Goal: Task Accomplishment & Management: Manage account settings

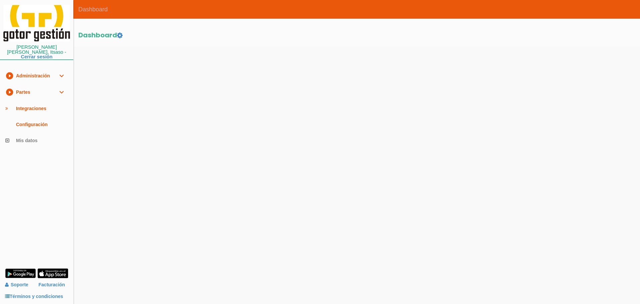
click at [31, 91] on link "play_circle_filled Partes expand_more" at bounding box center [36, 92] width 73 height 16
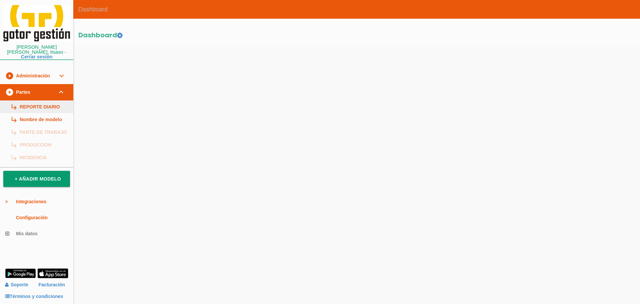
click at [29, 100] on link "subdirectory_arrow_right REPORTE DIARIO" at bounding box center [36, 106] width 73 height 13
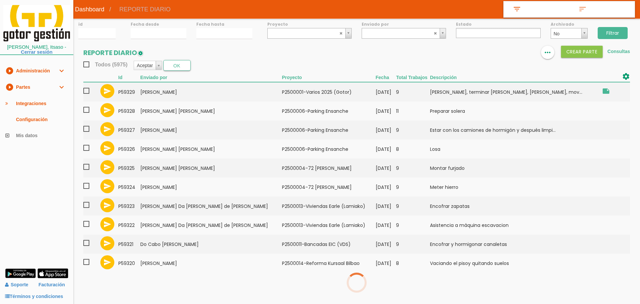
select select
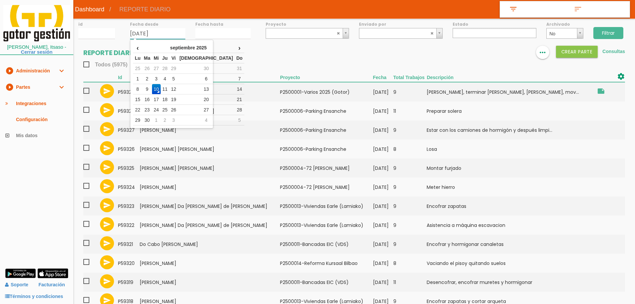
click at [153, 30] on input "10/09/2025" at bounding box center [157, 33] width 55 height 11
click at [139, 75] on td "1" at bounding box center [137, 79] width 9 height 10
type input "01/09/2025"
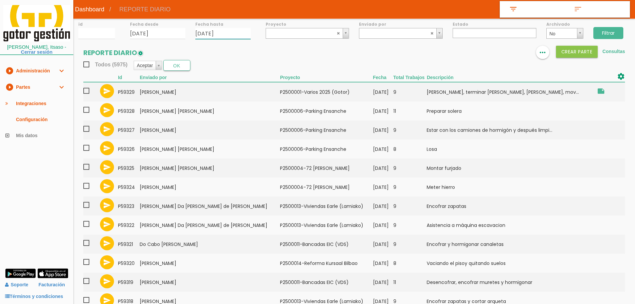
click at [216, 35] on input "10/09/2025" at bounding box center [222, 33] width 55 height 11
click at [243, 76] on td "5" at bounding box center [239, 79] width 9 height 10
click at [229, 37] on input "05/09/2025" at bounding box center [222, 33] width 55 height 11
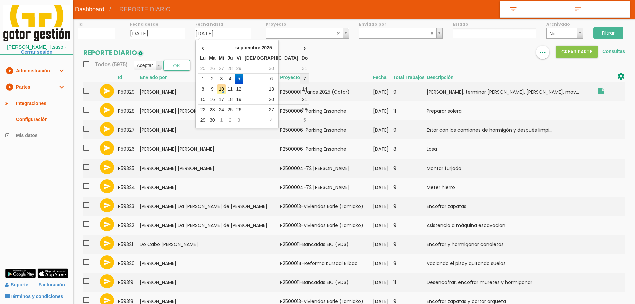
click at [300, 79] on td "7" at bounding box center [305, 79] width 10 height 10
type input "07/09/2025"
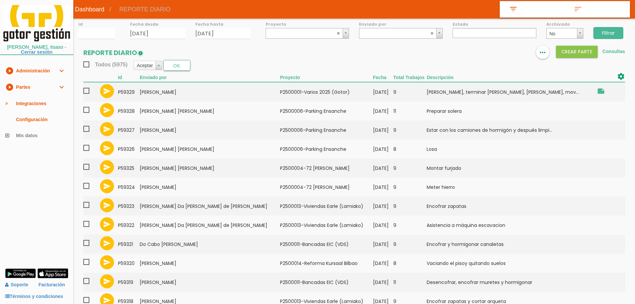
click at [617, 35] on input "Filtrar" at bounding box center [608, 33] width 30 height 12
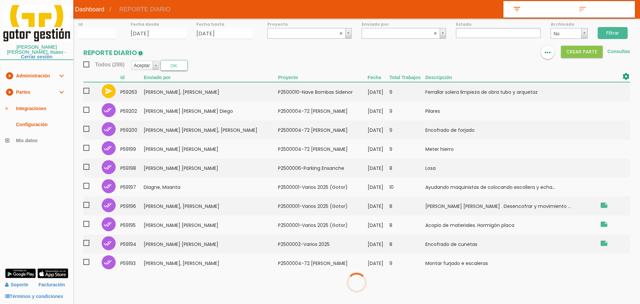
select select
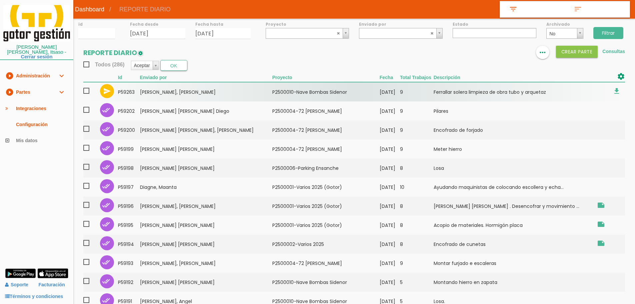
click at [201, 94] on td "Salcedo Rayo, Miguel Angel" at bounding box center [206, 91] width 132 height 19
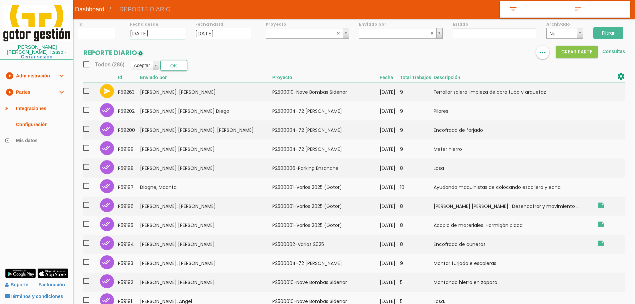
click at [164, 34] on input "01/09/2025" at bounding box center [157, 33] width 55 height 11
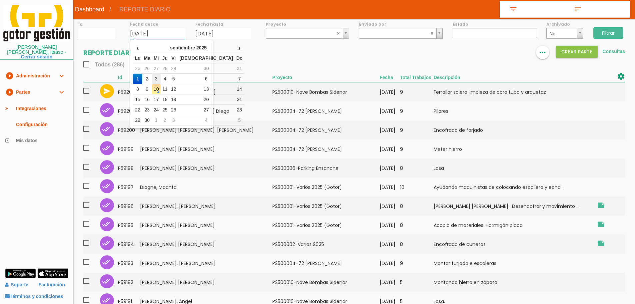
click at [161, 77] on td "3" at bounding box center [156, 79] width 9 height 10
type input "03/09/2025"
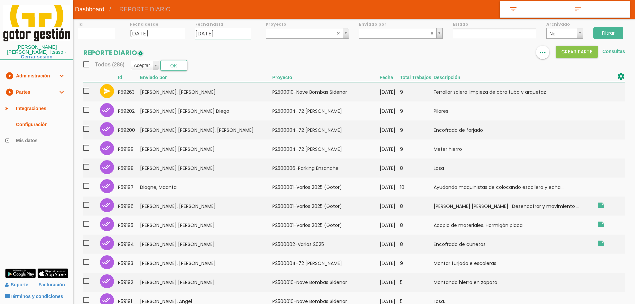
click at [237, 33] on input "07/09/2025" at bounding box center [222, 33] width 55 height 11
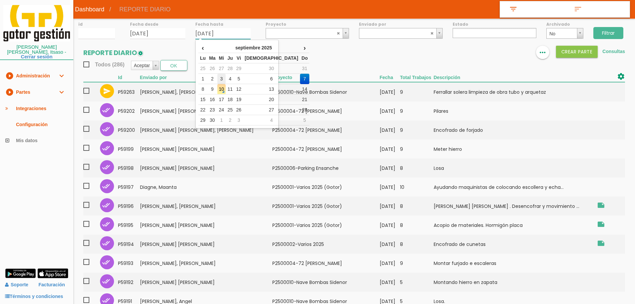
click at [224, 80] on td "3" at bounding box center [221, 79] width 9 height 10
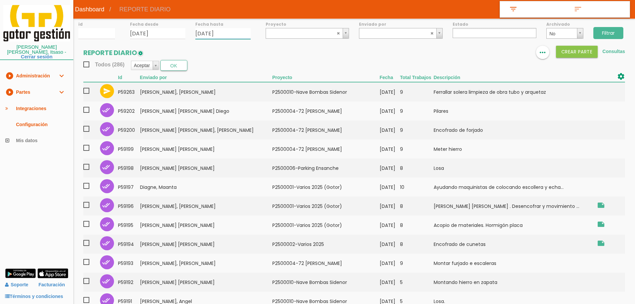
type input "[DATE]"
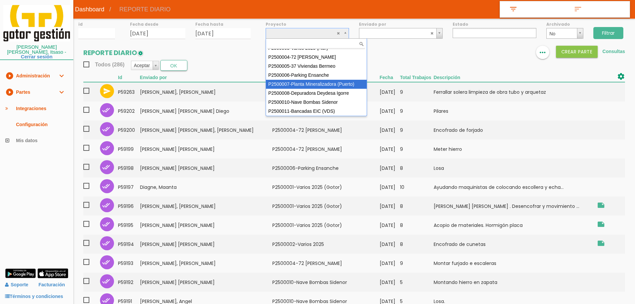
scroll to position [50, 0]
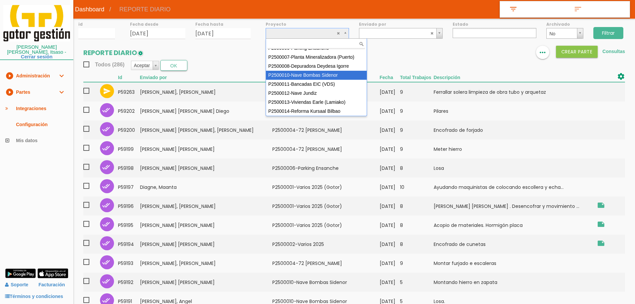
select select "92"
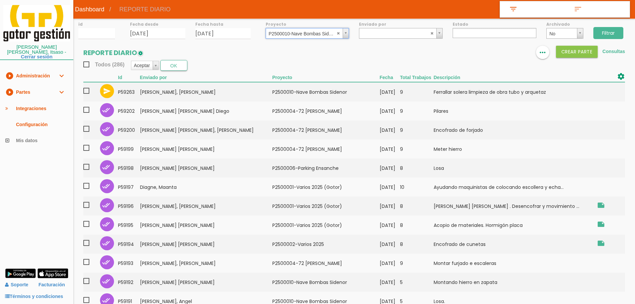
click at [605, 32] on input "Filtrar" at bounding box center [608, 33] width 30 height 12
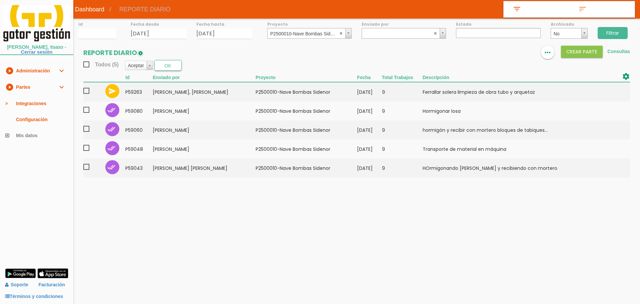
select select
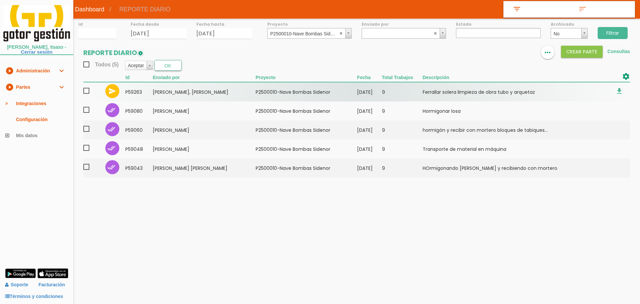
click at [86, 92] on span at bounding box center [89, 91] width 12 height 8
click at [0, 0] on input "checkbox" at bounding box center [0, 0] width 0 height 0
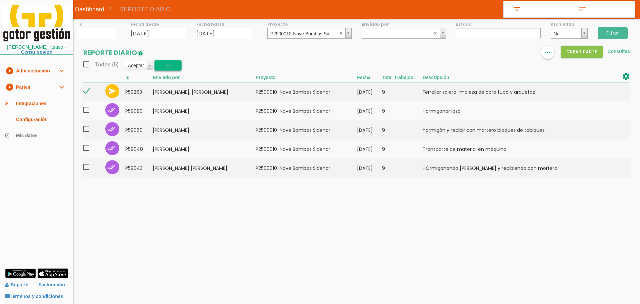
click at [168, 63] on button "OK" at bounding box center [167, 65] width 27 height 11
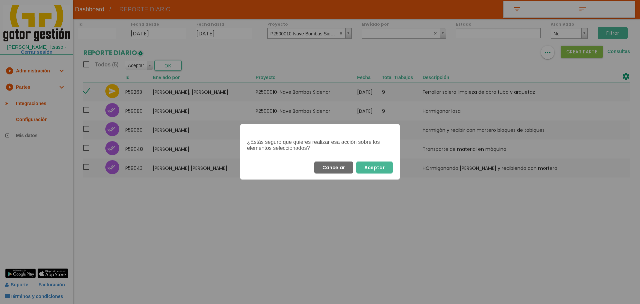
click at [388, 169] on button "Aceptar" at bounding box center [374, 167] width 36 height 12
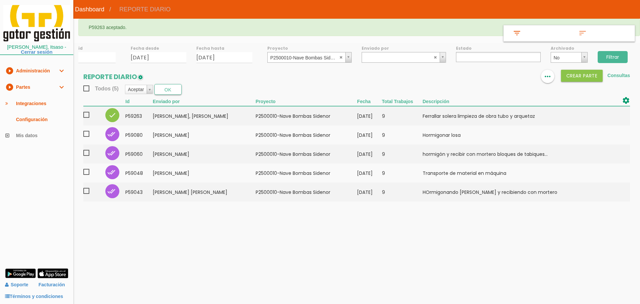
select select
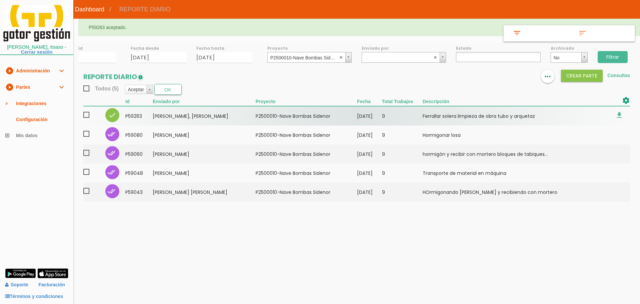
click at [86, 115] on span at bounding box center [89, 115] width 12 height 8
click at [0, 0] on input "checkbox" at bounding box center [0, 0] width 0 height 0
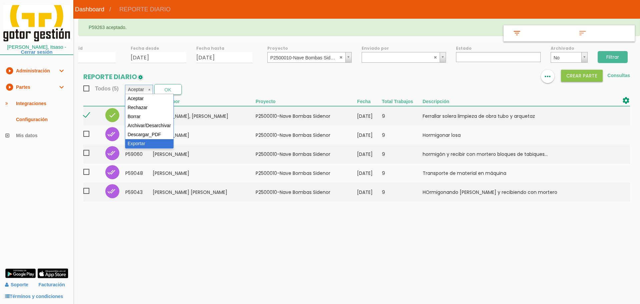
select select "6"
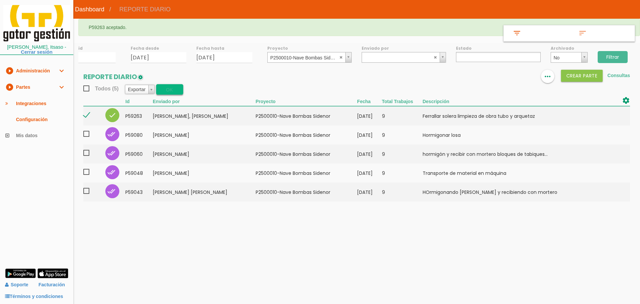
click at [171, 90] on button "OK" at bounding box center [169, 89] width 27 height 11
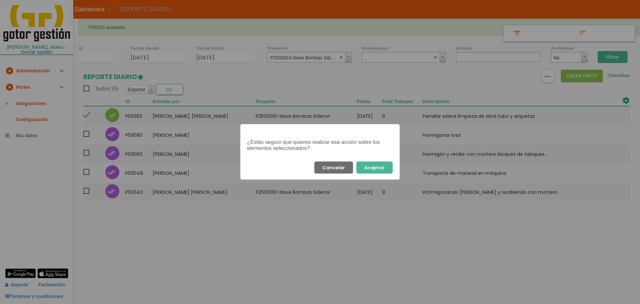
click at [376, 172] on button "Aceptar" at bounding box center [374, 167] width 36 height 12
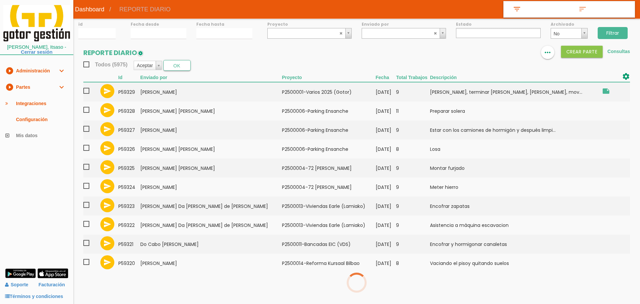
select select
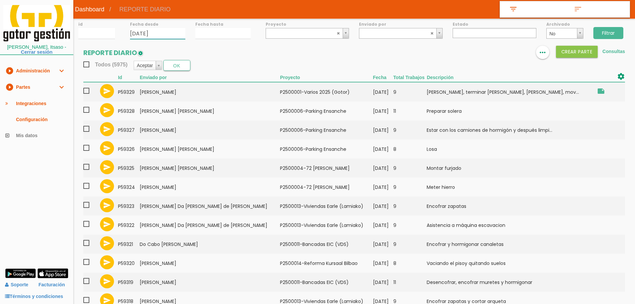
click at [148, 30] on input "10/09/2025" at bounding box center [157, 33] width 55 height 11
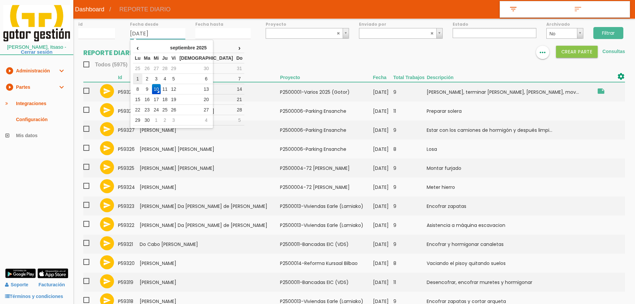
click at [139, 77] on td "1" at bounding box center [137, 79] width 9 height 10
type input "01/09/2025"
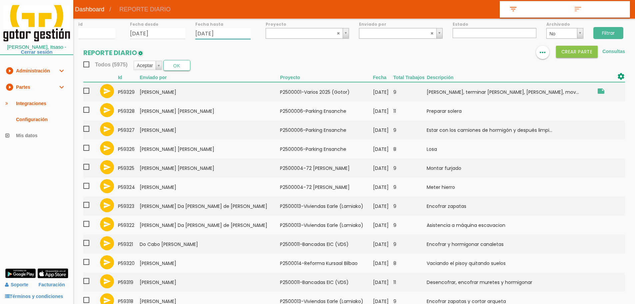
click at [224, 38] on input "10/09/2025" at bounding box center [222, 33] width 55 height 11
click at [300, 76] on td "7" at bounding box center [305, 79] width 10 height 10
type input "07/09/2025"
click at [607, 32] on input "Filtrar" at bounding box center [608, 33] width 30 height 12
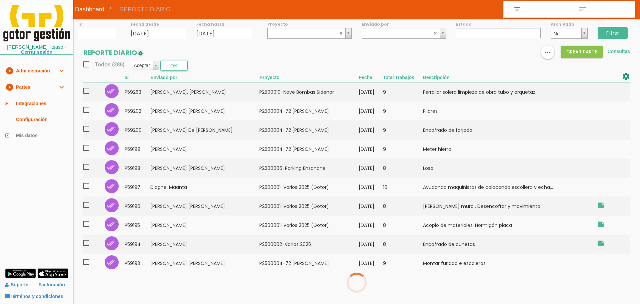
select select
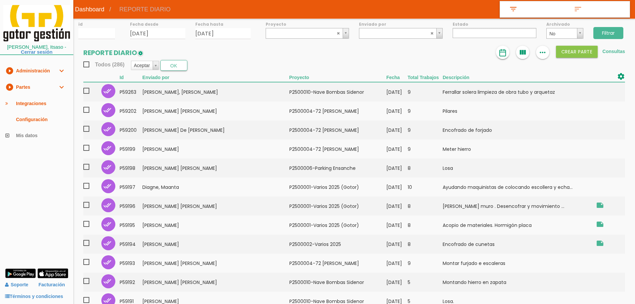
click at [502, 53] on img at bounding box center [503, 53] width 8 height 8
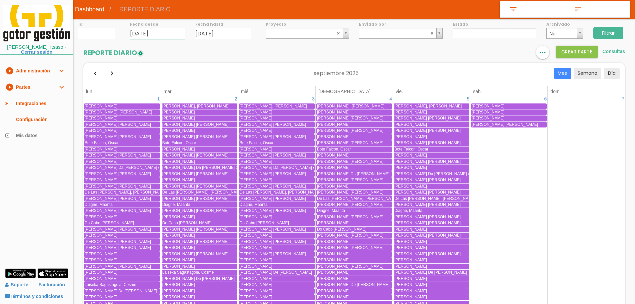
click at [161, 33] on input "01/09/2025" at bounding box center [157, 33] width 55 height 11
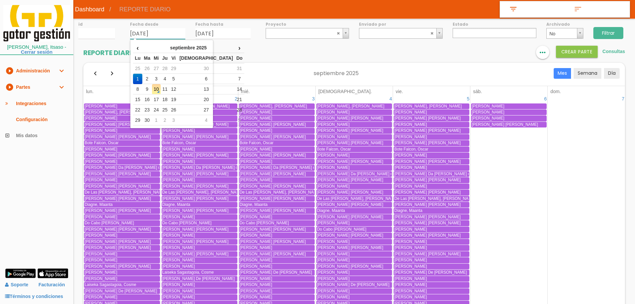
drag, startPoint x: 140, startPoint y: 89, endPoint x: 199, endPoint y: 55, distance: 67.7
click at [140, 89] on td "8" at bounding box center [137, 89] width 9 height 10
type input "[DATE]"
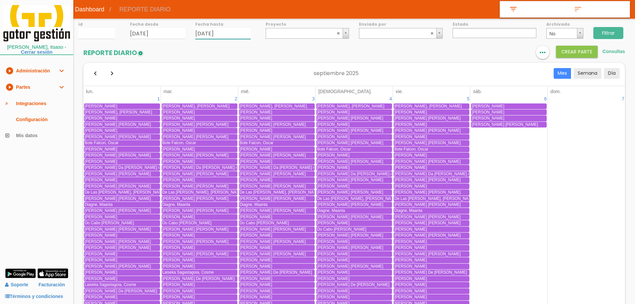
click at [232, 31] on input "07/09/2025" at bounding box center [222, 33] width 55 height 11
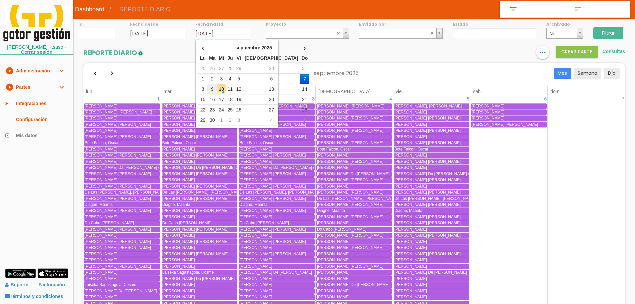
click at [213, 87] on td "9" at bounding box center [212, 89] width 10 height 10
type input "[DATE]"
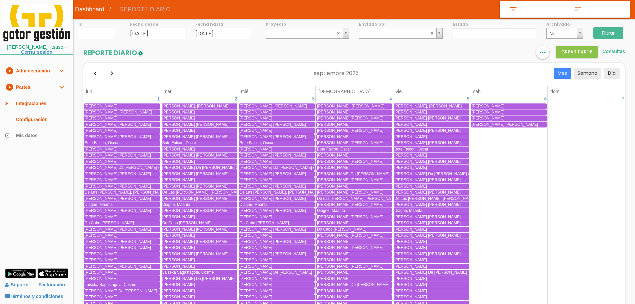
click at [619, 30] on input "Filtrar" at bounding box center [608, 33] width 30 height 12
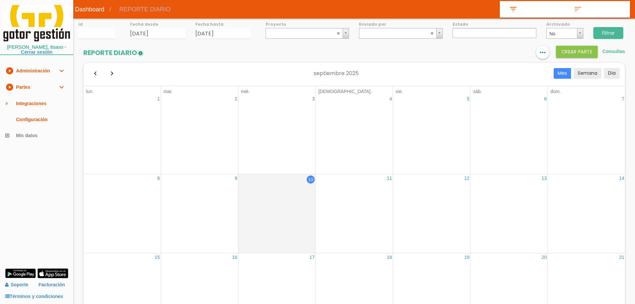
select select
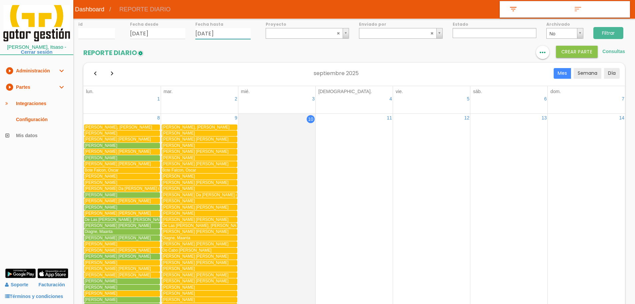
click at [234, 34] on input "09/09/2025" at bounding box center [222, 33] width 55 height 11
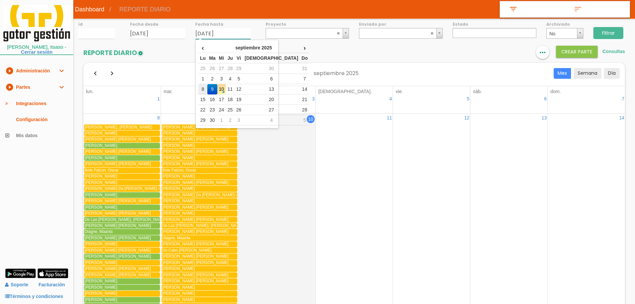
click at [205, 88] on td "8" at bounding box center [202, 89] width 9 height 10
type input "[DATE]"
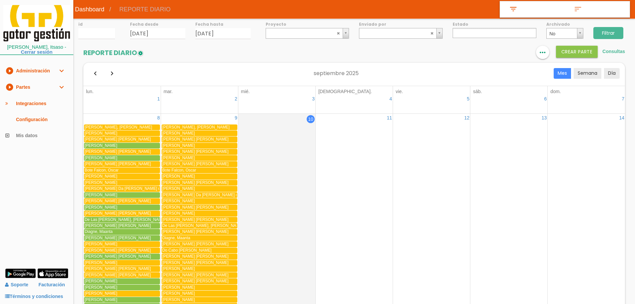
click at [610, 30] on input "Filtrar" at bounding box center [608, 33] width 30 height 12
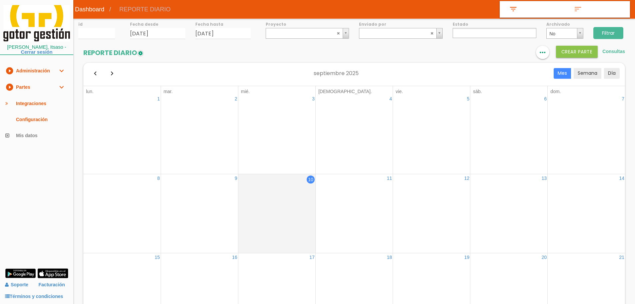
select select
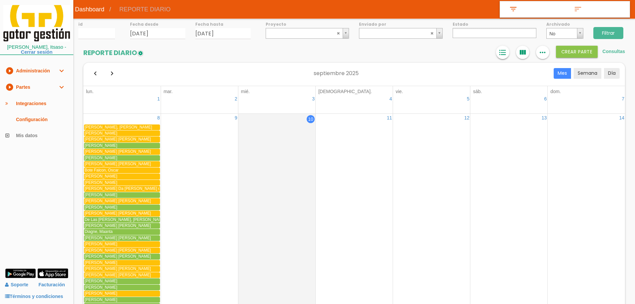
click at [502, 53] on icon "format_list_bulleted" at bounding box center [502, 52] width 9 height 13
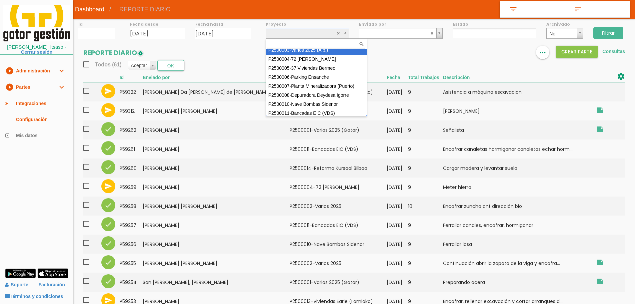
scroll to position [50, 0]
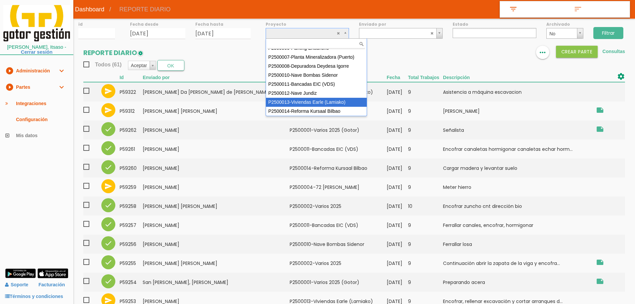
select select "96"
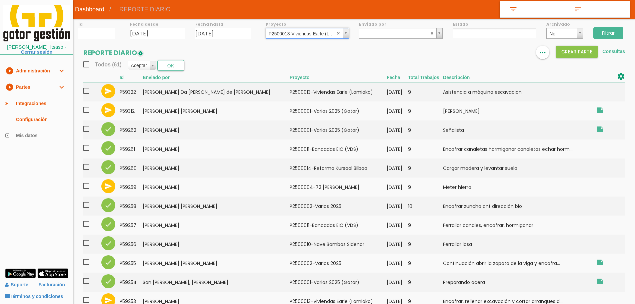
click at [611, 32] on input "Filtrar" at bounding box center [608, 33] width 30 height 12
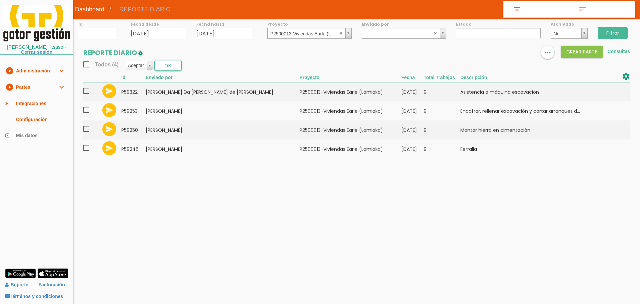
select select
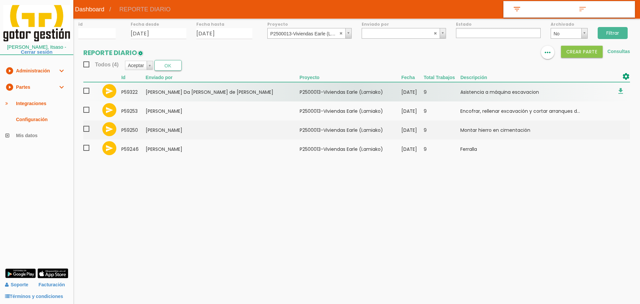
click at [85, 89] on span at bounding box center [89, 91] width 12 height 8
click at [0, 0] on input "checkbox" at bounding box center [0, 0] width 0 height 0
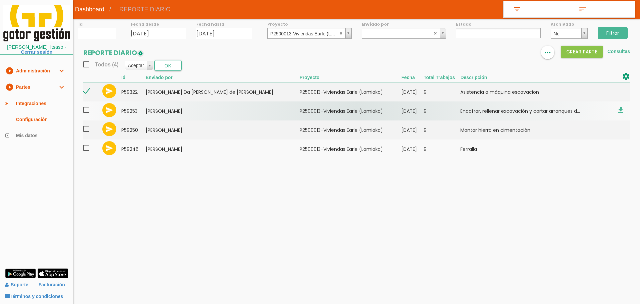
click at [84, 111] on span at bounding box center [89, 110] width 12 height 8
click at [0, 0] on input "checkbox" at bounding box center [0, 0] width 0 height 0
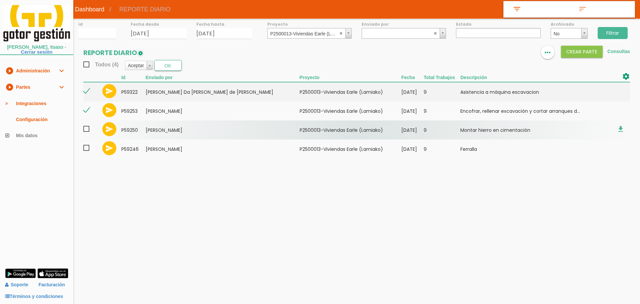
click at [87, 130] on span at bounding box center [89, 129] width 12 height 8
click at [0, 0] on input "checkbox" at bounding box center [0, 0] width 0 height 0
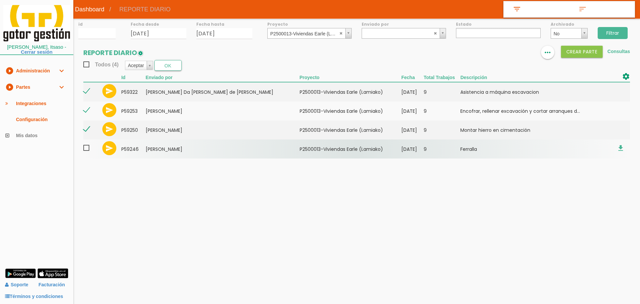
click at [86, 147] on span at bounding box center [89, 148] width 12 height 8
click at [0, 0] on input "checkbox" at bounding box center [0, 0] width 0 height 0
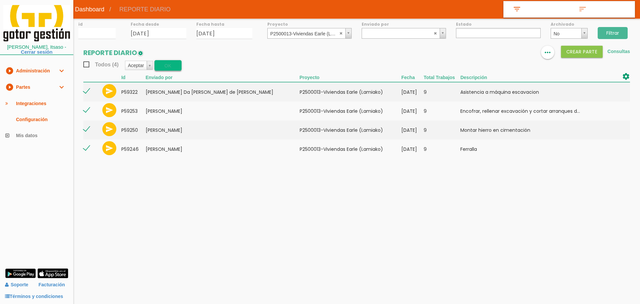
click at [158, 69] on button "OK" at bounding box center [167, 65] width 27 height 11
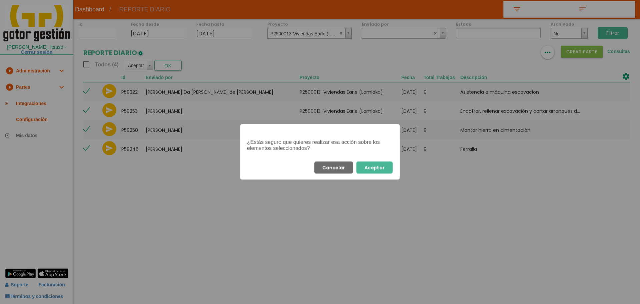
click at [382, 170] on button "Aceptar" at bounding box center [374, 167] width 36 height 12
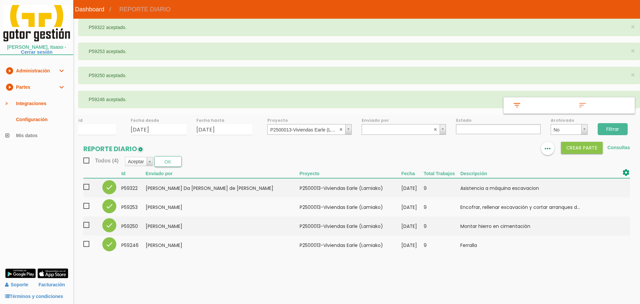
select select
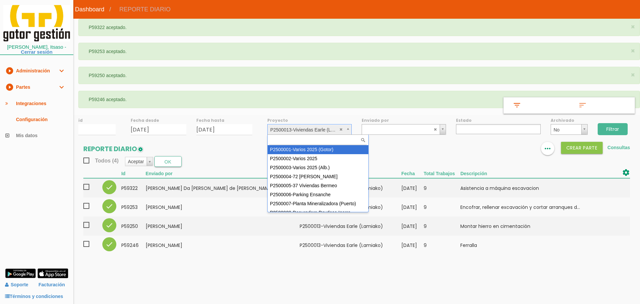
click at [312, 144] on input "text" at bounding box center [318, 140] width 98 height 9
select select "83"
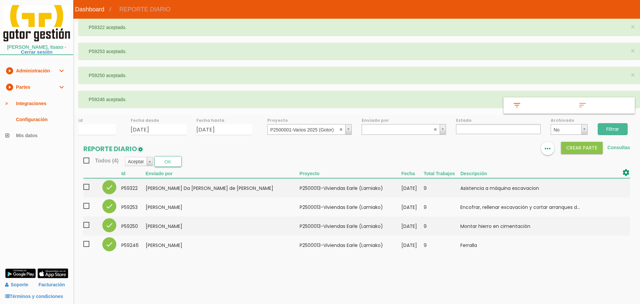
click at [615, 129] on input "Filtrar" at bounding box center [613, 129] width 30 height 12
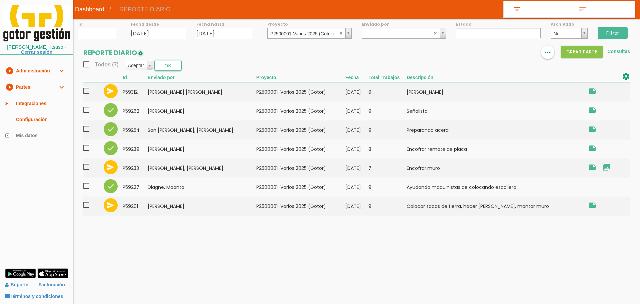
select select
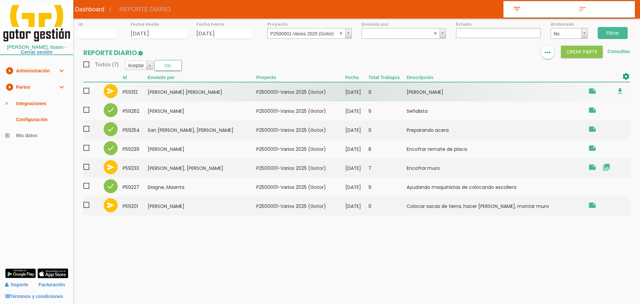
click at [89, 92] on span at bounding box center [89, 91] width 12 height 8
click at [0, 0] on input "checkbox" at bounding box center [0, 0] width 0 height 0
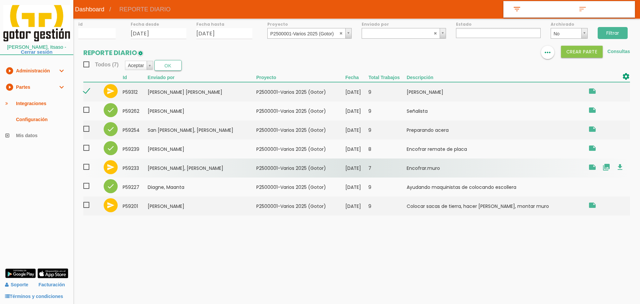
click at [87, 169] on span at bounding box center [89, 167] width 12 height 8
click at [0, 0] on input "checkbox" at bounding box center [0, 0] width 0 height 0
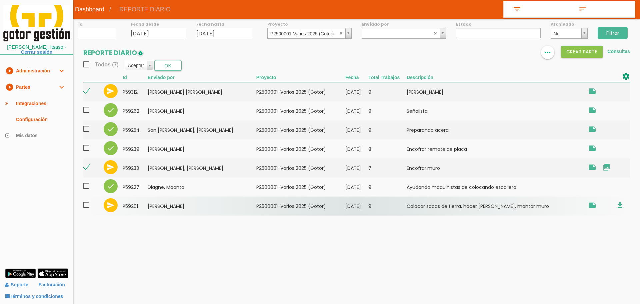
click at [88, 206] on span at bounding box center [89, 205] width 12 height 8
click at [0, 0] on input "checkbox" at bounding box center [0, 0] width 0 height 0
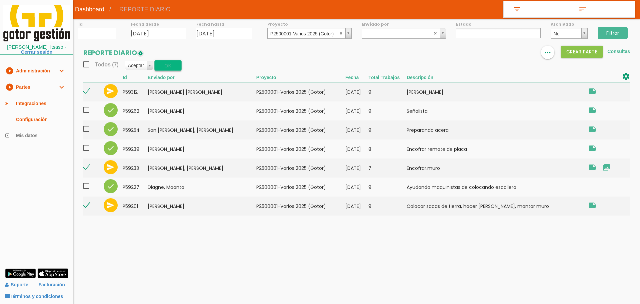
click at [170, 62] on button "OK" at bounding box center [167, 65] width 27 height 11
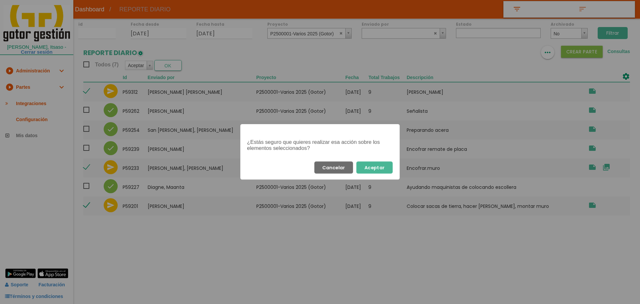
click at [383, 165] on button "Aceptar" at bounding box center [374, 167] width 36 height 12
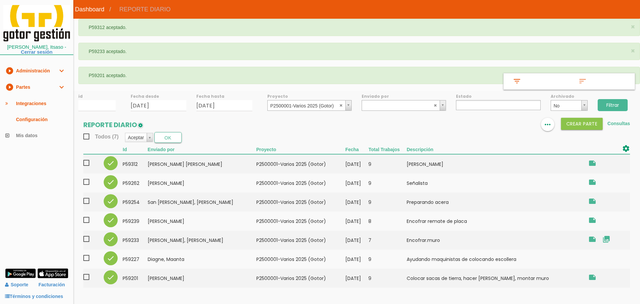
select select
drag, startPoint x: 342, startPoint y: 106, endPoint x: 355, endPoint y: 104, distance: 12.8
click at [342, 106] on abbr at bounding box center [341, 105] width 4 height 4
click at [620, 106] on input "Filtrar" at bounding box center [613, 105] width 30 height 12
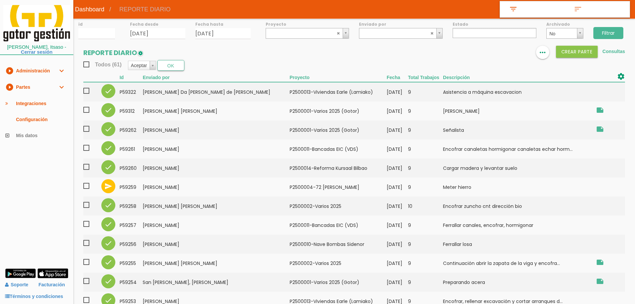
click at [475, 30] on ul at bounding box center [495, 33] width 84 height 10
select select "1"
click at [593, 29] on input "Filtrar" at bounding box center [608, 33] width 30 height 12
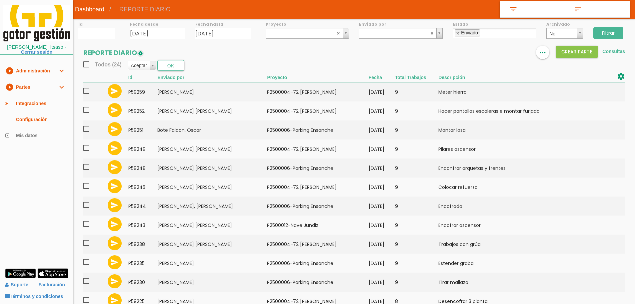
click at [292, 49] on section "REPORTE DIARIO format_list_bulleted view_column more_horiz Crear PARTE Consulta…" at bounding box center [354, 257] width 562 height 423
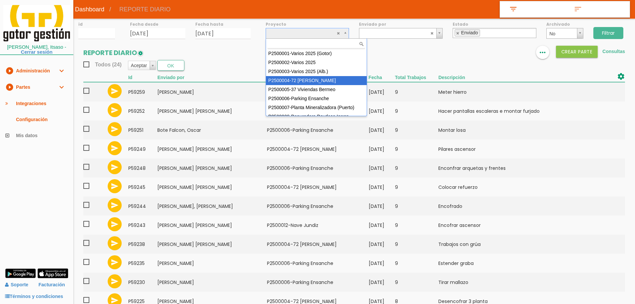
select select "86"
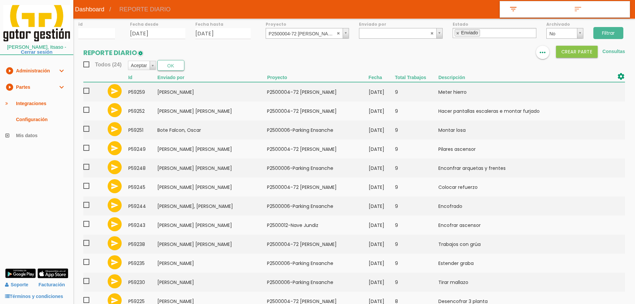
click at [610, 29] on input "Filtrar" at bounding box center [608, 33] width 30 height 12
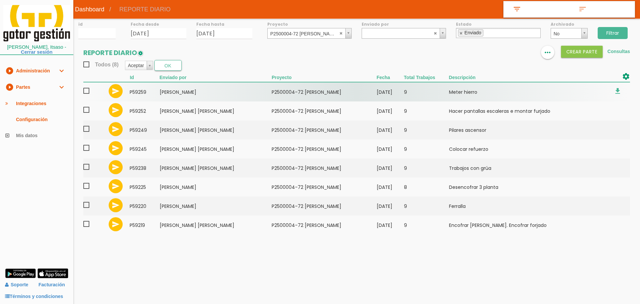
click at [88, 90] on span at bounding box center [89, 91] width 12 height 8
click at [0, 0] on input "checkbox" at bounding box center [0, 0] width 0 height 0
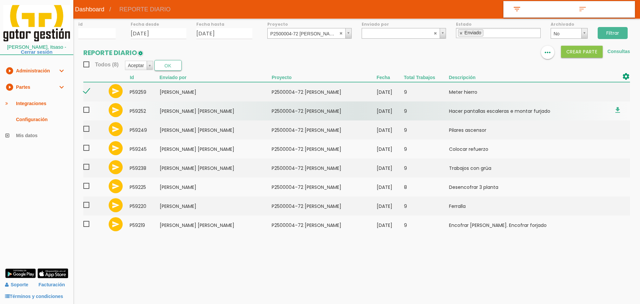
click at [87, 110] on span at bounding box center [89, 110] width 12 height 8
click at [0, 0] on input "checkbox" at bounding box center [0, 0] width 0 height 0
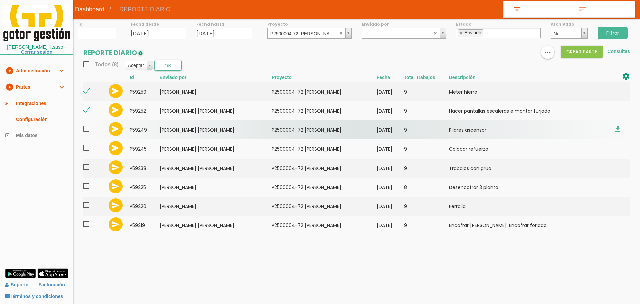
click at [87, 128] on span at bounding box center [89, 129] width 12 height 8
click at [0, 0] on input "checkbox" at bounding box center [0, 0] width 0 height 0
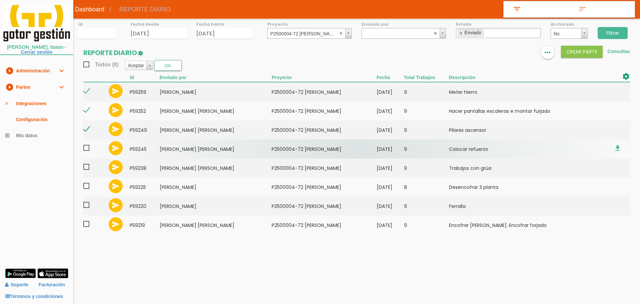
drag, startPoint x: 87, startPoint y: 146, endPoint x: 88, endPoint y: 153, distance: 7.7
click at [87, 147] on span at bounding box center [89, 148] width 12 height 8
click at [0, 0] on input "checkbox" at bounding box center [0, 0] width 0 height 0
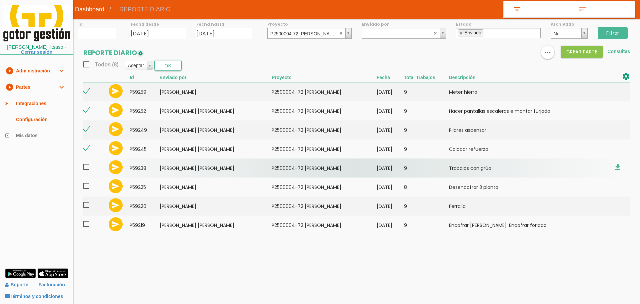
click at [88, 167] on span at bounding box center [89, 167] width 12 height 8
click at [0, 0] on input "checkbox" at bounding box center [0, 0] width 0 height 0
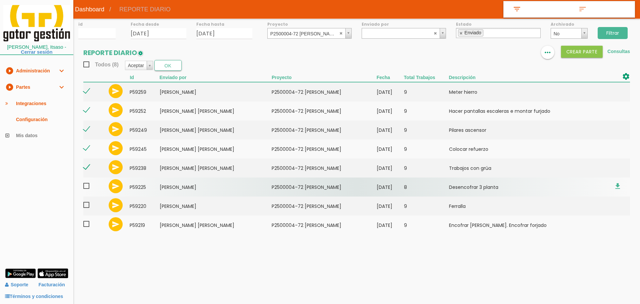
click at [87, 186] on span at bounding box center [89, 186] width 12 height 8
click at [0, 0] on input "checkbox" at bounding box center [0, 0] width 0 height 0
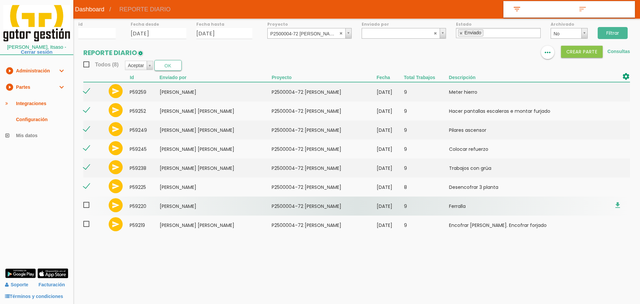
drag, startPoint x: 86, startPoint y: 206, endPoint x: 86, endPoint y: 212, distance: 6.0
click at [86, 208] on span at bounding box center [89, 205] width 12 height 8
click at [0, 0] on input "checkbox" at bounding box center [0, 0] width 0 height 0
drag, startPoint x: 85, startPoint y: 225, endPoint x: 86, endPoint y: 215, distance: 10.4
click at [85, 226] on span at bounding box center [89, 224] width 12 height 8
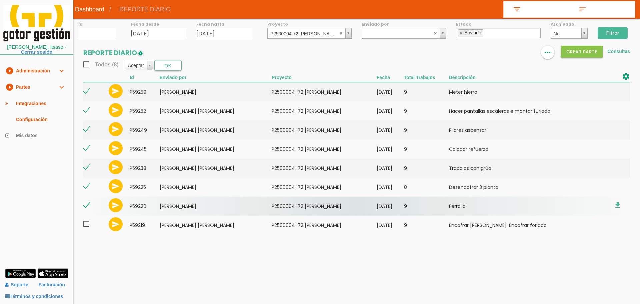
click at [0, 0] on input "checkbox" at bounding box center [0, 0] width 0 height 0
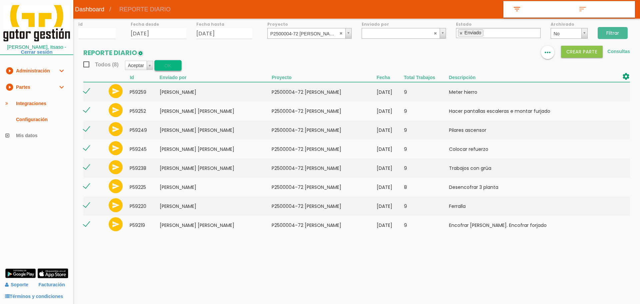
click at [163, 66] on button "OK" at bounding box center [167, 65] width 27 height 11
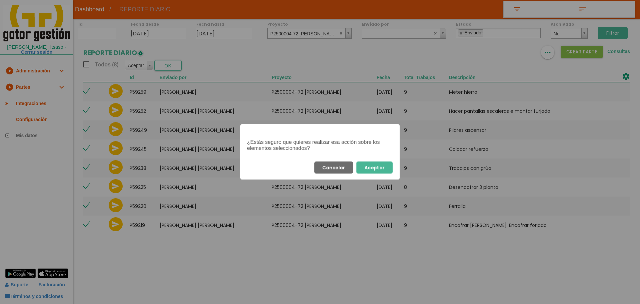
click at [383, 169] on button "Aceptar" at bounding box center [374, 167] width 36 height 12
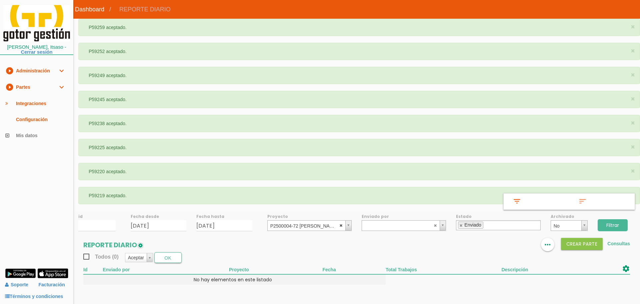
select select
click at [341, 225] on abbr at bounding box center [341, 225] width 4 height 4
click at [607, 222] on input "Filtrar" at bounding box center [613, 225] width 30 height 12
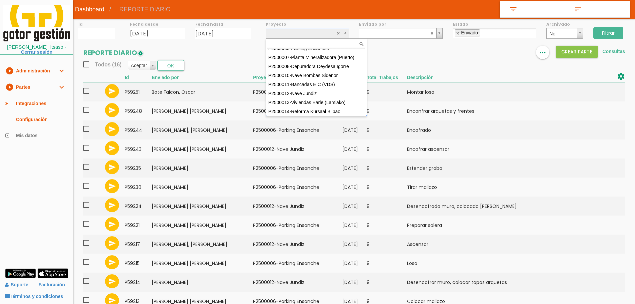
scroll to position [50, 0]
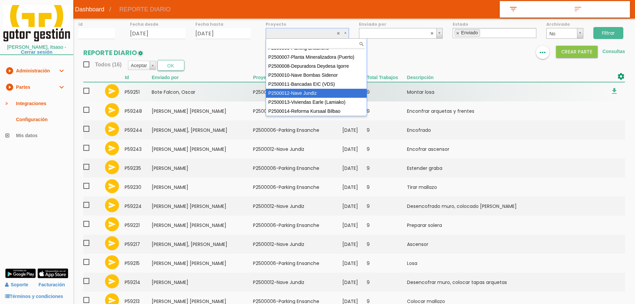
select select "95"
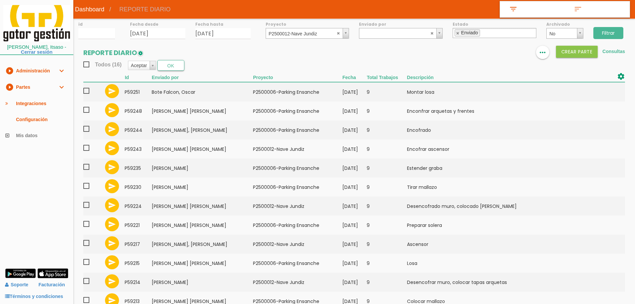
click at [608, 33] on input "Filtrar" at bounding box center [608, 33] width 30 height 12
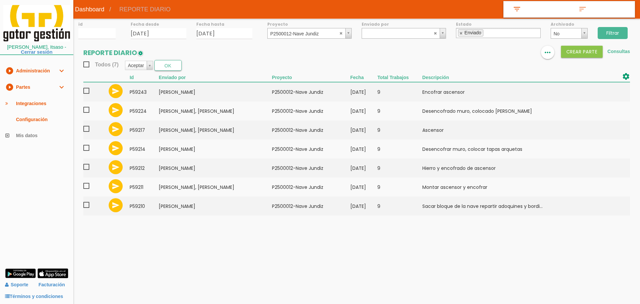
click at [458, 31] on li "Enviado" at bounding box center [470, 32] width 25 height 7
drag, startPoint x: 460, startPoint y: 33, endPoint x: 466, endPoint y: 34, distance: 5.7
click at [461, 34] on link at bounding box center [461, 33] width 4 height 4
select select
click at [614, 32] on input "Filtrar" at bounding box center [613, 33] width 30 height 12
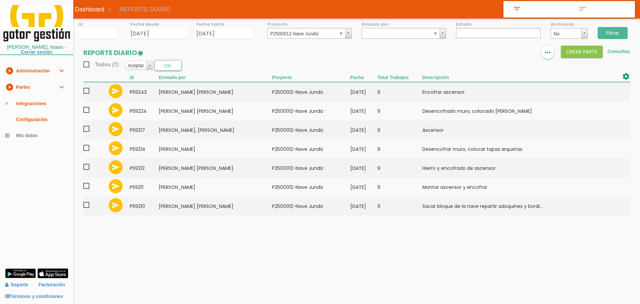
select select
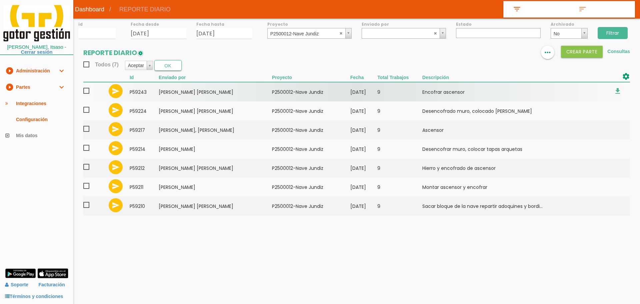
drag, startPoint x: 89, startPoint y: 90, endPoint x: 87, endPoint y: 93, distance: 3.9
click at [89, 90] on span at bounding box center [89, 91] width 12 height 8
click at [0, 0] on input "checkbox" at bounding box center [0, 0] width 0 height 0
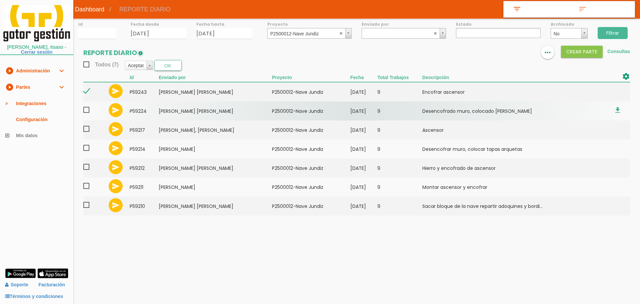
click at [87, 110] on span at bounding box center [89, 110] width 12 height 8
click at [0, 0] on input "checkbox" at bounding box center [0, 0] width 0 height 0
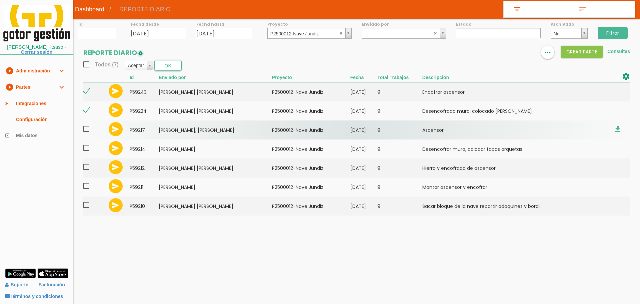
click at [85, 131] on span at bounding box center [89, 129] width 12 height 8
click at [0, 0] on input "checkbox" at bounding box center [0, 0] width 0 height 0
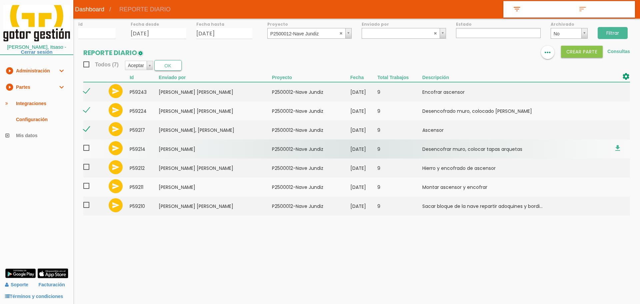
click at [84, 147] on span at bounding box center [89, 148] width 12 height 8
click at [0, 0] on input "checkbox" at bounding box center [0, 0] width 0 height 0
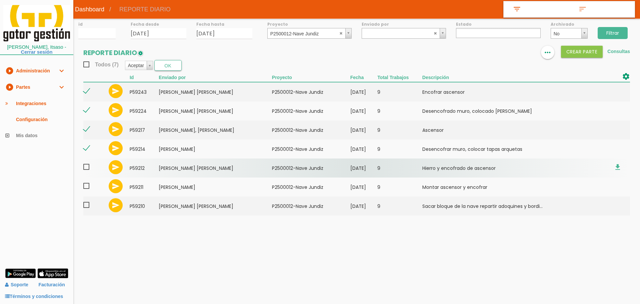
click at [85, 165] on span at bounding box center [89, 167] width 12 height 8
click at [0, 0] on input "checkbox" at bounding box center [0, 0] width 0 height 0
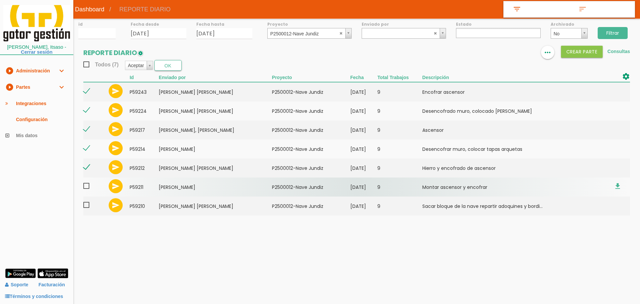
drag, startPoint x: 87, startPoint y: 188, endPoint x: 87, endPoint y: 193, distance: 5.7
click at [87, 188] on span at bounding box center [89, 186] width 12 height 8
click at [0, 0] on input "checkbox" at bounding box center [0, 0] width 0 height 0
drag, startPoint x: 87, startPoint y: 204, endPoint x: 93, endPoint y: 186, distance: 18.6
click at [87, 205] on span at bounding box center [89, 205] width 12 height 8
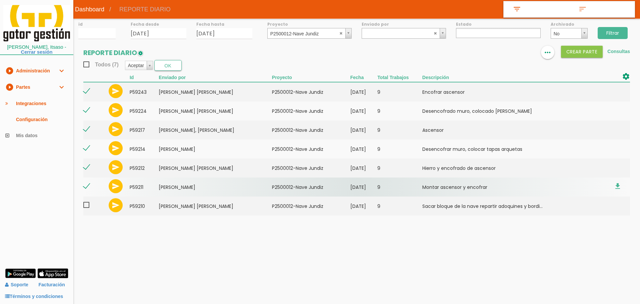
click at [0, 0] on input "checkbox" at bounding box center [0, 0] width 0 height 0
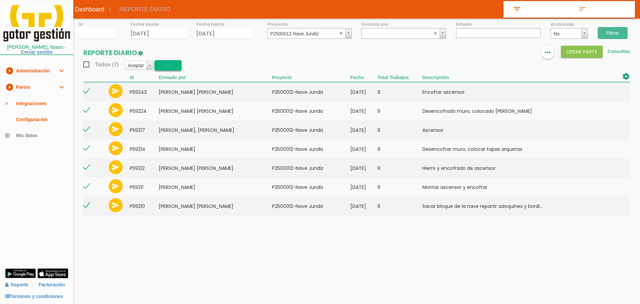
click at [173, 63] on button "OK" at bounding box center [167, 65] width 27 height 11
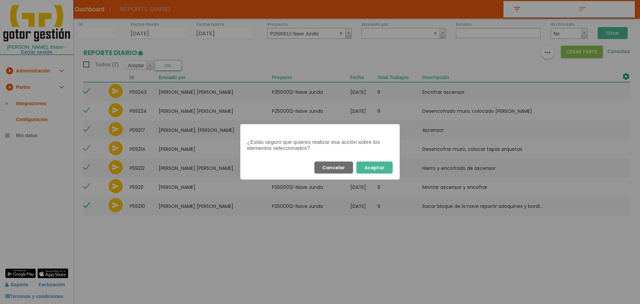
click at [383, 168] on button "Aceptar" at bounding box center [374, 167] width 36 height 12
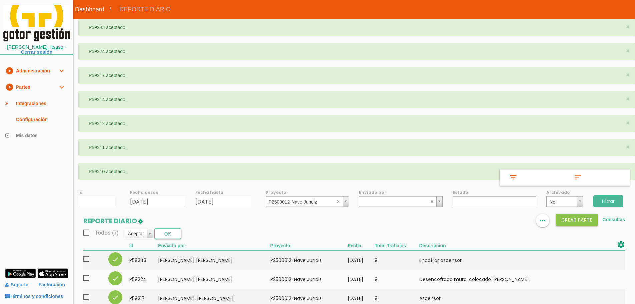
select select
click at [338, 202] on abbr at bounding box center [339, 201] width 4 height 4
click at [472, 202] on ul at bounding box center [495, 201] width 84 height 10
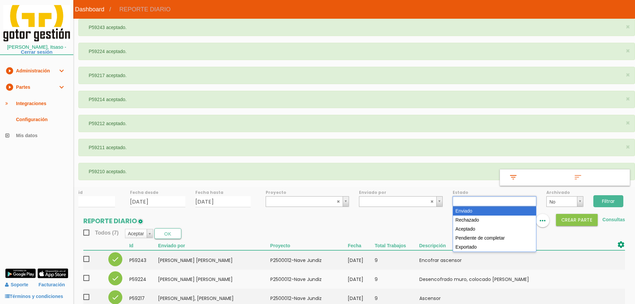
select select "1"
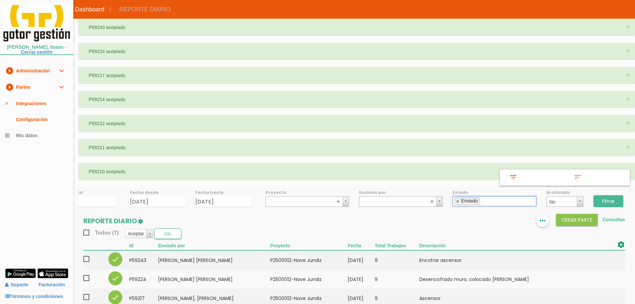
click at [609, 198] on input "Filtrar" at bounding box center [608, 201] width 30 height 12
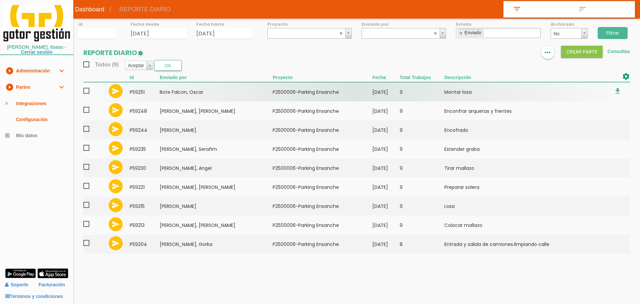
click at [85, 90] on span at bounding box center [89, 91] width 12 height 8
click at [0, 0] on input "checkbox" at bounding box center [0, 0] width 0 height 0
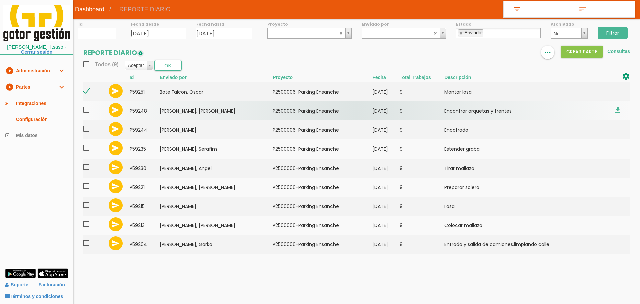
click at [86, 114] on span at bounding box center [89, 110] width 12 height 8
click at [0, 0] on input "checkbox" at bounding box center [0, 0] width 0 height 0
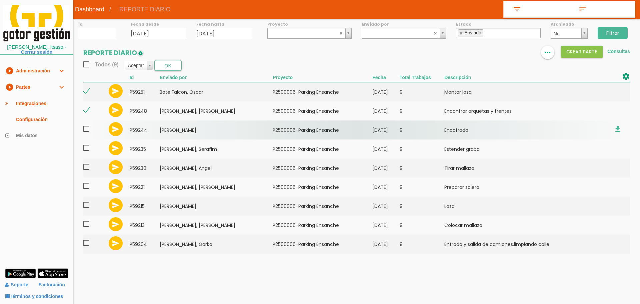
click at [87, 129] on span at bounding box center [89, 129] width 12 height 8
click at [0, 0] on input "checkbox" at bounding box center [0, 0] width 0 height 0
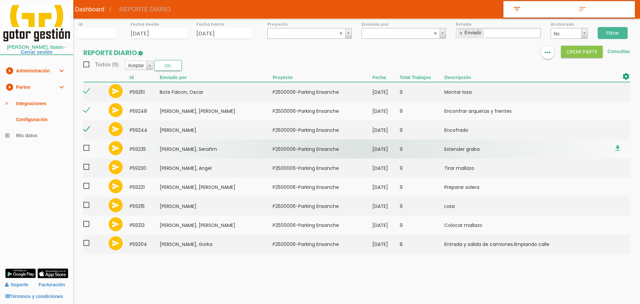
click at [88, 150] on span at bounding box center [89, 148] width 12 height 8
click at [0, 0] on input "checkbox" at bounding box center [0, 0] width 0 height 0
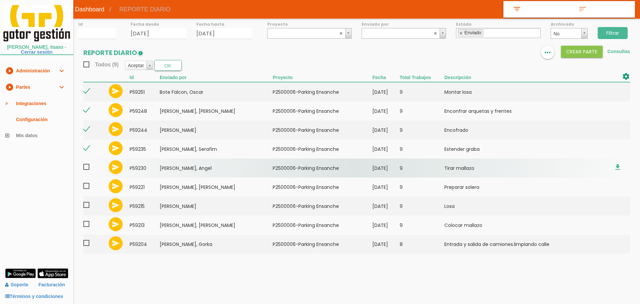
click at [88, 169] on span at bounding box center [89, 167] width 12 height 8
click at [0, 0] on input "checkbox" at bounding box center [0, 0] width 0 height 0
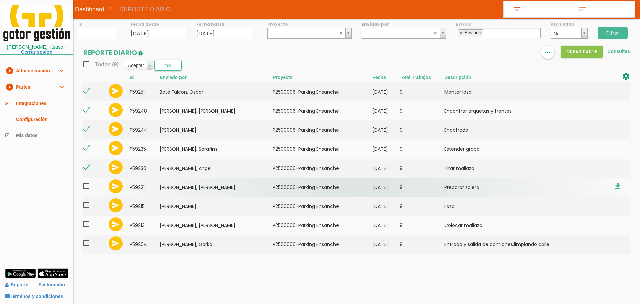
click at [88, 189] on span at bounding box center [89, 186] width 12 height 8
click at [0, 0] on input "checkbox" at bounding box center [0, 0] width 0 height 0
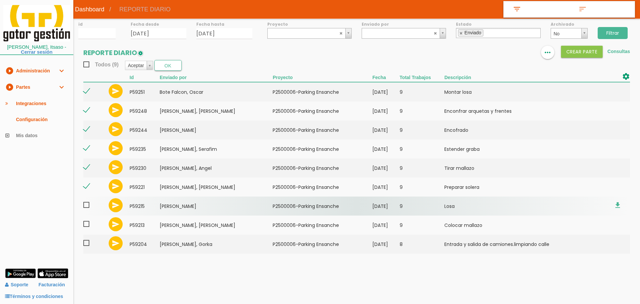
click at [86, 207] on span at bounding box center [89, 205] width 12 height 8
click at [0, 0] on input "checkbox" at bounding box center [0, 0] width 0 height 0
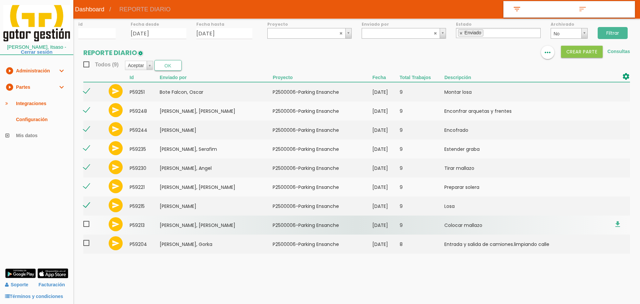
drag, startPoint x: 88, startPoint y: 226, endPoint x: 88, endPoint y: 231, distance: 4.7
click at [88, 227] on span at bounding box center [89, 224] width 12 height 8
click at [0, 0] on input "checkbox" at bounding box center [0, 0] width 0 height 0
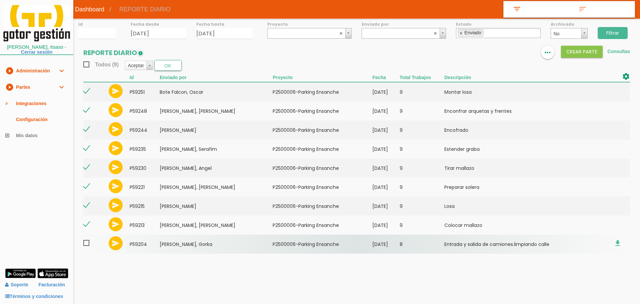
click at [87, 244] on span at bounding box center [89, 243] width 12 height 8
click at [0, 0] on input "checkbox" at bounding box center [0, 0] width 0 height 0
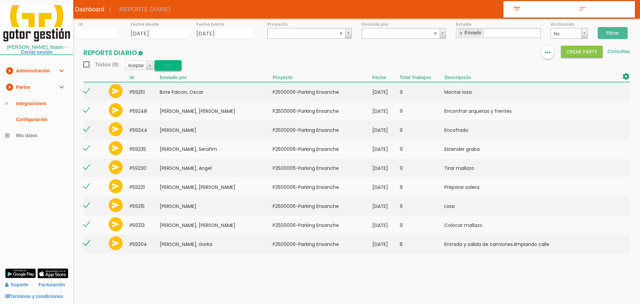
click at [167, 66] on button "OK" at bounding box center [167, 65] width 27 height 11
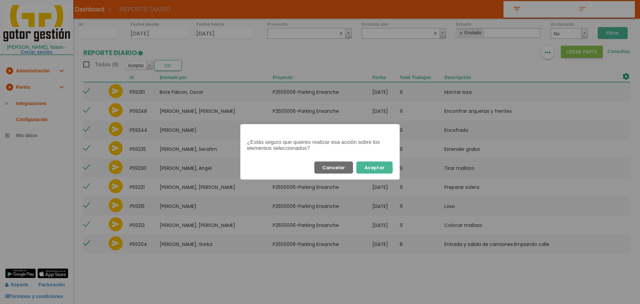
click at [376, 167] on button "Aceptar" at bounding box center [374, 167] width 36 height 12
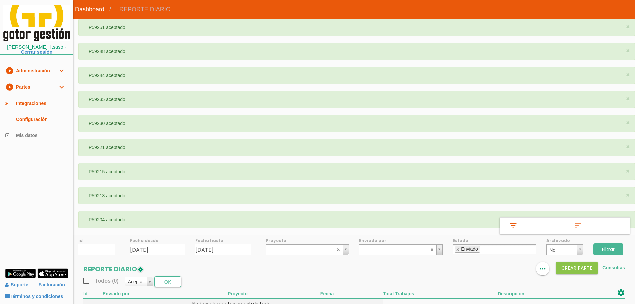
click at [33, 90] on link "play_circle_filled Partes expand_more" at bounding box center [36, 87] width 73 height 16
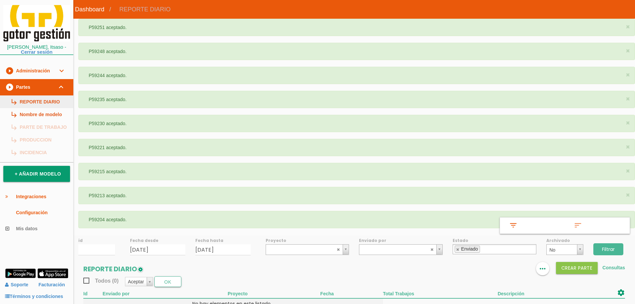
click at [34, 98] on link "subdirectory_arrow_right REPORTE DIARIO" at bounding box center [36, 101] width 73 height 13
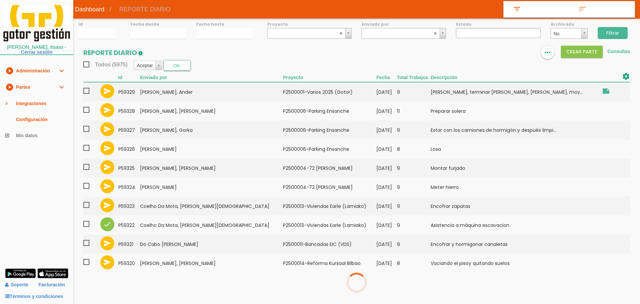
select select
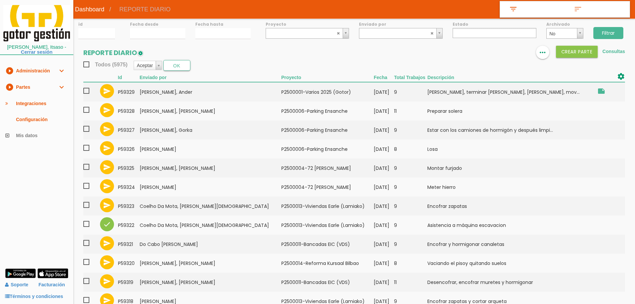
click at [503, 55] on img at bounding box center [503, 53] width 8 height 8
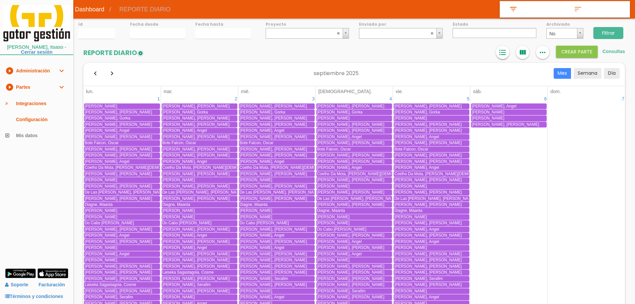
click at [504, 52] on icon "format_list_bulleted" at bounding box center [502, 52] width 9 height 13
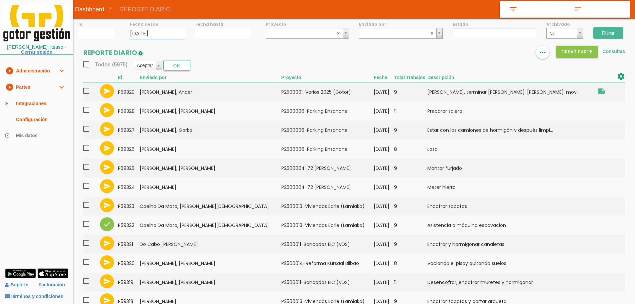
click at [146, 34] on input "[DATE]" at bounding box center [157, 33] width 55 height 11
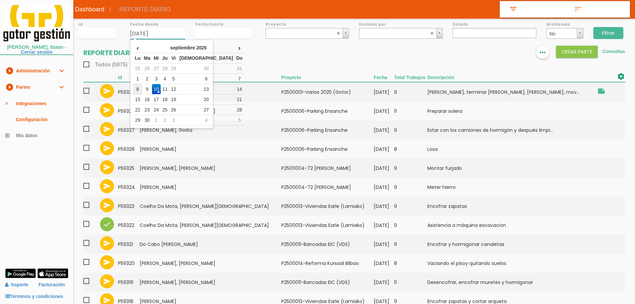
click at [136, 92] on td "8" at bounding box center [137, 89] width 9 height 10
type input "[DATE]"
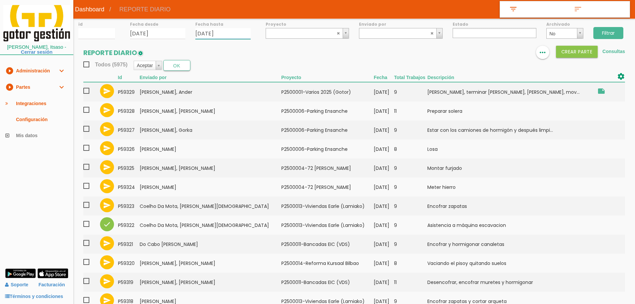
click at [208, 34] on input "10/09/2025" at bounding box center [222, 33] width 55 height 11
click at [203, 87] on td "8" at bounding box center [202, 89] width 9 height 10
type input "[DATE]"
click at [615, 35] on input "Filtrar" at bounding box center [608, 33] width 30 height 12
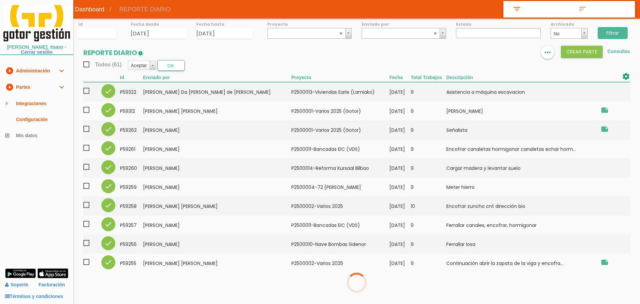
select select
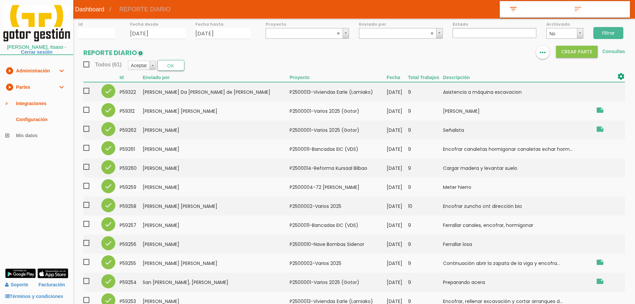
click at [86, 67] on span "Todos (61)" at bounding box center [102, 64] width 38 height 8
click at [0, 0] on input "Todos (61)" at bounding box center [0, 0] width 0 height 0
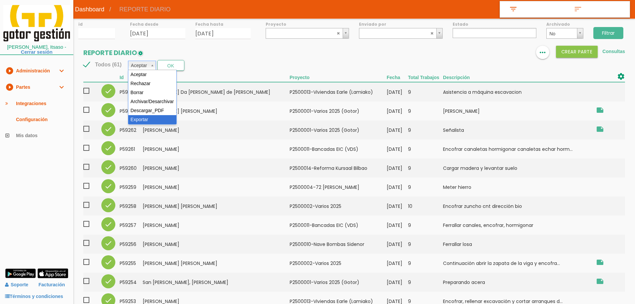
select select "6"
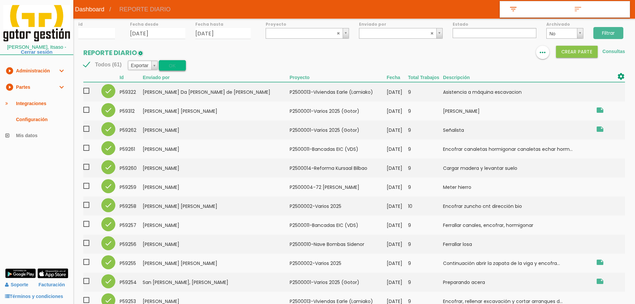
click at [174, 67] on button "OK" at bounding box center [172, 65] width 27 height 11
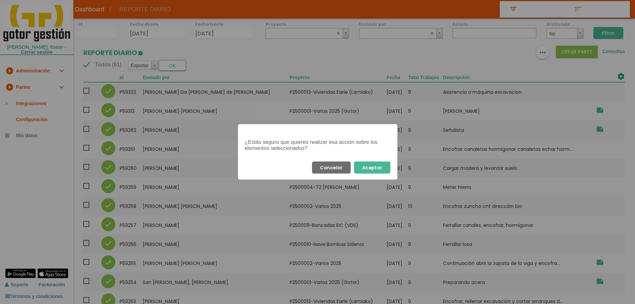
click at [378, 170] on button "Aceptar" at bounding box center [372, 167] width 36 height 12
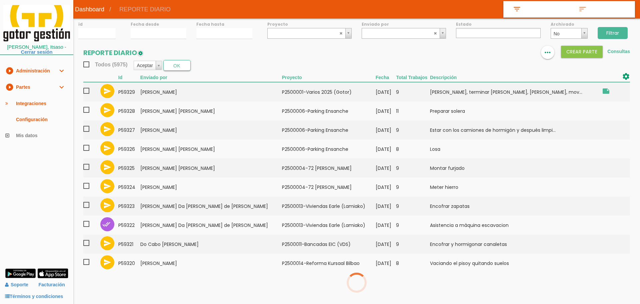
select select
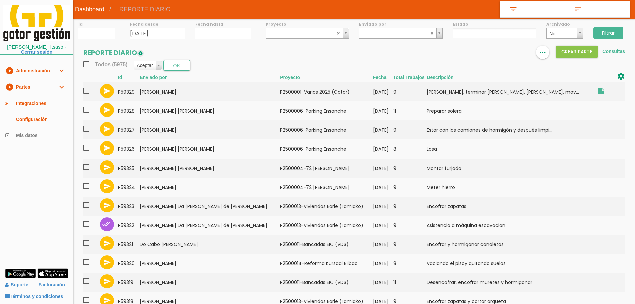
click at [162, 34] on input "[DATE]" at bounding box center [157, 33] width 55 height 11
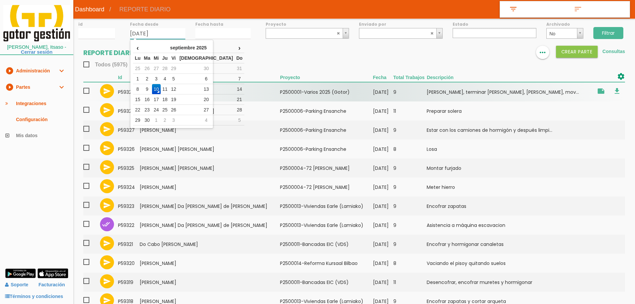
click at [146, 89] on td "9" at bounding box center [147, 89] width 10 height 10
type input "[DATE]"
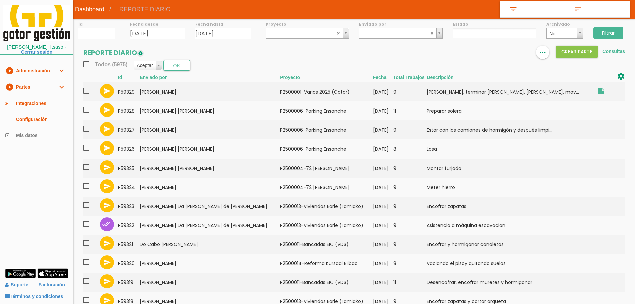
click at [216, 32] on input "[DATE]" at bounding box center [222, 33] width 55 height 11
click at [216, 89] on td "9" at bounding box center [212, 89] width 10 height 10
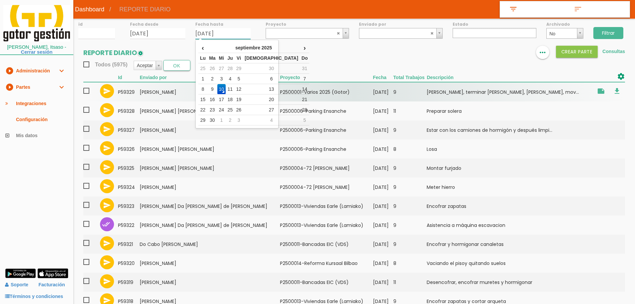
type input "[DATE]"
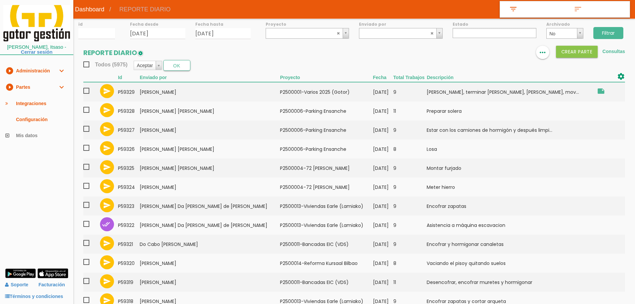
click at [615, 29] on input "Filtrar" at bounding box center [608, 33] width 30 height 12
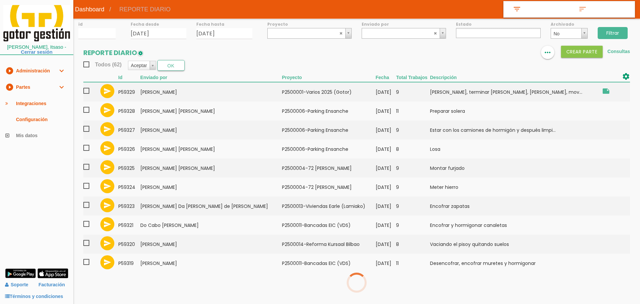
select select
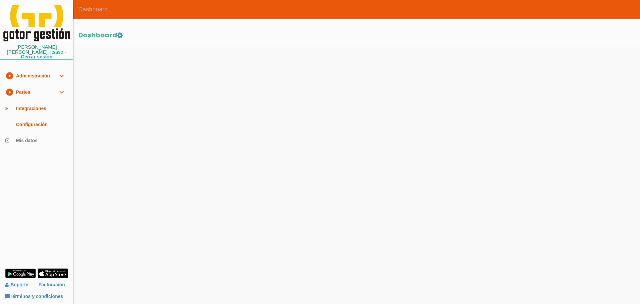
click at [25, 78] on link "play_circle_filled Administración expand_more" at bounding box center [36, 76] width 73 height 16
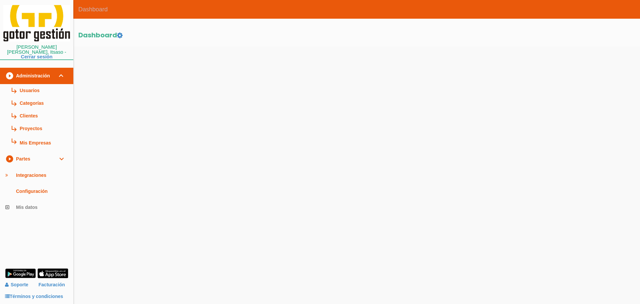
click at [26, 72] on link "play_circle_filled Administración expand_more" at bounding box center [36, 76] width 73 height 16
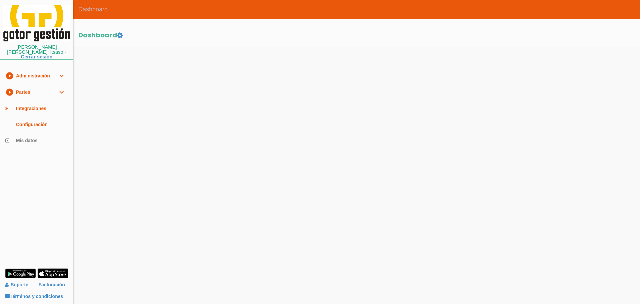
click at [22, 86] on link "play_circle_filled Partes expand_more" at bounding box center [36, 92] width 73 height 16
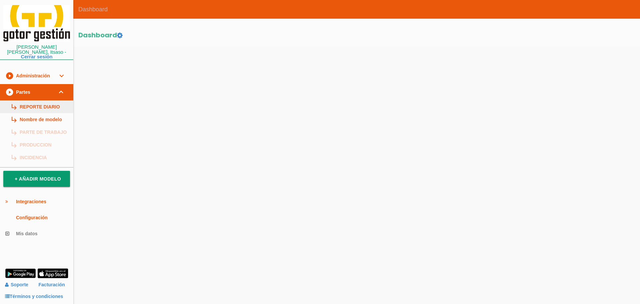
click at [31, 101] on link "subdirectory_arrow_right REPORTE DIARIO" at bounding box center [36, 106] width 73 height 13
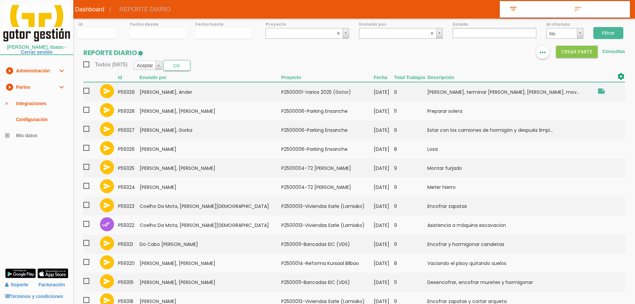
select select
click at [155, 25] on label "Fecha desde" at bounding box center [157, 24] width 55 height 6
click at [154, 28] on div "Fecha desde" at bounding box center [157, 29] width 65 height 20
click at [156, 36] on input "10/09/2025" at bounding box center [157, 33] width 55 height 11
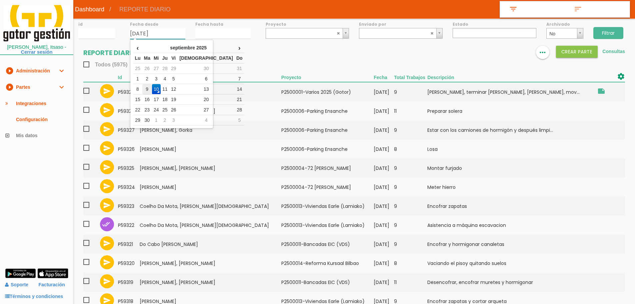
click at [149, 89] on td "9" at bounding box center [147, 89] width 10 height 10
type input "09/09/2025"
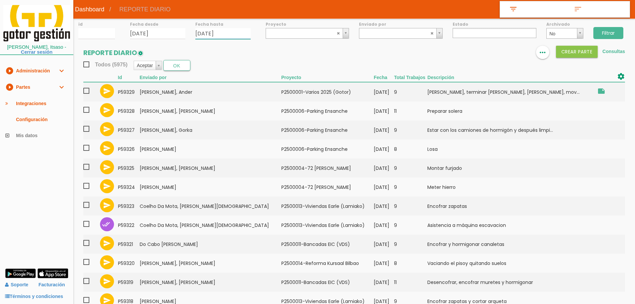
click at [204, 30] on input "10/09/2025" at bounding box center [222, 33] width 55 height 11
click at [215, 88] on td "9" at bounding box center [212, 89] width 10 height 10
type input "[DATE]"
click at [613, 29] on input "Filtrar" at bounding box center [608, 33] width 30 height 12
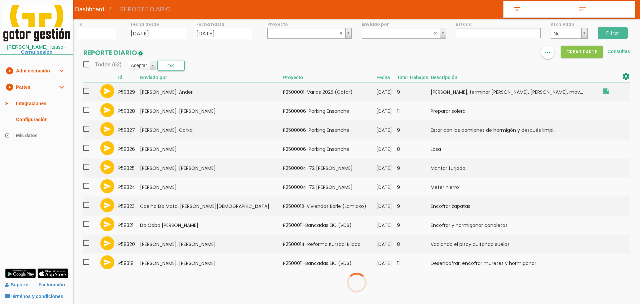
select select
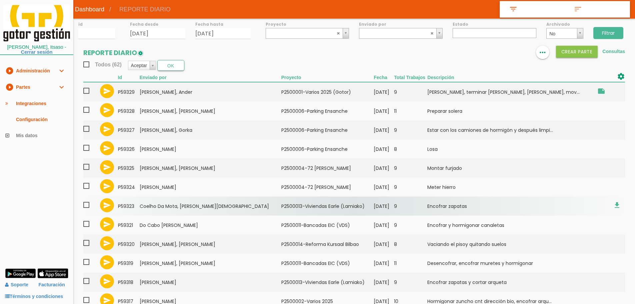
click at [162, 205] on td "Coelho Da Mota, Pablo de Jesus" at bounding box center [211, 205] width 142 height 19
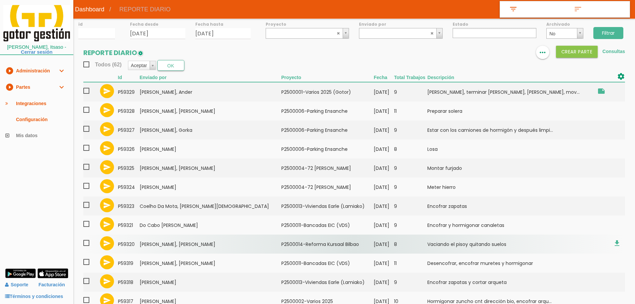
click at [163, 244] on td "[PERSON_NAME], [PERSON_NAME]" at bounding box center [211, 243] width 142 height 19
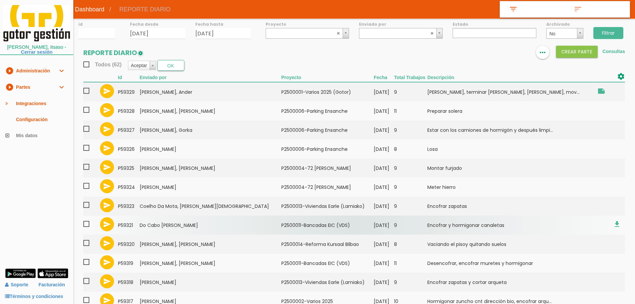
click at [183, 229] on td "Do Cabo [PERSON_NAME]" at bounding box center [211, 224] width 142 height 19
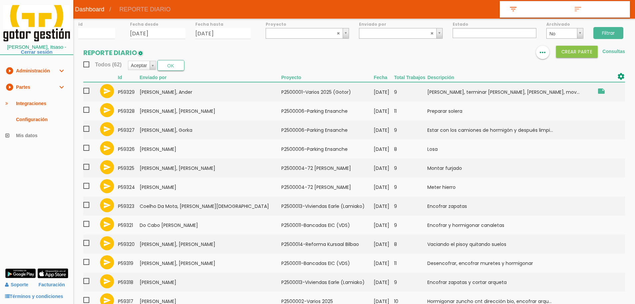
click at [292, 27] on label "Proyecto" at bounding box center [308, 24] width 84 height 6
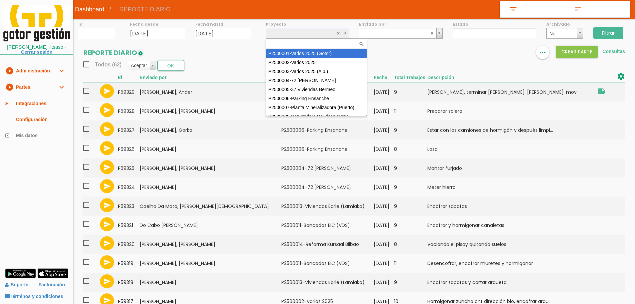
select select "83"
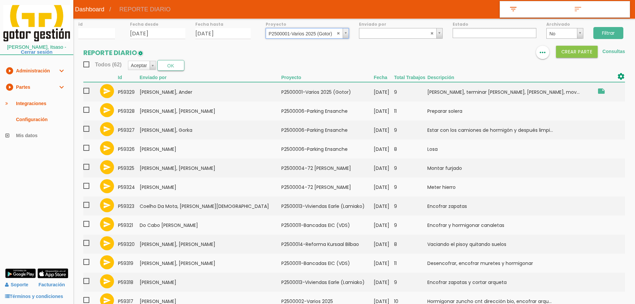
click at [605, 32] on input "Filtrar" at bounding box center [608, 33] width 30 height 12
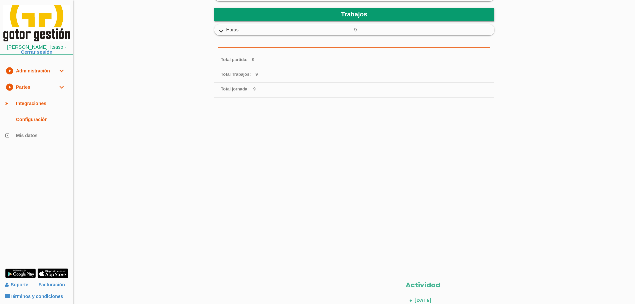
scroll to position [202, 0]
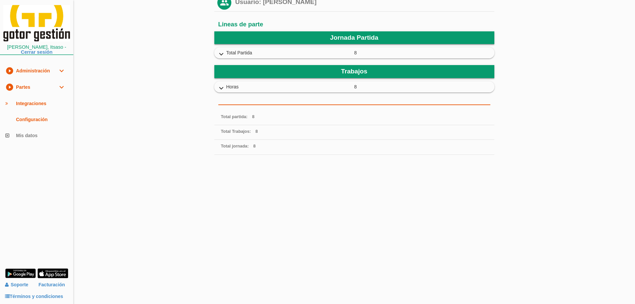
scroll to position [167, 0]
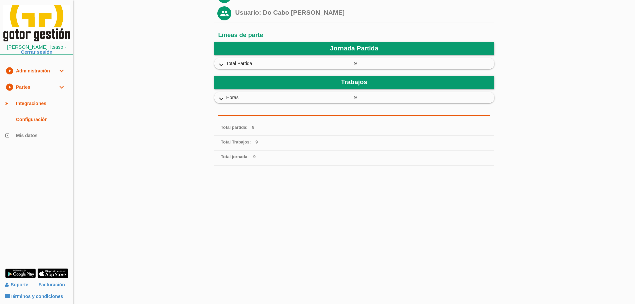
scroll to position [167, 0]
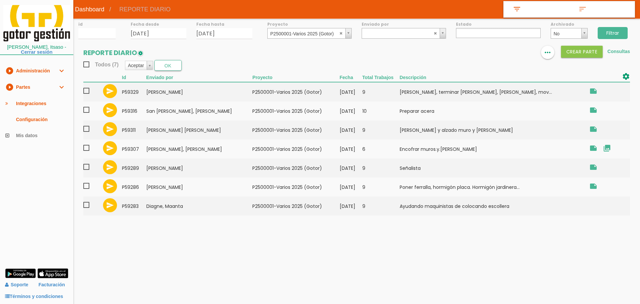
select select
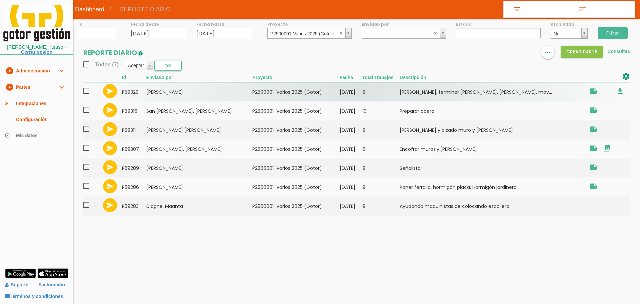
click at [87, 90] on span at bounding box center [89, 91] width 12 height 8
click at [0, 0] on input "checkbox" at bounding box center [0, 0] width 0 height 0
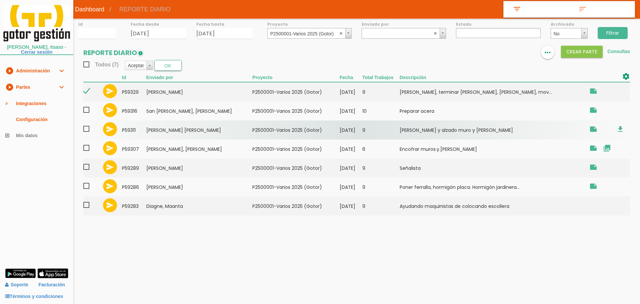
click at [87, 128] on span at bounding box center [89, 129] width 12 height 8
click at [0, 0] on input "checkbox" at bounding box center [0, 0] width 0 height 0
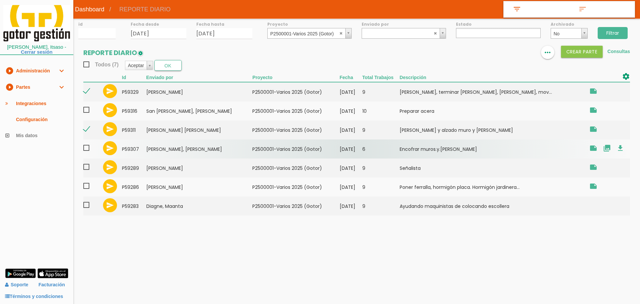
click at [85, 147] on span at bounding box center [89, 148] width 12 height 8
click at [0, 0] on input "checkbox" at bounding box center [0, 0] width 0 height 0
click at [146, 150] on td "59307" at bounding box center [134, 148] width 24 height 19
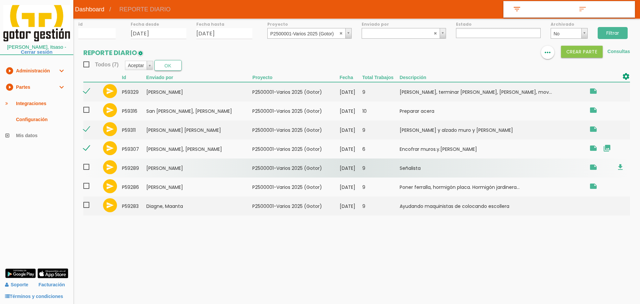
click at [86, 166] on span at bounding box center [89, 167] width 12 height 8
click at [0, 0] on input "checkbox" at bounding box center [0, 0] width 0 height 0
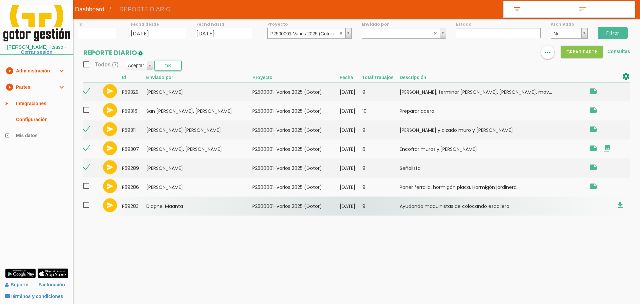
click at [87, 206] on span at bounding box center [89, 205] width 12 height 8
click at [0, 0] on input "checkbox" at bounding box center [0, 0] width 0 height 0
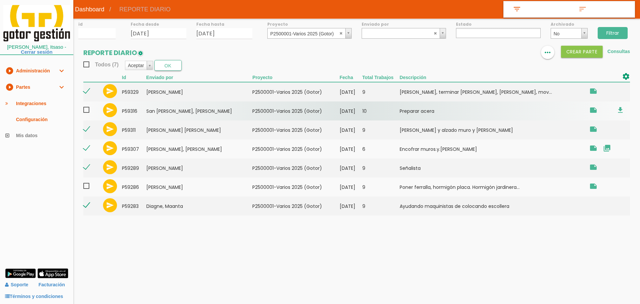
click at [87, 109] on span at bounding box center [89, 110] width 12 height 8
click at [0, 0] on input "checkbox" at bounding box center [0, 0] width 0 height 0
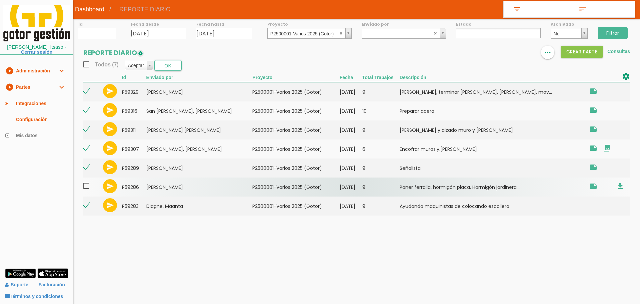
click at [88, 187] on span at bounding box center [89, 186] width 12 height 8
click at [0, 0] on input "checkbox" at bounding box center [0, 0] width 0 height 0
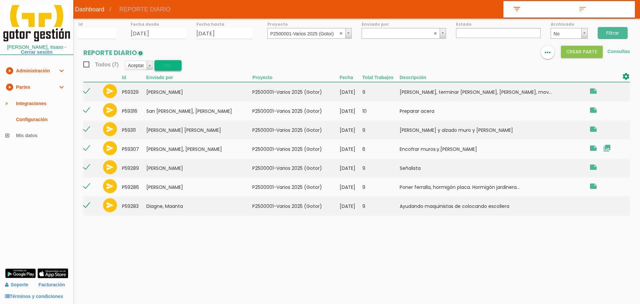
click at [165, 61] on button "OK" at bounding box center [167, 65] width 27 height 11
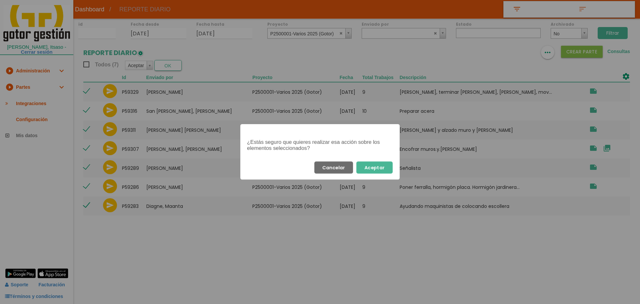
click at [375, 167] on button "Aceptar" at bounding box center [374, 167] width 36 height 12
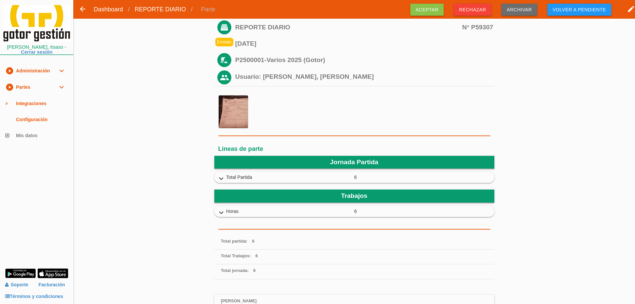
click at [220, 178] on icon "expand_more" at bounding box center [221, 178] width 11 height 9
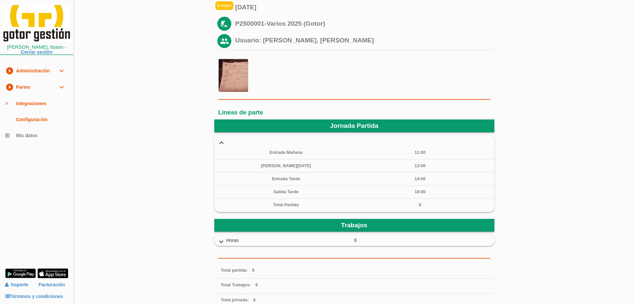
scroll to position [67, 0]
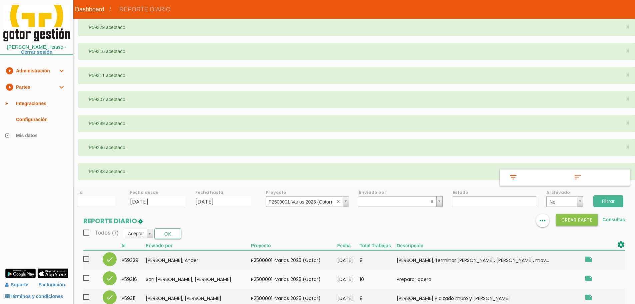
select select
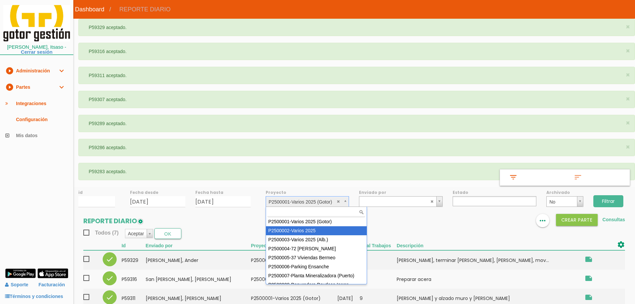
select select "84"
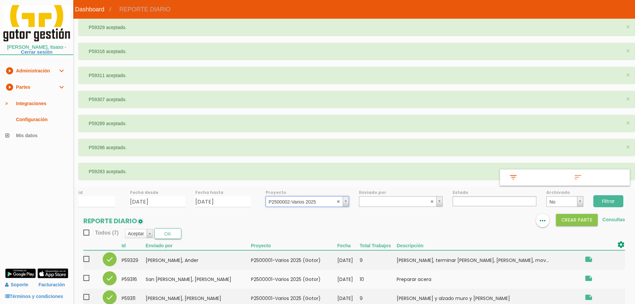
click at [605, 198] on input "Filtrar" at bounding box center [608, 201] width 30 height 12
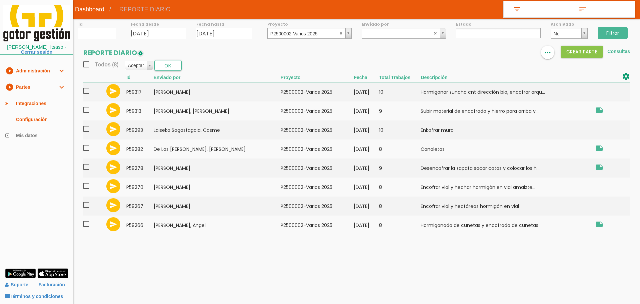
select select
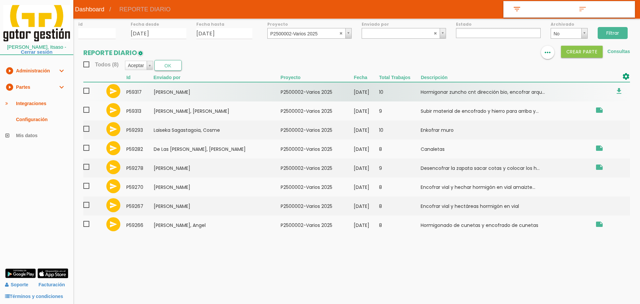
click at [87, 90] on span at bounding box center [89, 91] width 12 height 8
click at [0, 0] on input "checkbox" at bounding box center [0, 0] width 0 height 0
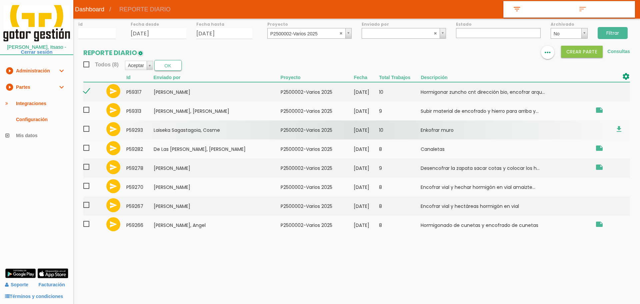
click at [86, 130] on span at bounding box center [89, 129] width 12 height 8
click at [0, 0] on input "checkbox" at bounding box center [0, 0] width 0 height 0
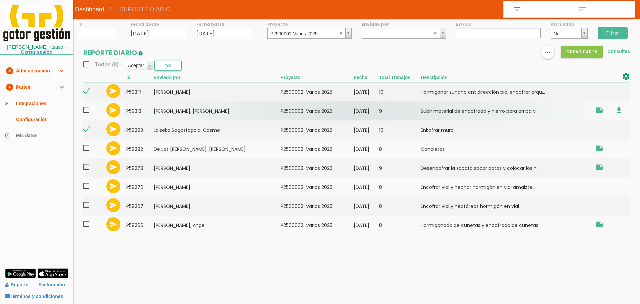
click at [87, 110] on span at bounding box center [89, 110] width 12 height 8
click at [0, 0] on input "checkbox" at bounding box center [0, 0] width 0 height 0
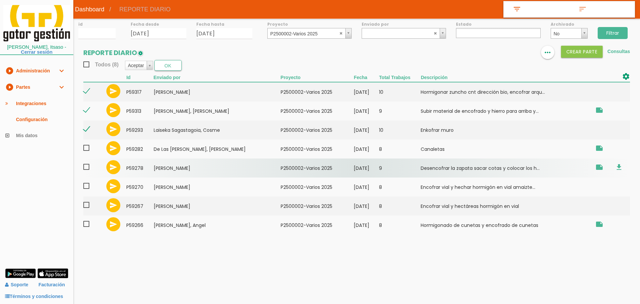
click at [85, 167] on span at bounding box center [89, 167] width 12 height 8
click at [0, 0] on input "checkbox" at bounding box center [0, 0] width 0 height 0
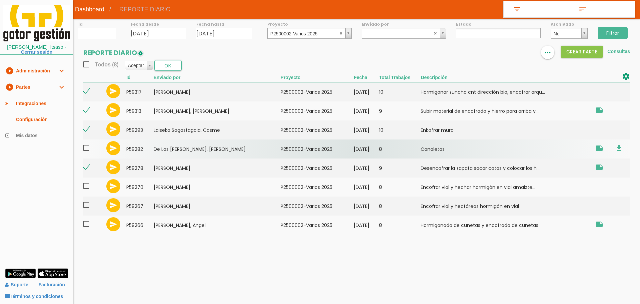
click at [87, 148] on span at bounding box center [89, 148] width 12 height 8
click at [0, 0] on input "checkbox" at bounding box center [0, 0] width 0 height 0
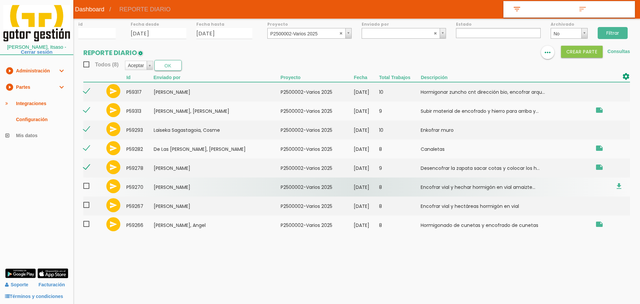
click at [87, 186] on span at bounding box center [89, 186] width 12 height 8
click at [0, 0] on input "checkbox" at bounding box center [0, 0] width 0 height 0
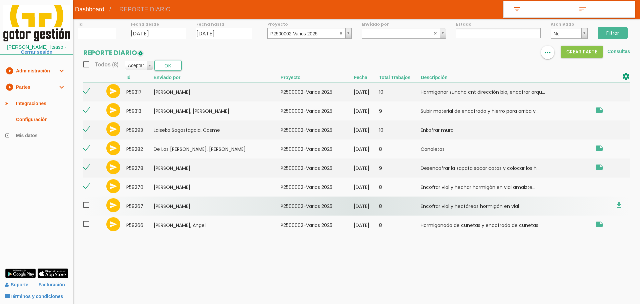
click at [85, 206] on span at bounding box center [89, 205] width 12 height 8
click at [0, 0] on input "checkbox" at bounding box center [0, 0] width 0 height 0
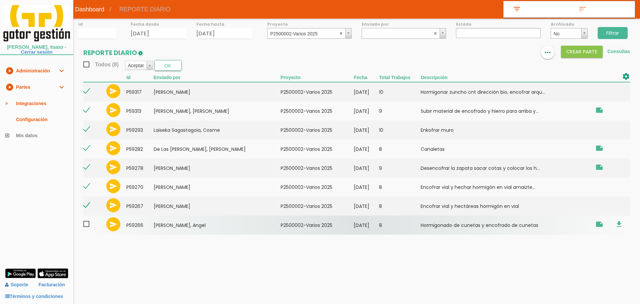
click at [87, 223] on span at bounding box center [89, 224] width 12 height 8
click at [0, 0] on input "checkbox" at bounding box center [0, 0] width 0 height 0
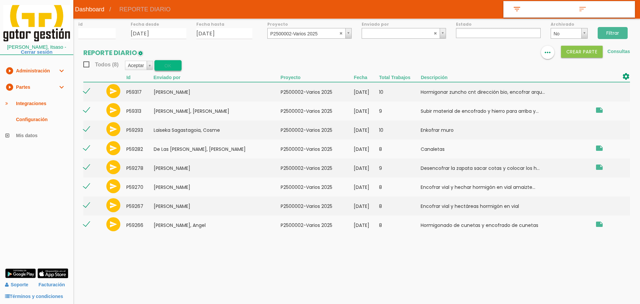
click at [173, 64] on button "OK" at bounding box center [167, 65] width 27 height 11
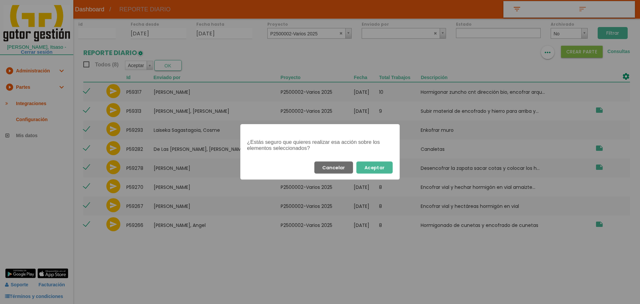
click at [380, 168] on button "Aceptar" at bounding box center [374, 167] width 36 height 12
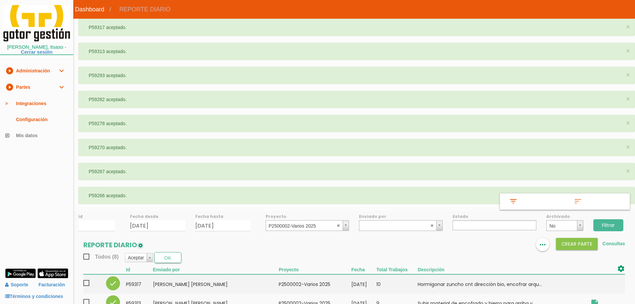
select select
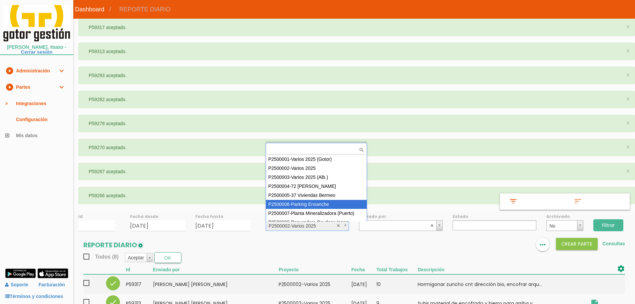
scroll to position [5, 0]
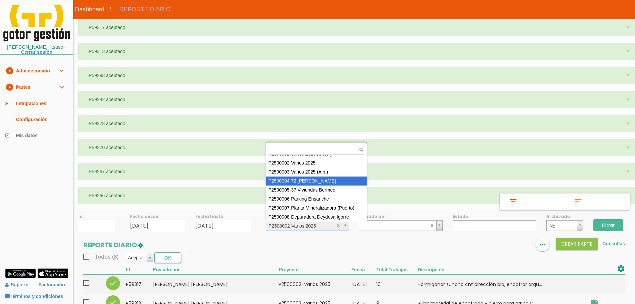
select select "86"
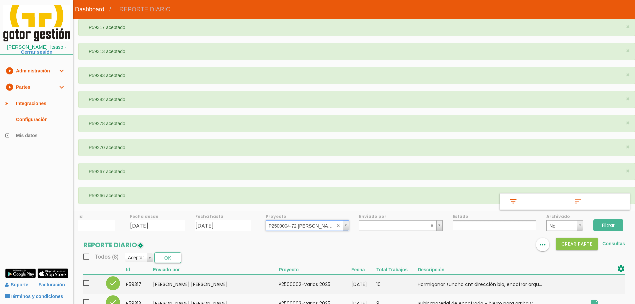
click at [617, 221] on input "Filtrar" at bounding box center [608, 225] width 30 height 12
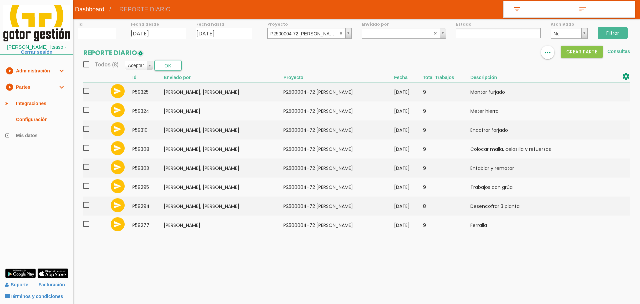
select select
click at [342, 33] on abbr at bounding box center [341, 33] width 4 height 4
drag, startPoint x: 623, startPoint y: 31, endPoint x: 597, endPoint y: 36, distance: 26.4
click at [623, 31] on input "Filtrar" at bounding box center [613, 33] width 30 height 12
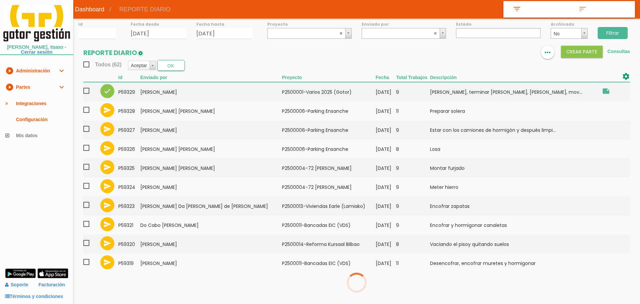
select select
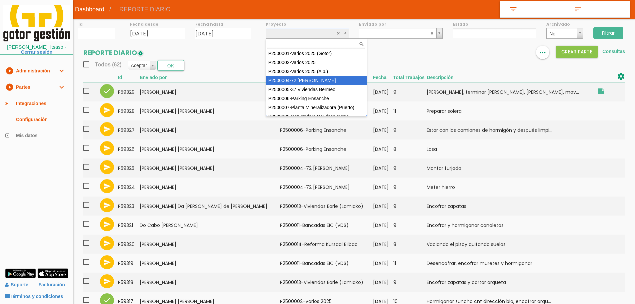
select select "86"
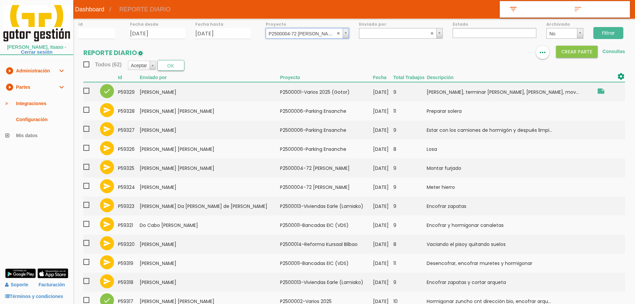
click at [610, 34] on input "Filtrar" at bounding box center [608, 33] width 30 height 12
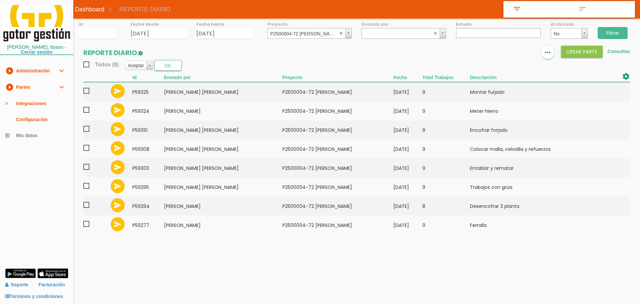
select select
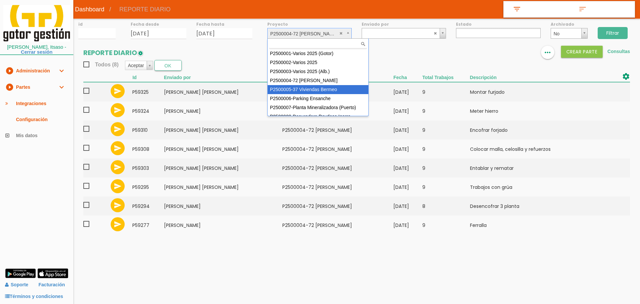
select select "87"
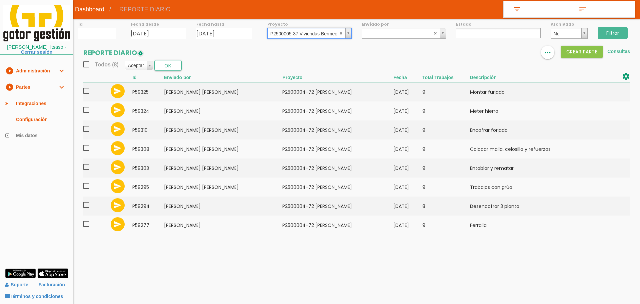
click at [609, 28] on input "Filtrar" at bounding box center [613, 33] width 30 height 12
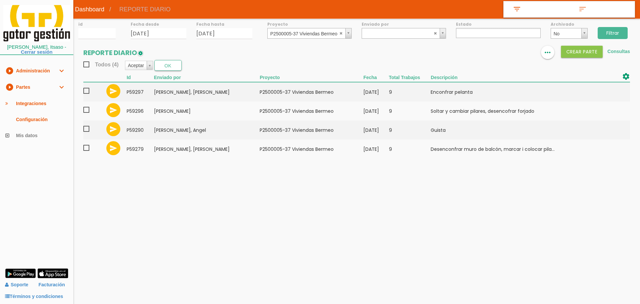
select select
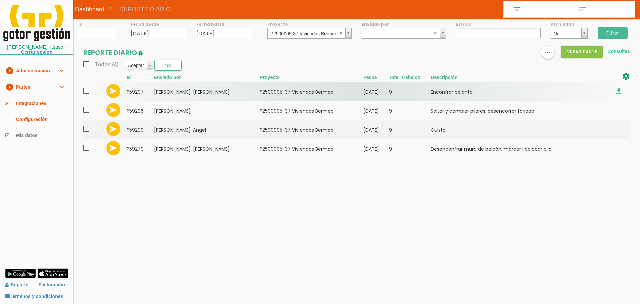
click at [86, 90] on span at bounding box center [89, 91] width 12 height 8
click at [0, 0] on input "checkbox" at bounding box center [0, 0] width 0 height 0
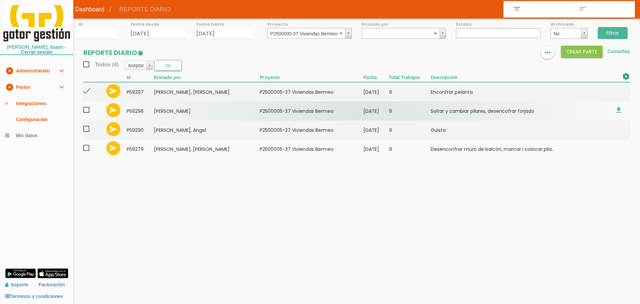
click at [88, 106] on span at bounding box center [89, 110] width 12 height 8
click at [0, 0] on input "checkbox" at bounding box center [0, 0] width 0 height 0
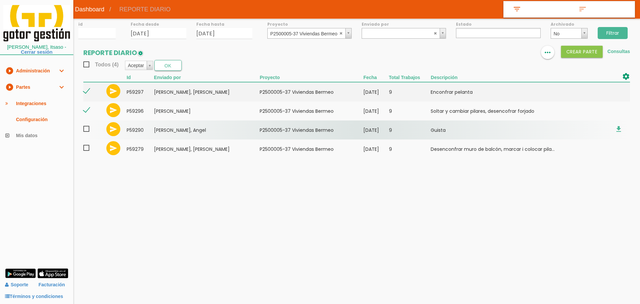
click at [86, 127] on span at bounding box center [89, 129] width 12 height 8
click at [0, 0] on input "checkbox" at bounding box center [0, 0] width 0 height 0
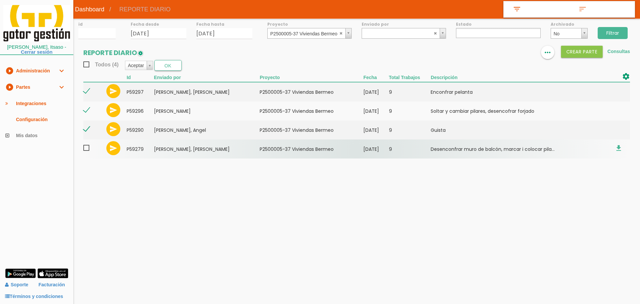
click at [86, 150] on span at bounding box center [89, 148] width 12 height 8
click at [0, 0] on input "checkbox" at bounding box center [0, 0] width 0 height 0
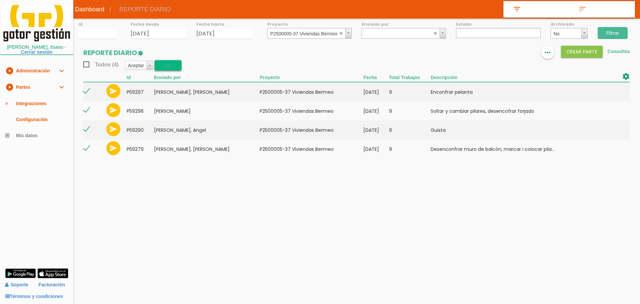
click at [173, 66] on button "OK" at bounding box center [167, 65] width 27 height 11
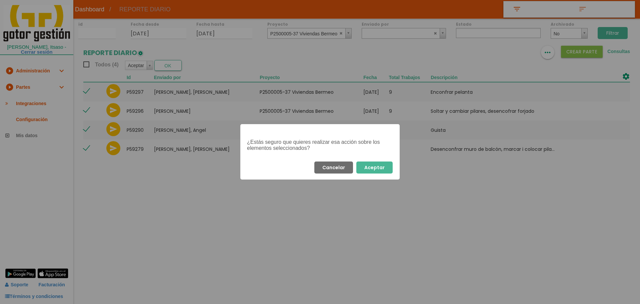
click at [382, 169] on button "Aceptar" at bounding box center [374, 167] width 36 height 12
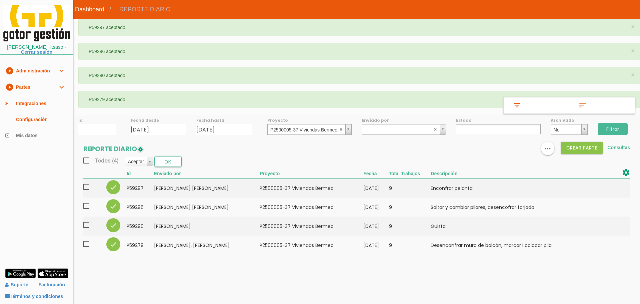
select select
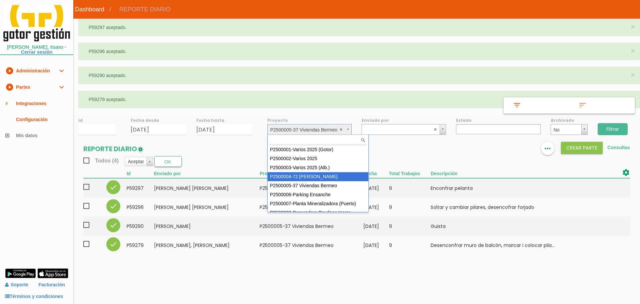
select select "86"
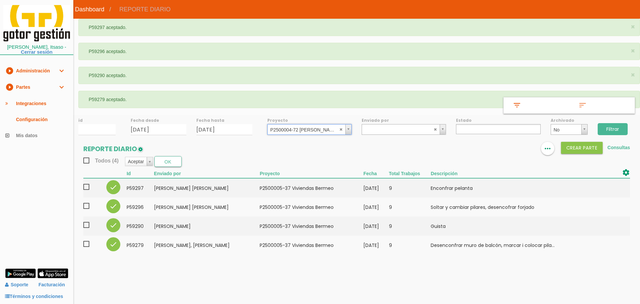
click at [617, 126] on input "Filtrar" at bounding box center [613, 129] width 30 height 12
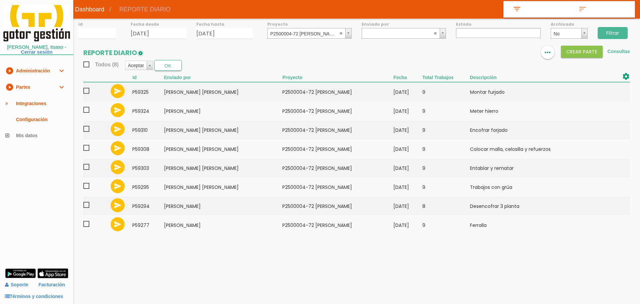
select select
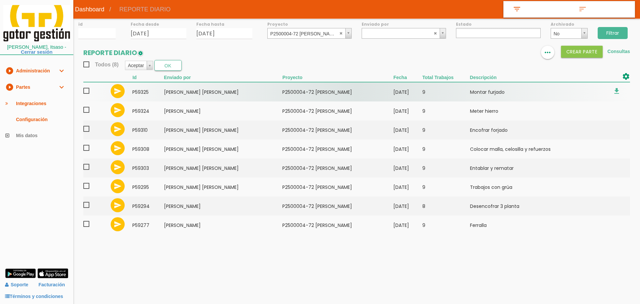
click at [86, 91] on span at bounding box center [89, 91] width 12 height 8
click at [0, 0] on input "checkbox" at bounding box center [0, 0] width 0 height 0
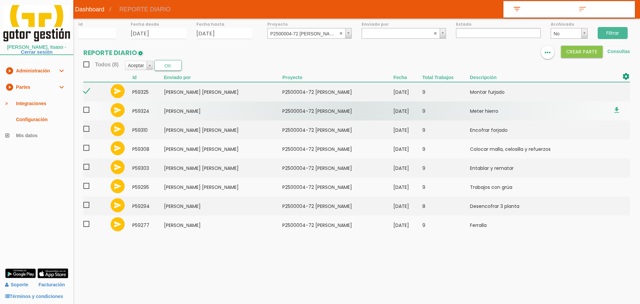
click at [89, 110] on span at bounding box center [89, 110] width 12 height 8
click at [0, 0] on input "checkbox" at bounding box center [0, 0] width 0 height 0
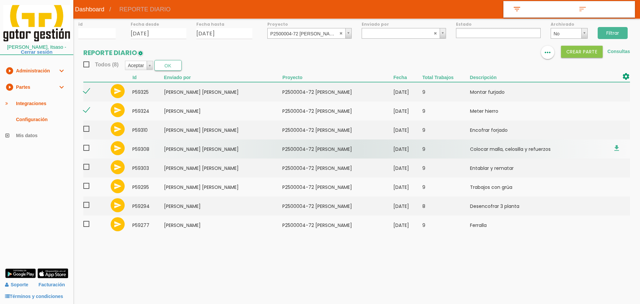
drag, startPoint x: 87, startPoint y: 127, endPoint x: 85, endPoint y: 141, distance: 14.5
click at [87, 128] on span at bounding box center [89, 129] width 12 height 8
click at [0, 0] on input "checkbox" at bounding box center [0, 0] width 0 height 0
click at [87, 150] on span at bounding box center [89, 148] width 12 height 8
click at [0, 0] on input "checkbox" at bounding box center [0, 0] width 0 height 0
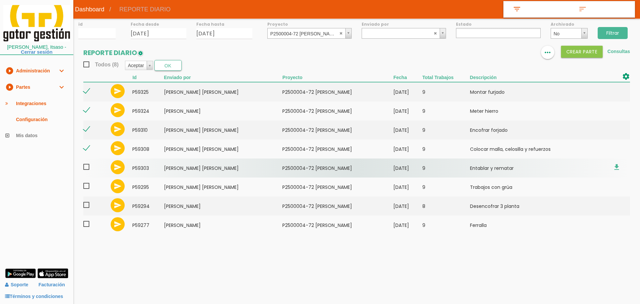
click at [88, 167] on span at bounding box center [89, 167] width 12 height 8
click at [0, 0] on input "checkbox" at bounding box center [0, 0] width 0 height 0
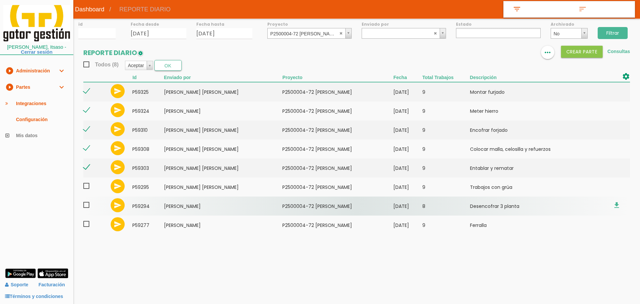
drag, startPoint x: 86, startPoint y: 187, endPoint x: 87, endPoint y: 197, distance: 9.7
click at [87, 189] on span at bounding box center [89, 186] width 12 height 8
click at [0, 0] on input "checkbox" at bounding box center [0, 0] width 0 height 0
click at [87, 205] on span at bounding box center [89, 205] width 12 height 8
click at [0, 0] on input "checkbox" at bounding box center [0, 0] width 0 height 0
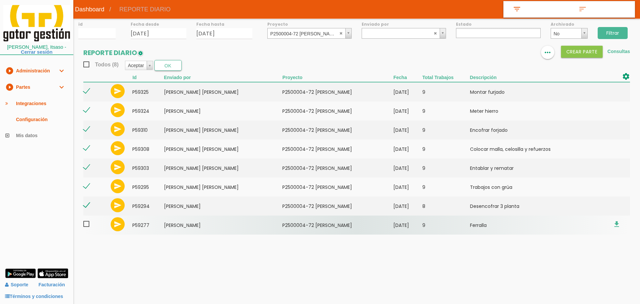
click at [86, 224] on span at bounding box center [89, 224] width 12 height 8
click at [0, 0] on input "checkbox" at bounding box center [0, 0] width 0 height 0
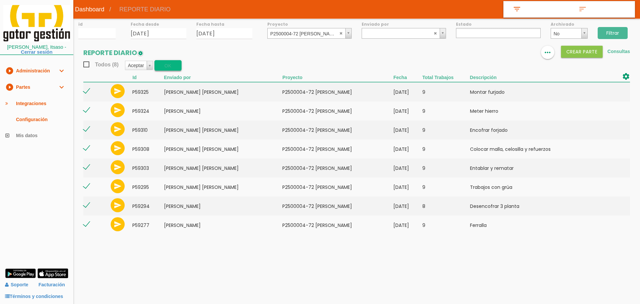
click at [171, 67] on button "OK" at bounding box center [167, 65] width 27 height 11
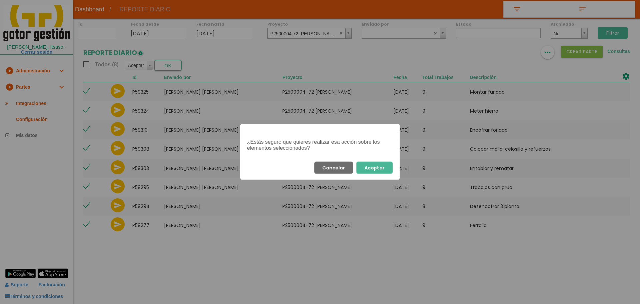
click at [377, 164] on button "Aceptar" at bounding box center [374, 167] width 36 height 12
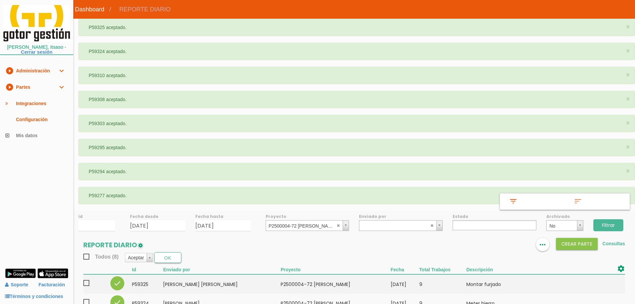
select select
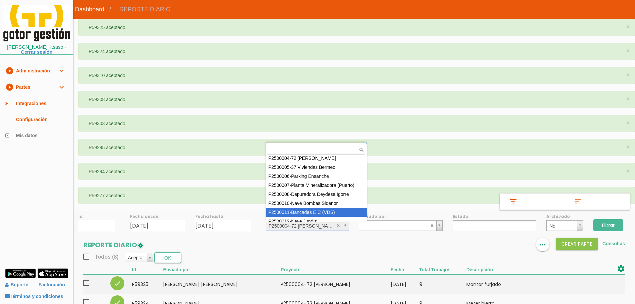
scroll to position [50, 0]
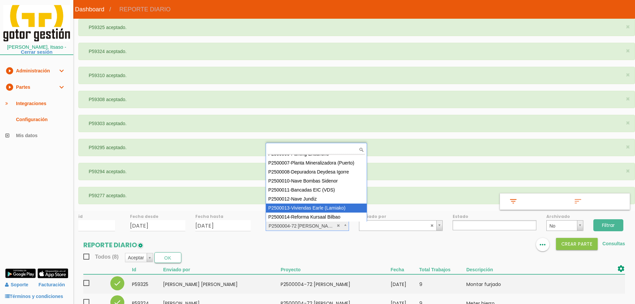
select select "96"
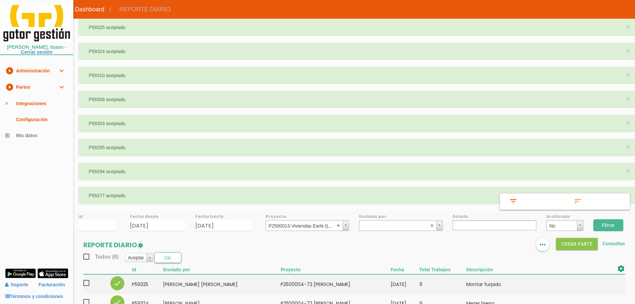
click at [613, 225] on input "Filtrar" at bounding box center [608, 225] width 30 height 12
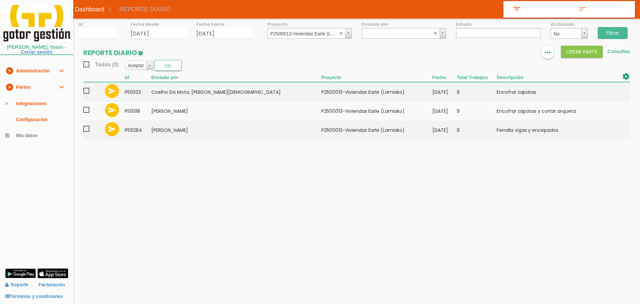
select select
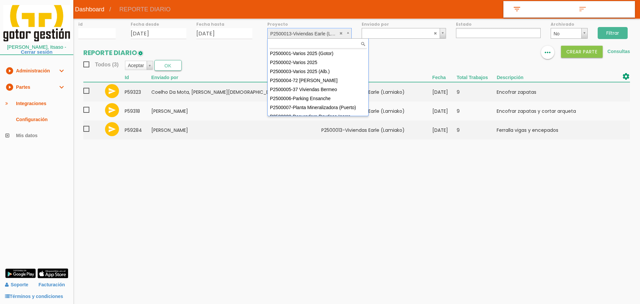
scroll to position [50, 0]
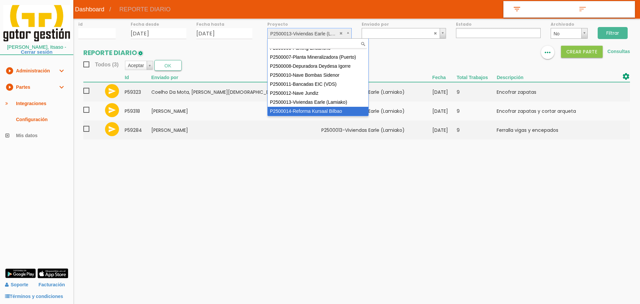
select select "97"
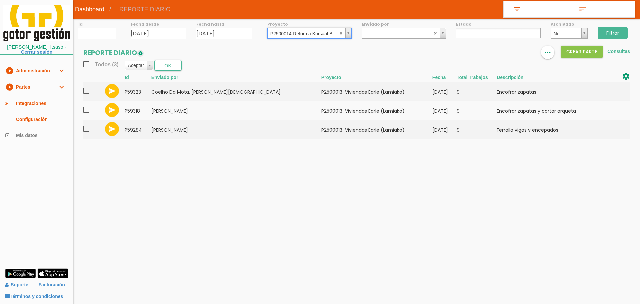
click at [617, 34] on input "Filtrar" at bounding box center [613, 33] width 30 height 12
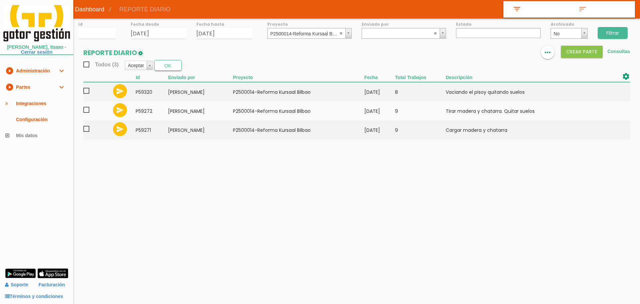
select select
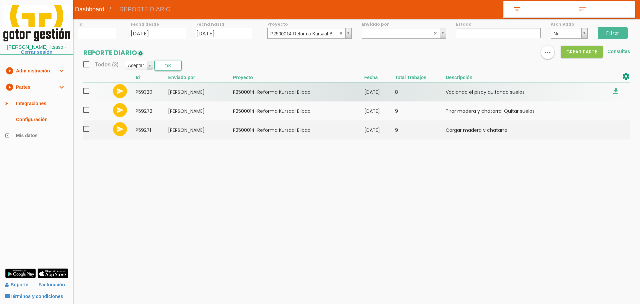
click at [85, 94] on span at bounding box center [89, 91] width 12 height 8
click at [0, 0] on input "checkbox" at bounding box center [0, 0] width 0 height 0
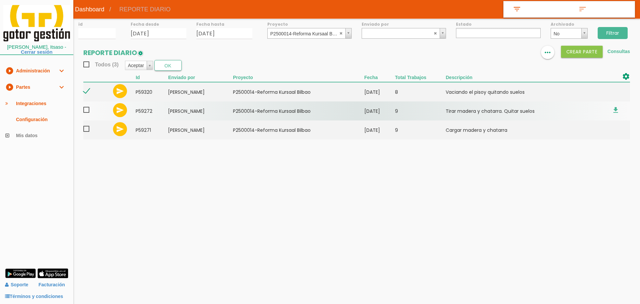
click at [88, 111] on span at bounding box center [89, 110] width 12 height 8
click at [0, 0] on input "checkbox" at bounding box center [0, 0] width 0 height 0
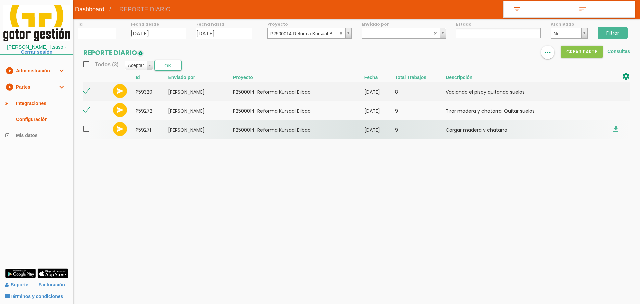
click at [88, 130] on span at bounding box center [89, 129] width 12 height 8
click at [0, 0] on input "checkbox" at bounding box center [0, 0] width 0 height 0
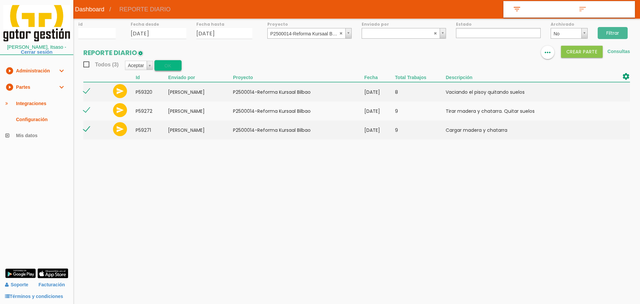
click at [170, 69] on button "OK" at bounding box center [167, 65] width 27 height 11
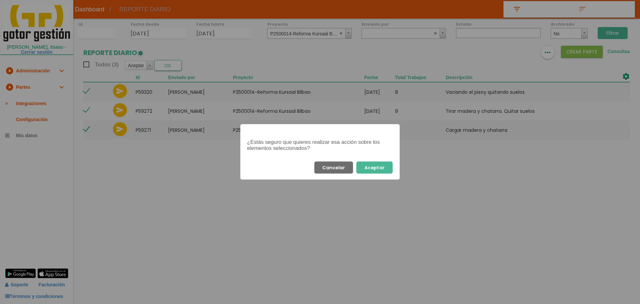
click at [386, 165] on button "Aceptar" at bounding box center [374, 167] width 36 height 12
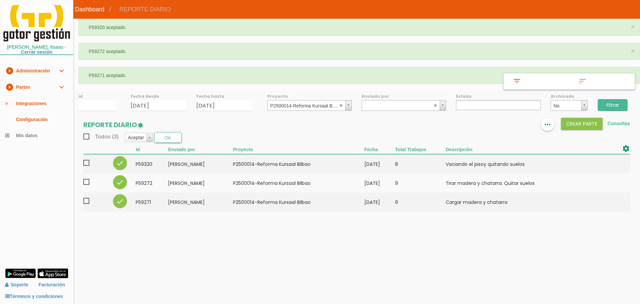
select select
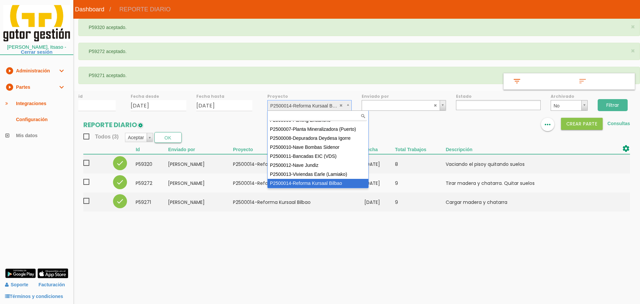
scroll to position [45, 0]
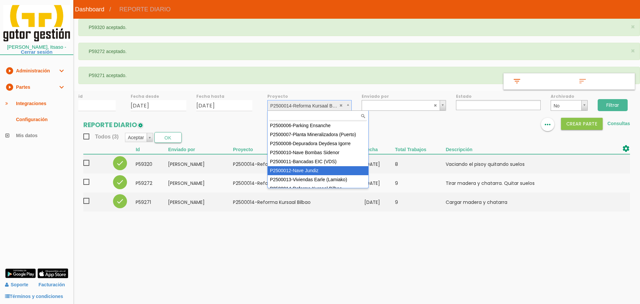
select select "95"
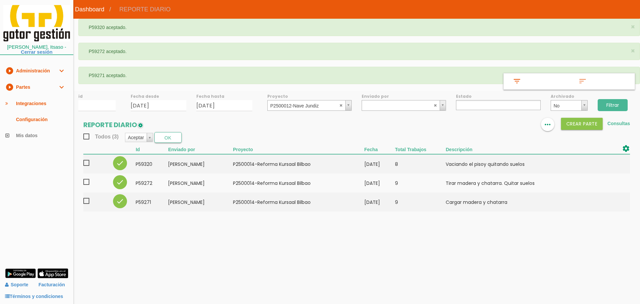
click at [618, 104] on input "Filtrar" at bounding box center [613, 105] width 30 height 12
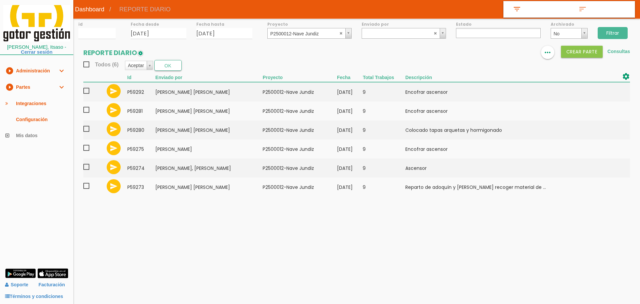
select select
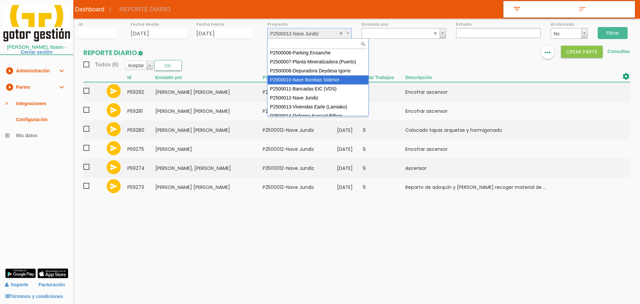
scroll to position [45, 0]
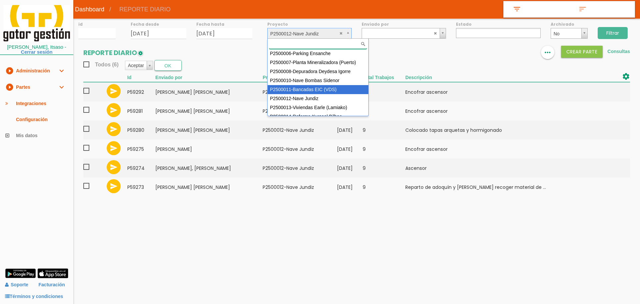
drag, startPoint x: 315, startPoint y: 90, endPoint x: 416, endPoint y: 71, distance: 102.0
select select "93"
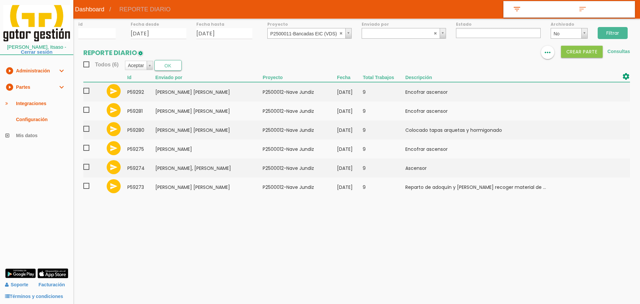
click at [623, 33] on input "Filtrar" at bounding box center [613, 33] width 30 height 12
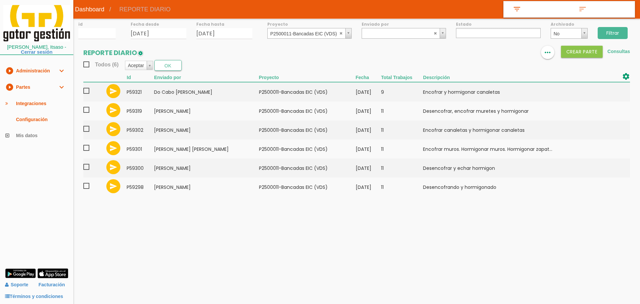
select select
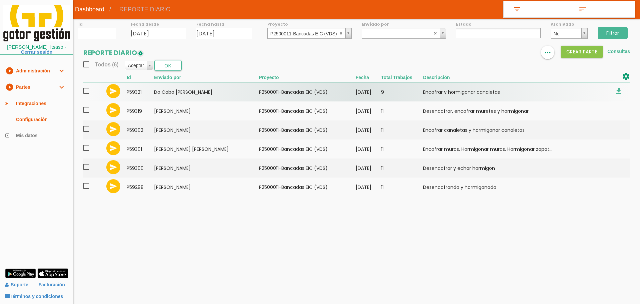
click at [90, 94] on span at bounding box center [89, 91] width 12 height 8
click at [0, 0] on input "checkbox" at bounding box center [0, 0] width 0 height 0
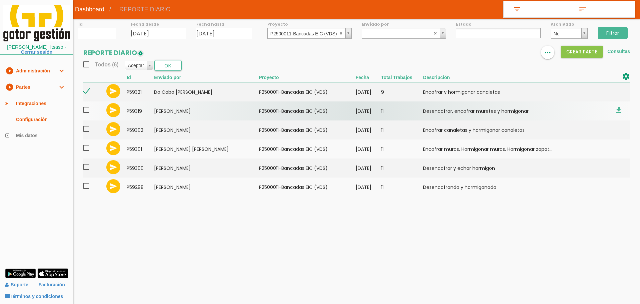
click at [87, 108] on span at bounding box center [89, 110] width 12 height 8
click at [0, 0] on input "checkbox" at bounding box center [0, 0] width 0 height 0
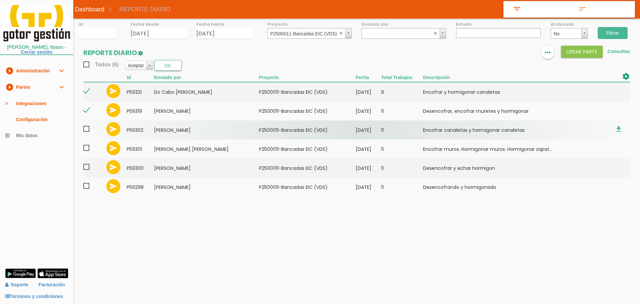
click at [87, 129] on span at bounding box center [89, 129] width 12 height 8
click at [0, 0] on input "checkbox" at bounding box center [0, 0] width 0 height 0
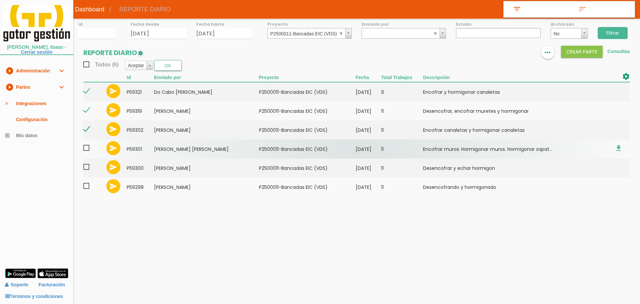
click at [86, 151] on span at bounding box center [89, 148] width 12 height 8
click at [0, 0] on input "checkbox" at bounding box center [0, 0] width 0 height 0
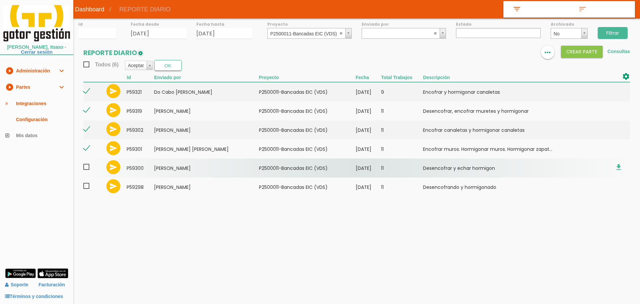
click at [87, 167] on span at bounding box center [89, 167] width 12 height 8
click at [0, 0] on input "checkbox" at bounding box center [0, 0] width 0 height 0
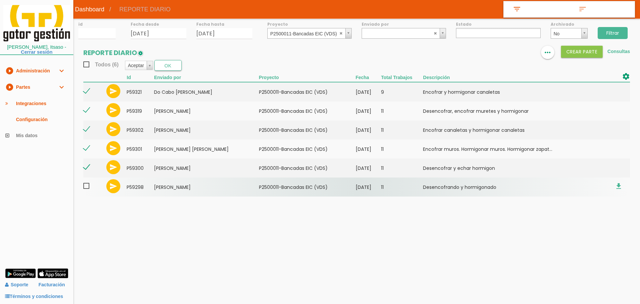
click at [87, 188] on span at bounding box center [89, 186] width 12 height 8
click at [0, 0] on input "checkbox" at bounding box center [0, 0] width 0 height 0
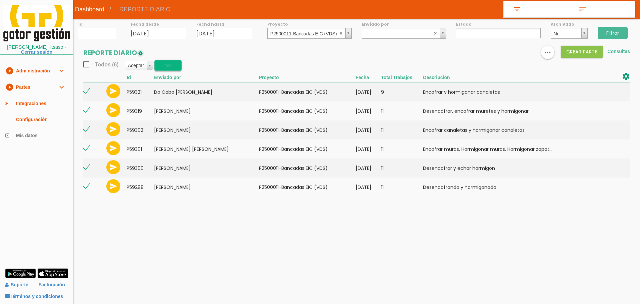
click at [169, 66] on button "OK" at bounding box center [167, 65] width 27 height 11
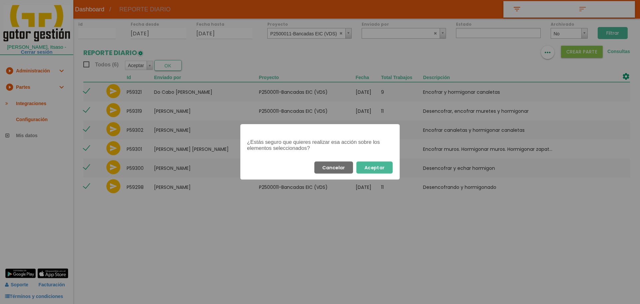
click at [380, 171] on button "Aceptar" at bounding box center [374, 167] width 36 height 12
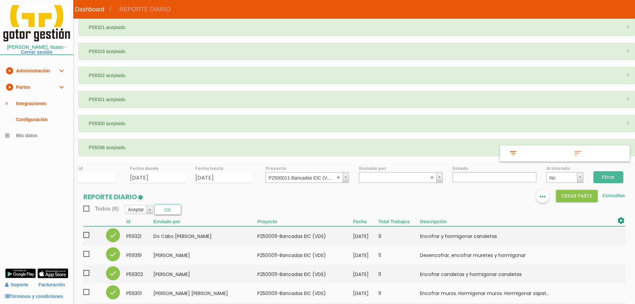
select select
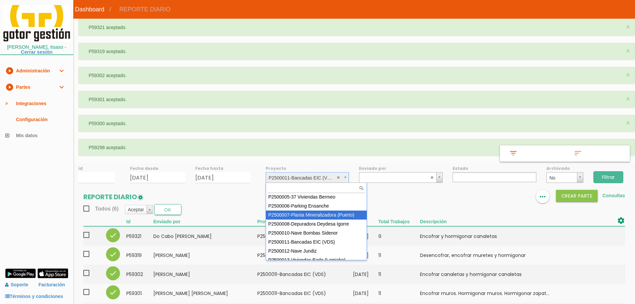
scroll to position [36, 0]
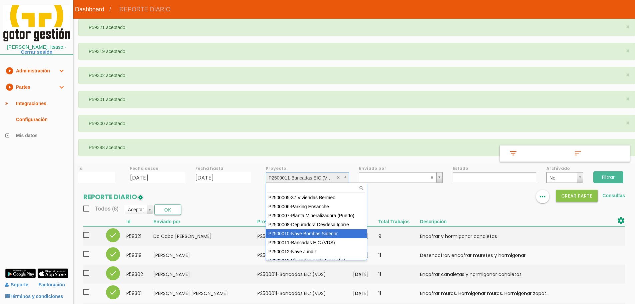
select select "92"
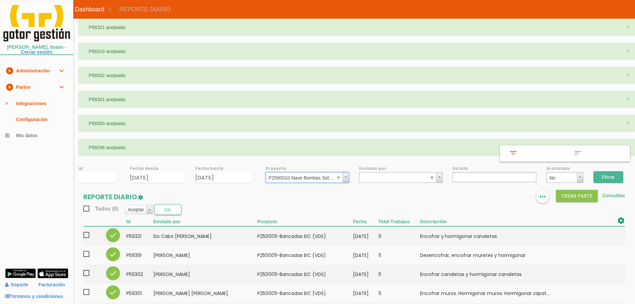
click at [614, 179] on input "Filtrar" at bounding box center [608, 177] width 30 height 12
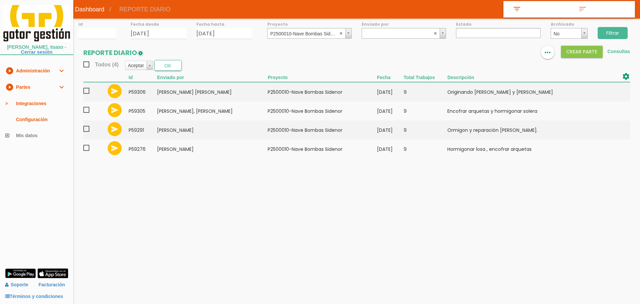
select select
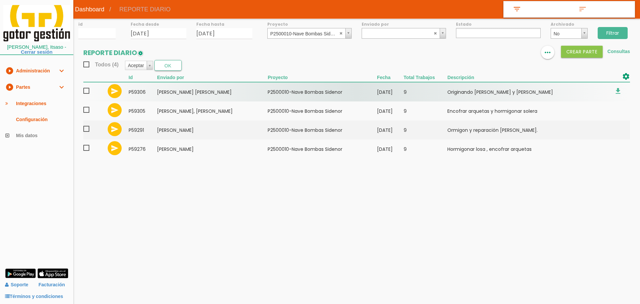
click at [87, 93] on span at bounding box center [89, 91] width 12 height 8
click at [0, 0] on input "checkbox" at bounding box center [0, 0] width 0 height 0
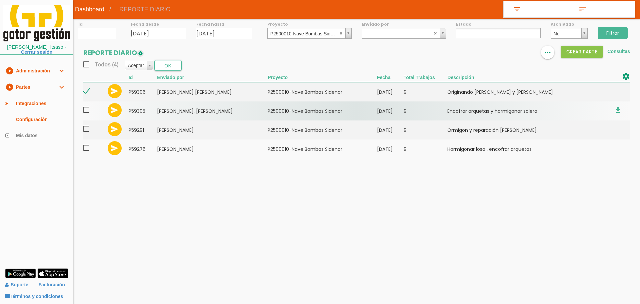
drag, startPoint x: 87, startPoint y: 106, endPoint x: 87, endPoint y: 116, distance: 9.7
click at [87, 107] on span at bounding box center [89, 110] width 12 height 8
click at [0, 0] on input "checkbox" at bounding box center [0, 0] width 0 height 0
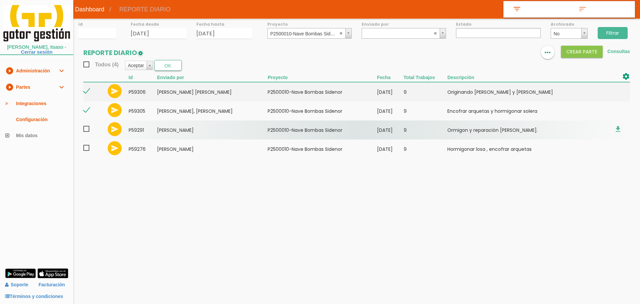
click at [85, 131] on span at bounding box center [89, 129] width 12 height 8
click at [0, 0] on input "checkbox" at bounding box center [0, 0] width 0 height 0
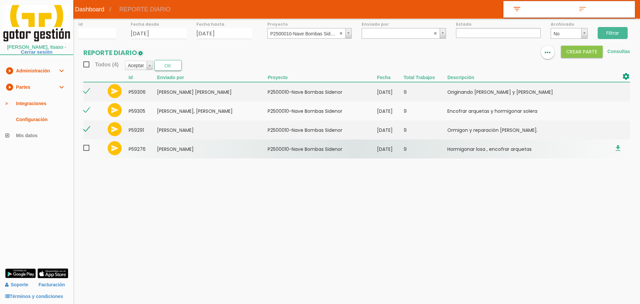
click at [85, 148] on span at bounding box center [89, 148] width 12 height 8
click at [0, 0] on input "checkbox" at bounding box center [0, 0] width 0 height 0
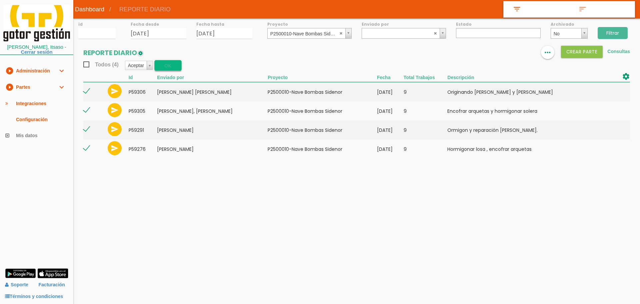
click at [172, 63] on button "OK" at bounding box center [167, 65] width 27 height 11
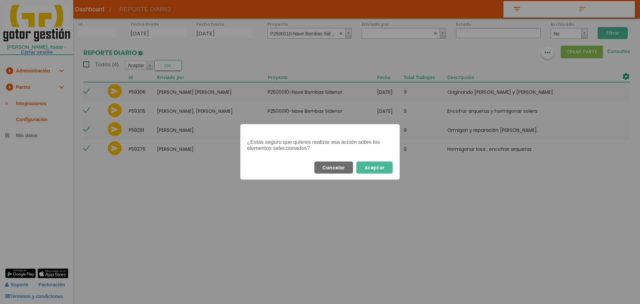
click at [387, 166] on button "Aceptar" at bounding box center [374, 167] width 36 height 12
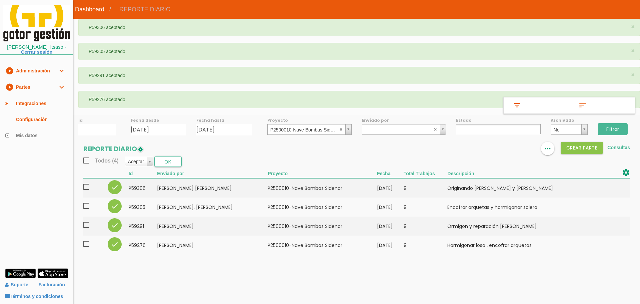
select select
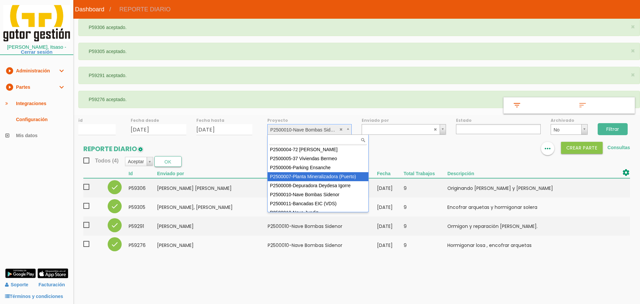
scroll to position [50, 0]
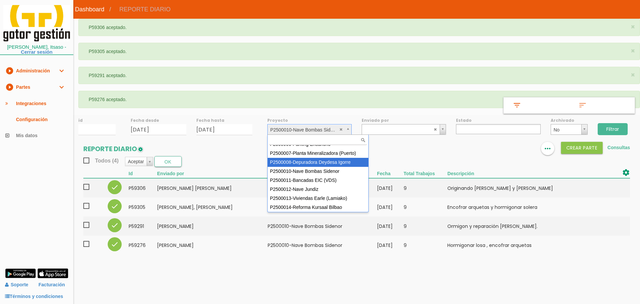
select select "90"
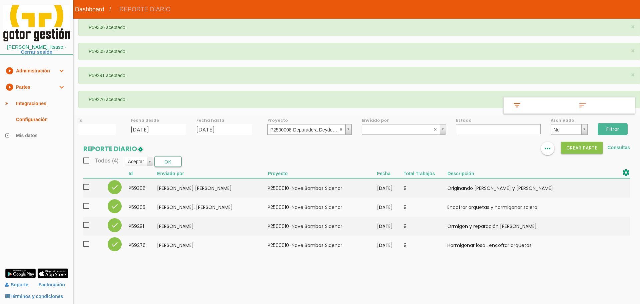
click at [611, 127] on input "Filtrar" at bounding box center [613, 129] width 30 height 12
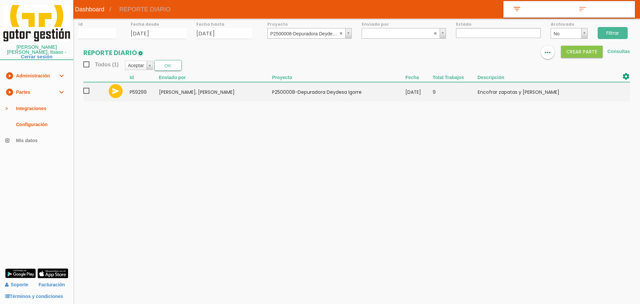
select select
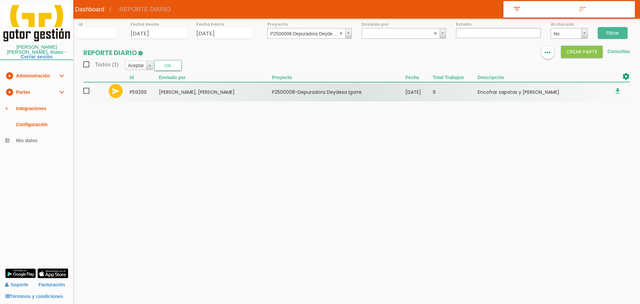
click at [88, 92] on span at bounding box center [89, 91] width 12 height 8
click at [0, 0] on input "checkbox" at bounding box center [0, 0] width 0 height 0
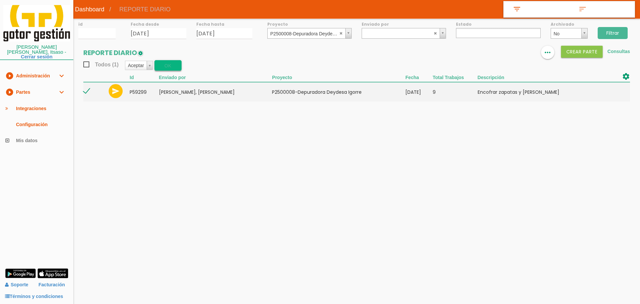
click at [165, 66] on button "OK" at bounding box center [167, 65] width 27 height 11
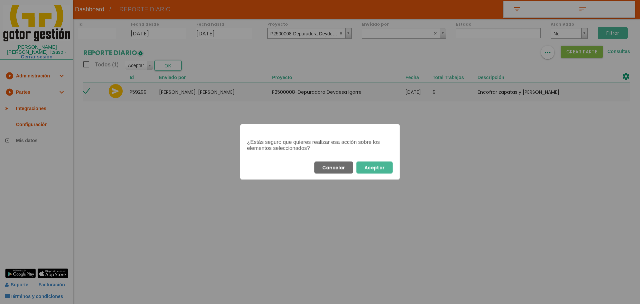
click at [382, 171] on button "Aceptar" at bounding box center [374, 167] width 36 height 12
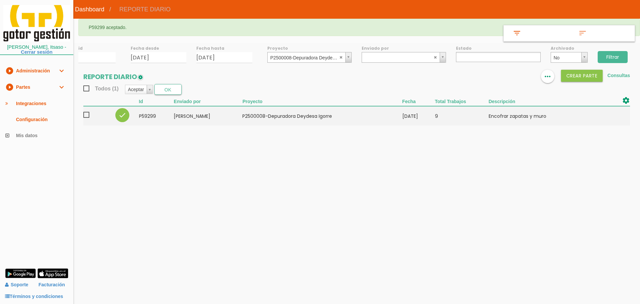
select select
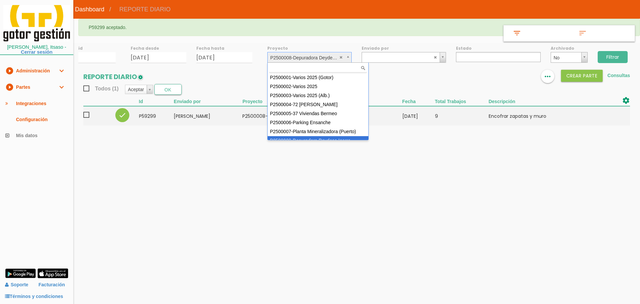
scroll to position [18, 0]
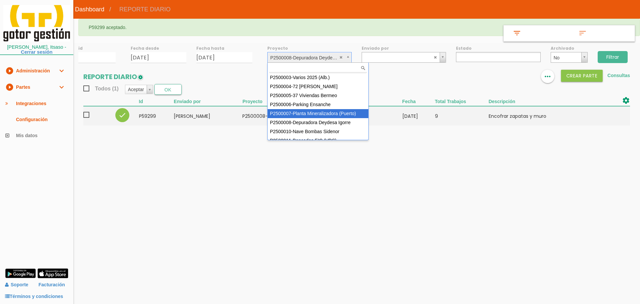
select select "89"
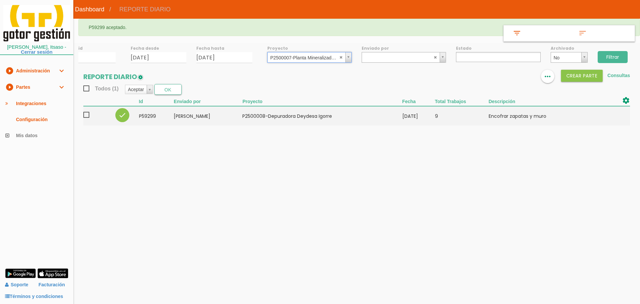
click at [625, 56] on input "Filtrar" at bounding box center [613, 57] width 30 height 12
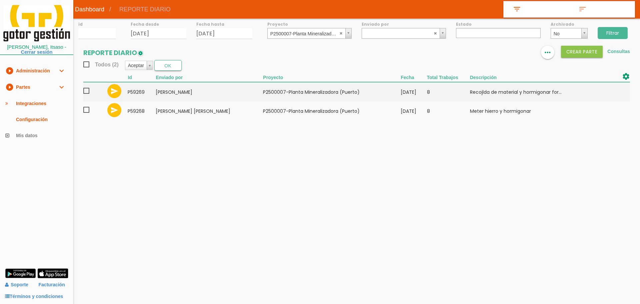
select select
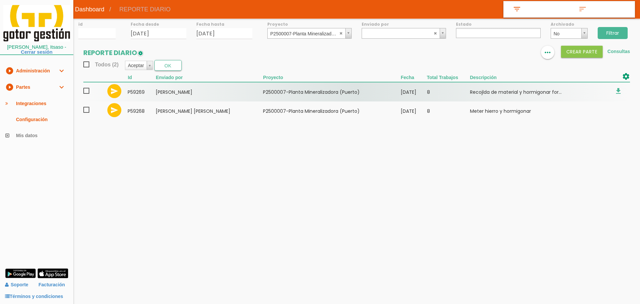
click at [84, 89] on span at bounding box center [89, 91] width 12 height 8
click at [0, 0] on input "checkbox" at bounding box center [0, 0] width 0 height 0
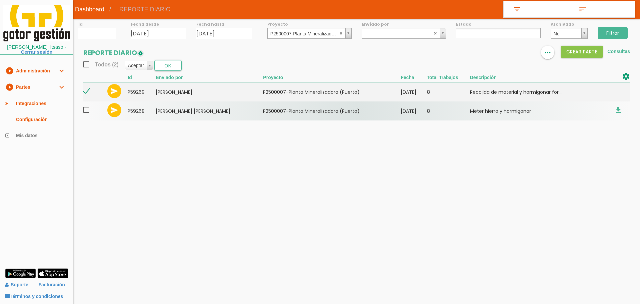
click at [85, 108] on span at bounding box center [89, 110] width 12 height 8
click at [0, 0] on input "checkbox" at bounding box center [0, 0] width 0 height 0
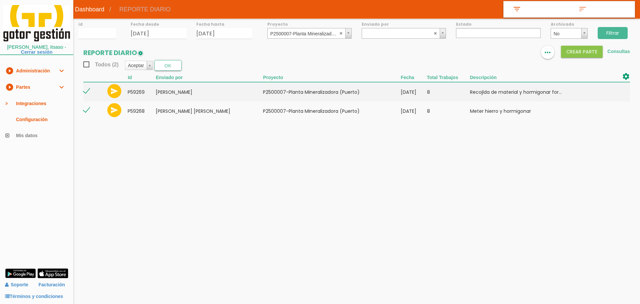
click at [183, 63] on div "Todos (2) Aceptar Aceptar Rechazar Borrar Archivar/Desarchivar Descargar_PDF Ex…" at bounding box center [356, 65] width 547 height 11
click at [173, 65] on button "OK" at bounding box center [167, 65] width 27 height 11
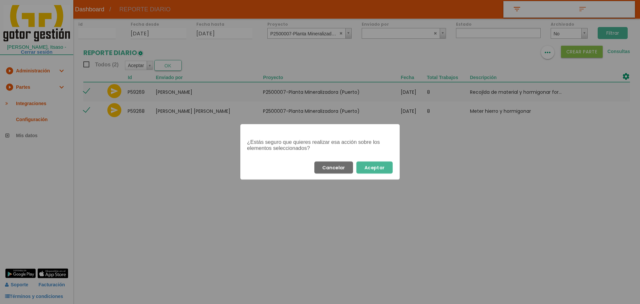
click at [389, 168] on button "Aceptar" at bounding box center [374, 167] width 36 height 12
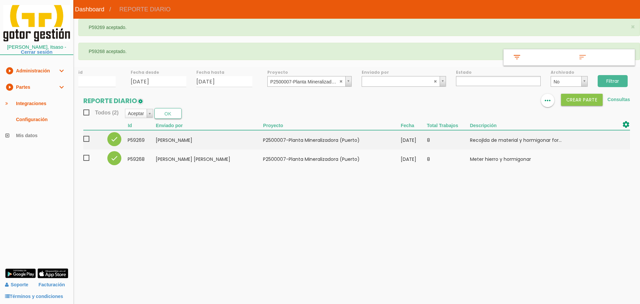
select select
click at [342, 80] on abbr at bounding box center [341, 81] width 4 height 4
click at [512, 99] on link at bounding box center [507, 100] width 13 height 13
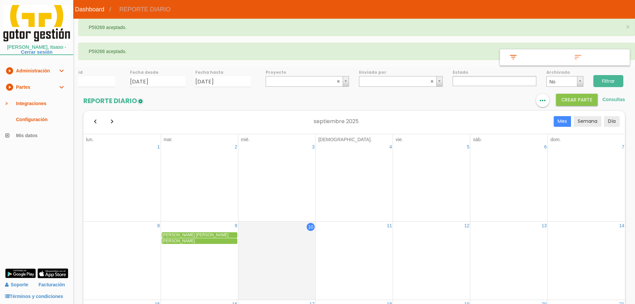
click at [608, 79] on input "Filtrar" at bounding box center [608, 81] width 30 height 12
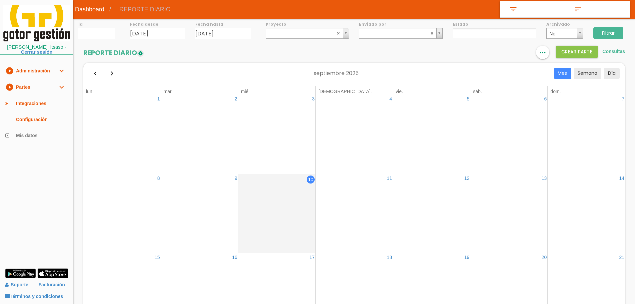
select select
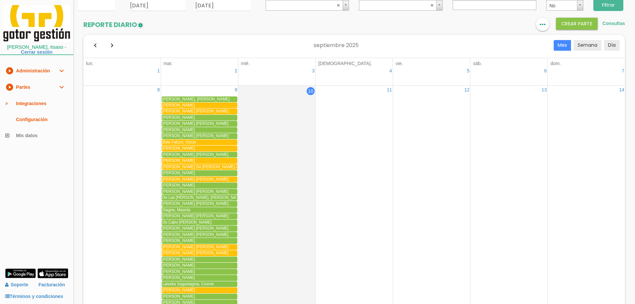
scroll to position [67, 0]
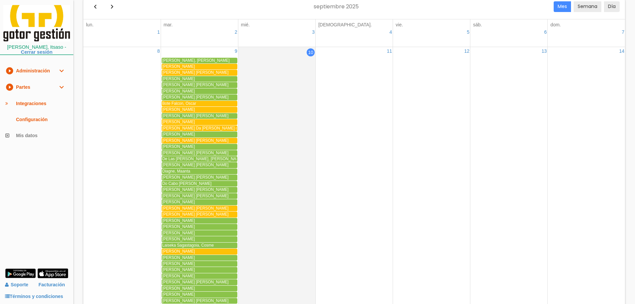
click at [187, 153] on span "[PERSON_NAME] [PERSON_NAME]" at bounding box center [195, 152] width 66 height 5
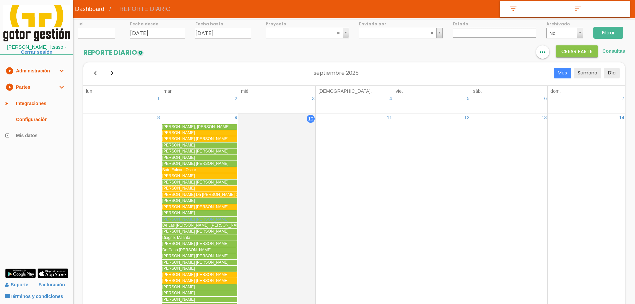
scroll to position [0, 0]
click at [504, 53] on icon "format_list_bulleted" at bounding box center [502, 52] width 9 height 13
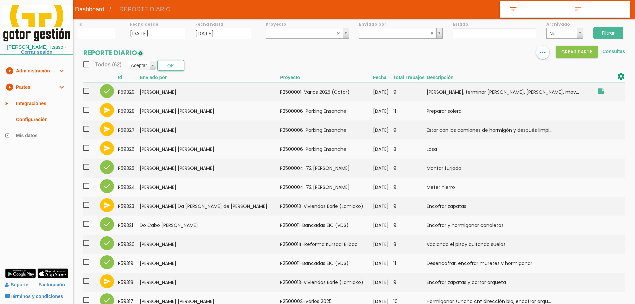
click at [612, 31] on input "Filtrar" at bounding box center [608, 33] width 30 height 12
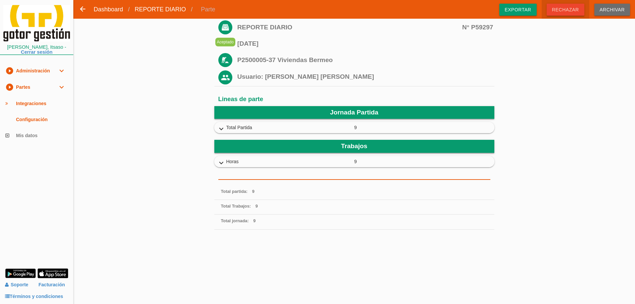
click at [572, 10] on span "Rechazar" at bounding box center [566, 10] width 38 height 12
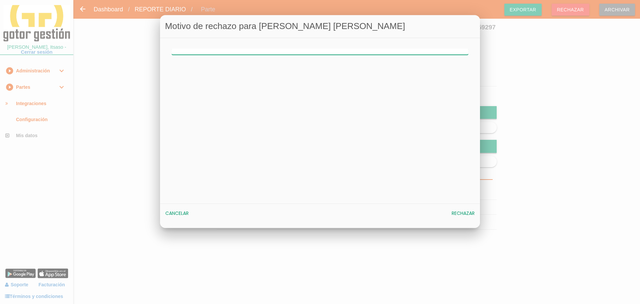
click at [263, 53] on input "text" at bounding box center [320, 51] width 297 height 6
type input "OBRA MAL"
click at [461, 213] on span "Rechazar" at bounding box center [463, 213] width 23 height 7
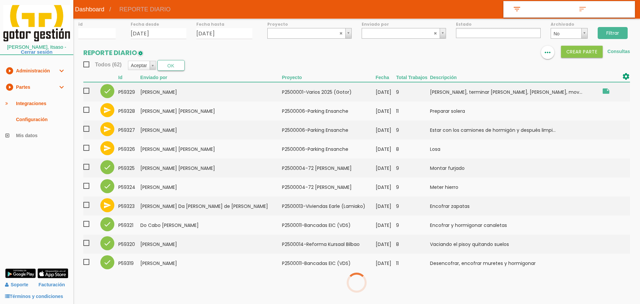
select select
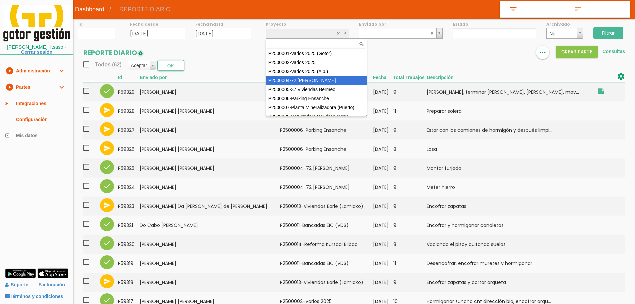
select select "86"
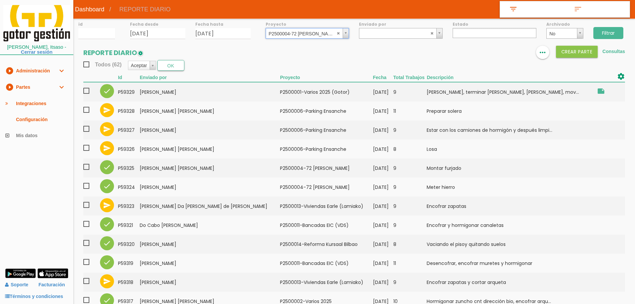
click at [607, 31] on input "Filtrar" at bounding box center [608, 33] width 30 height 12
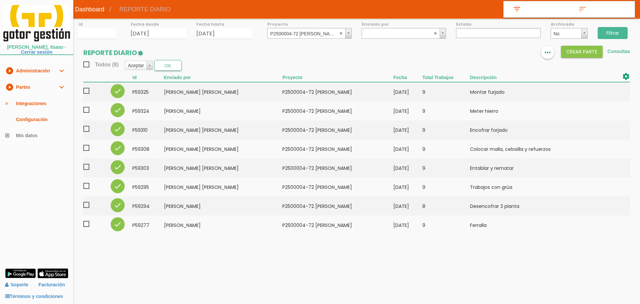
select select
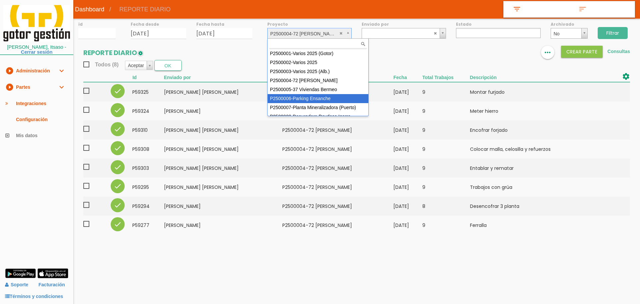
select select "88"
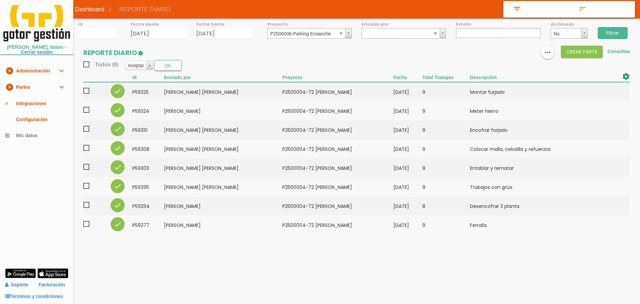
click at [614, 29] on input "Filtrar" at bounding box center [613, 33] width 30 height 12
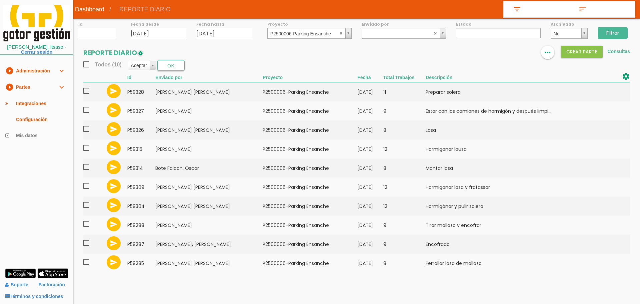
select select
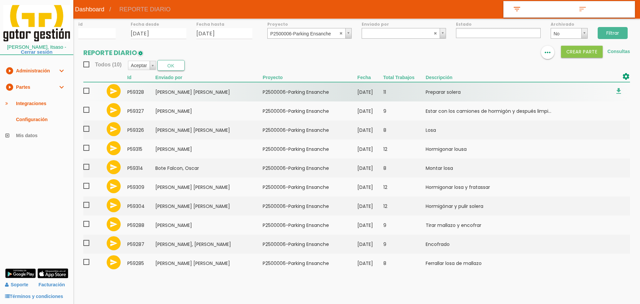
click at [84, 92] on span at bounding box center [89, 91] width 12 height 8
click at [0, 0] on input "checkbox" at bounding box center [0, 0] width 0 height 0
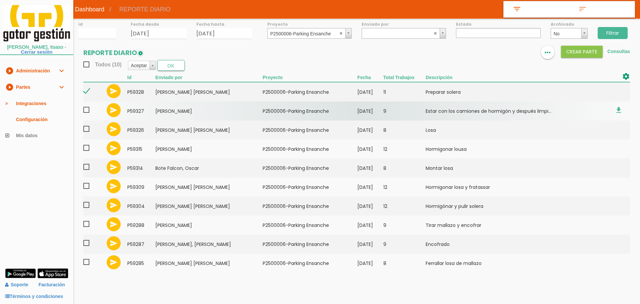
click at [85, 111] on span at bounding box center [89, 110] width 12 height 8
click at [0, 0] on input "checkbox" at bounding box center [0, 0] width 0 height 0
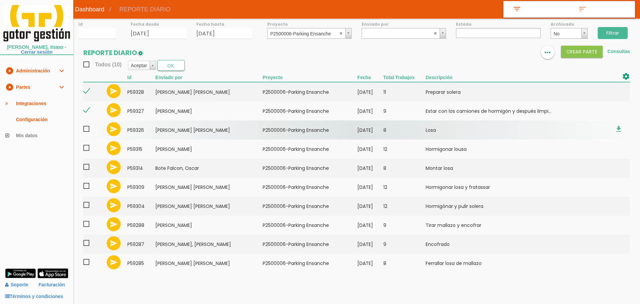
click at [88, 131] on span at bounding box center [89, 129] width 12 height 8
click at [0, 0] on input "checkbox" at bounding box center [0, 0] width 0 height 0
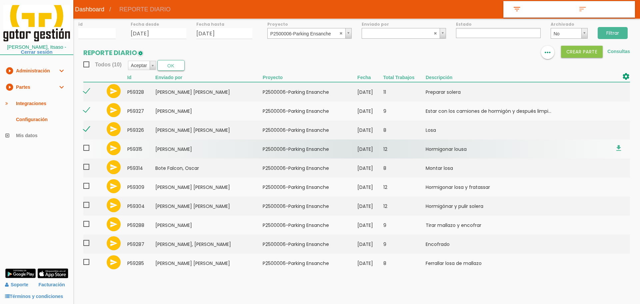
click at [86, 151] on span at bounding box center [89, 148] width 12 height 8
click at [0, 0] on input "checkbox" at bounding box center [0, 0] width 0 height 0
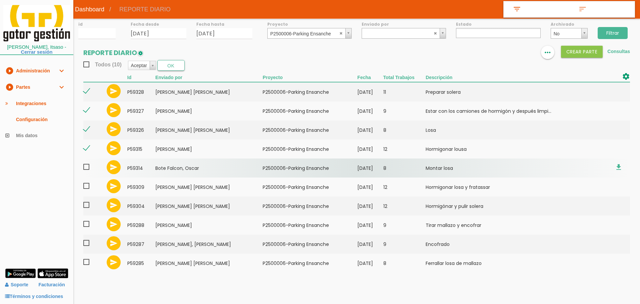
click at [88, 167] on span at bounding box center [89, 167] width 12 height 8
click at [0, 0] on input "checkbox" at bounding box center [0, 0] width 0 height 0
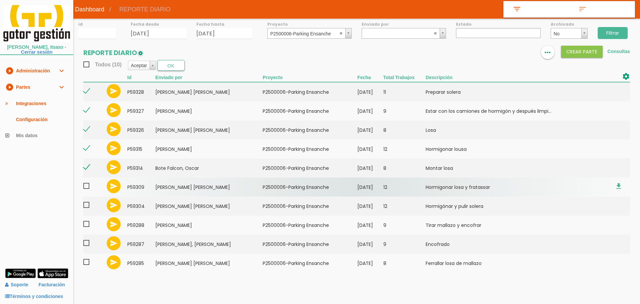
click at [87, 185] on span at bounding box center [89, 186] width 12 height 8
click at [0, 0] on input "checkbox" at bounding box center [0, 0] width 0 height 0
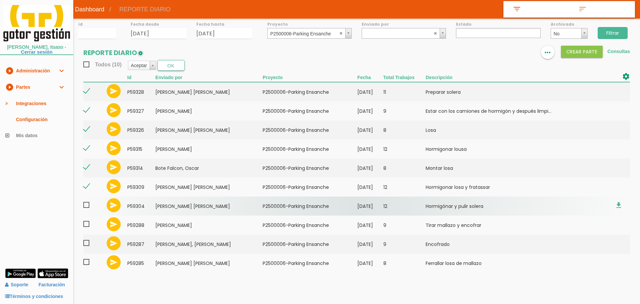
click at [86, 207] on span at bounding box center [89, 205] width 12 height 8
click at [0, 0] on input "checkbox" at bounding box center [0, 0] width 0 height 0
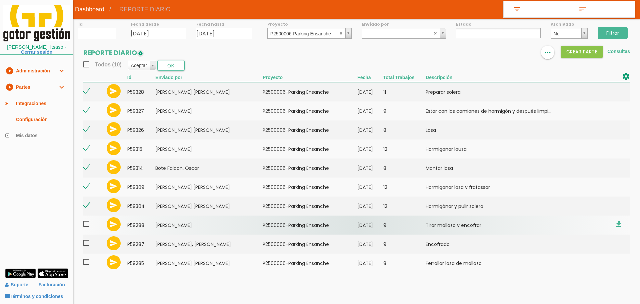
drag, startPoint x: 87, startPoint y: 225, endPoint x: 87, endPoint y: 229, distance: 3.7
click at [87, 225] on span at bounding box center [89, 224] width 12 height 8
click at [0, 0] on input "checkbox" at bounding box center [0, 0] width 0 height 0
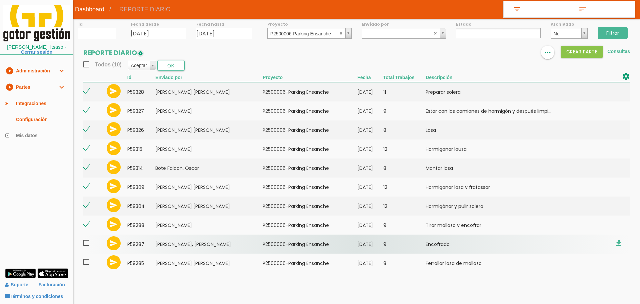
drag, startPoint x: 87, startPoint y: 241, endPoint x: 89, endPoint y: 247, distance: 6.1
click at [87, 242] on span at bounding box center [89, 243] width 12 height 8
click at [0, 0] on input "checkbox" at bounding box center [0, 0] width 0 height 0
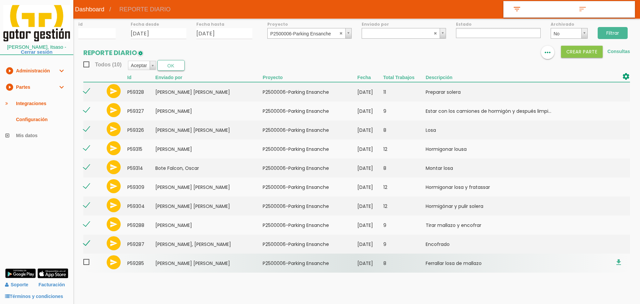
click at [87, 263] on span at bounding box center [89, 262] width 12 height 8
click at [0, 0] on input "checkbox" at bounding box center [0, 0] width 0 height 0
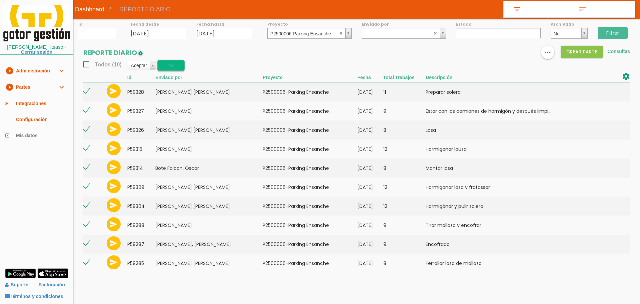
click at [171, 64] on button "OK" at bounding box center [170, 65] width 27 height 11
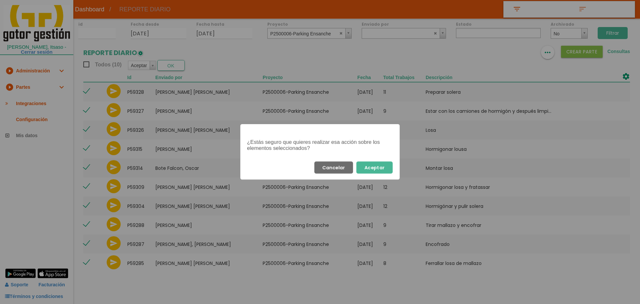
click at [386, 169] on button "Aceptar" at bounding box center [374, 167] width 36 height 12
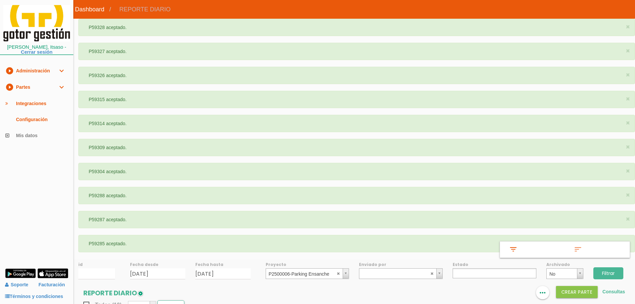
select select
click at [30, 91] on link "play_circle_filled Partes expand_more" at bounding box center [36, 87] width 73 height 16
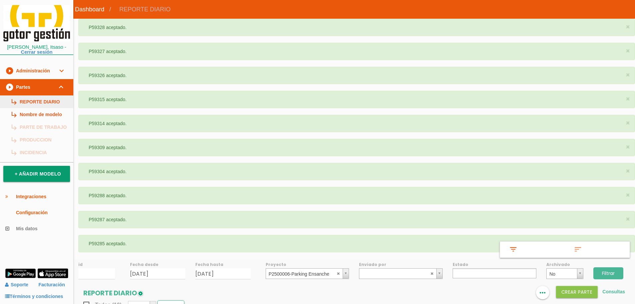
click at [27, 99] on link "subdirectory_arrow_right REPORTE DIARIO" at bounding box center [36, 101] width 73 height 13
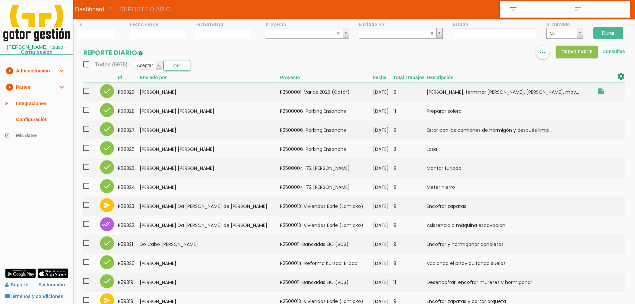
click at [468, 33] on ul at bounding box center [495, 33] width 84 height 10
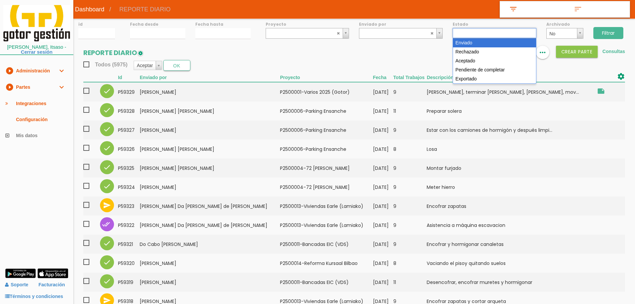
select select "1"
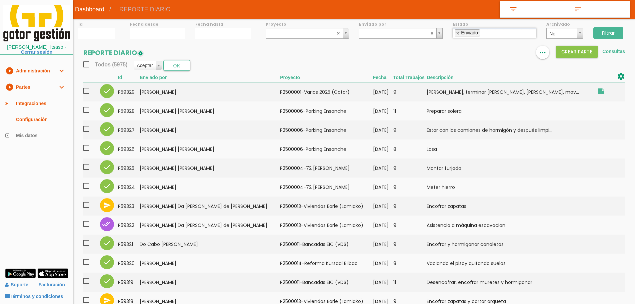
click at [589, 36] on div "Filtrar" at bounding box center [611, 32] width 47 height 27
click at [598, 33] on input "Filtrar" at bounding box center [608, 33] width 30 height 12
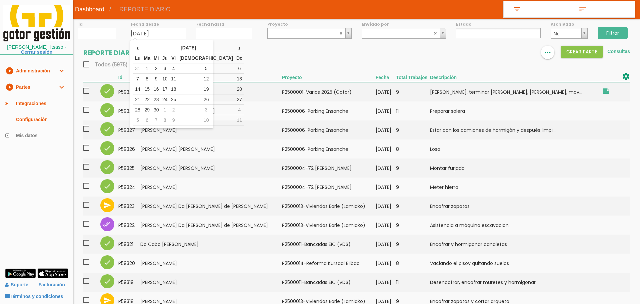
select select
click at [140, 109] on td "28" at bounding box center [137, 110] width 9 height 10
type input "[DATE]"
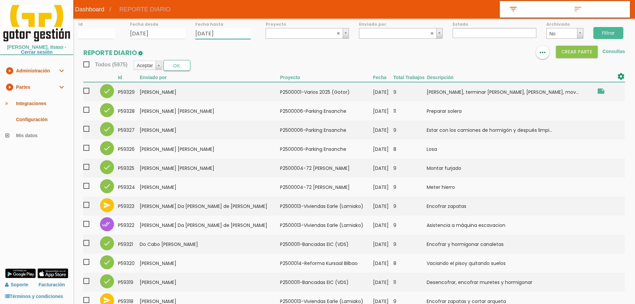
click at [218, 33] on input "[DATE]" at bounding box center [222, 33] width 55 height 11
click at [205, 47] on th "‹" at bounding box center [202, 48] width 9 height 10
click at [205, 48] on th "‹" at bounding box center [202, 48] width 9 height 10
click at [204, 48] on th "‹" at bounding box center [202, 48] width 9 height 10
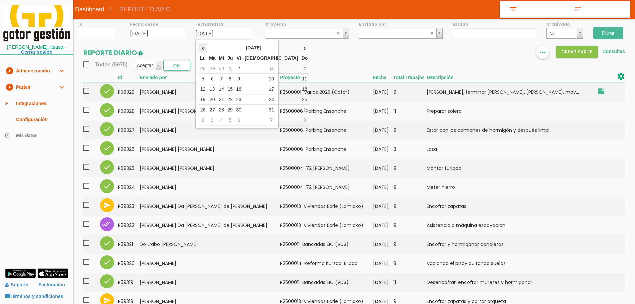
click at [204, 48] on th "‹" at bounding box center [202, 48] width 9 height 10
click at [203, 48] on th "‹" at bounding box center [202, 48] width 9 height 10
click at [300, 47] on th "›" at bounding box center [305, 48] width 10 height 10
click at [205, 108] on td "28" at bounding box center [202, 110] width 9 height 10
type input "[DATE]"
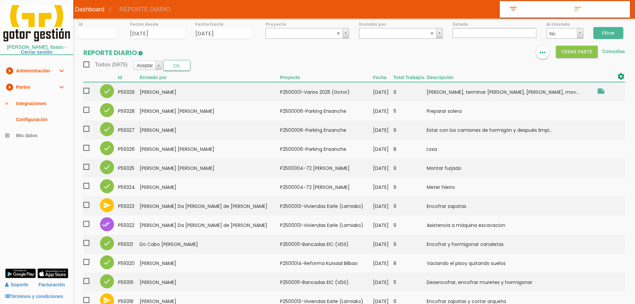
click at [609, 32] on input "Filtrar" at bounding box center [608, 33] width 30 height 12
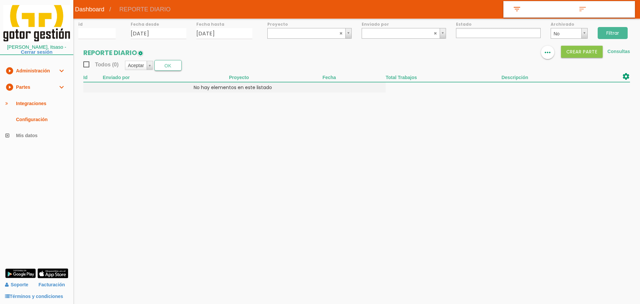
select select
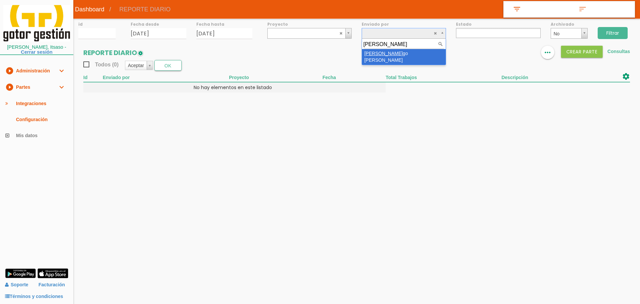
type input "SAYA"
select select "82"
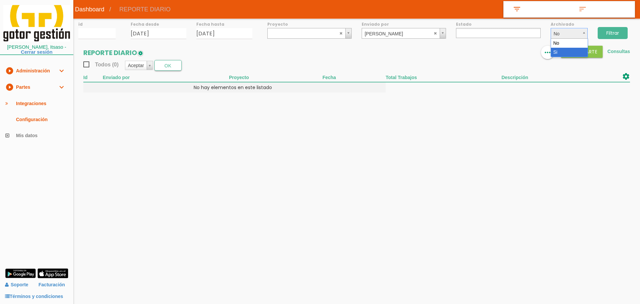
drag, startPoint x: 561, startPoint y: 51, endPoint x: 612, endPoint y: 39, distance: 52.7
select select "1"
click at [623, 31] on input "Filtrar" at bounding box center [613, 33] width 30 height 12
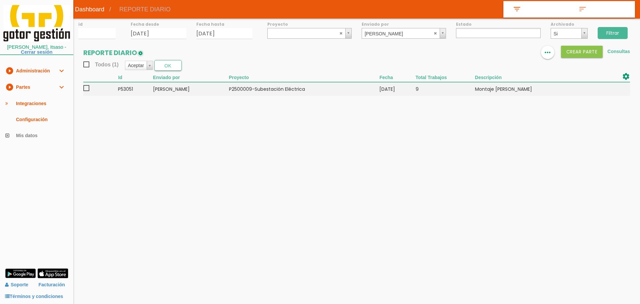
select select
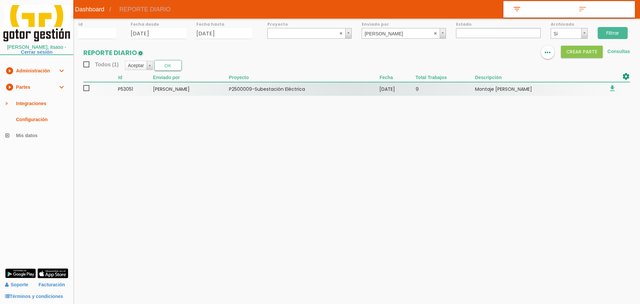
click at [346, 91] on td "P2500009-Subestación Eléctrica" at bounding box center [304, 89] width 151 height 14
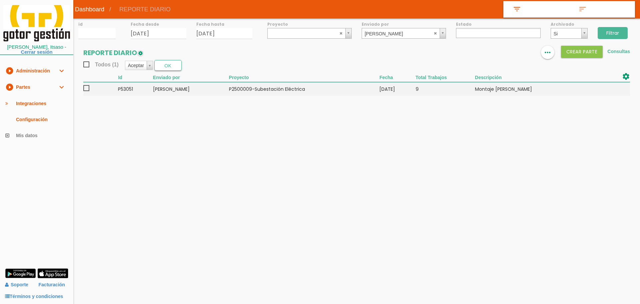
click at [13, 86] on icon "play_circle_filled" at bounding box center [9, 87] width 8 height 16
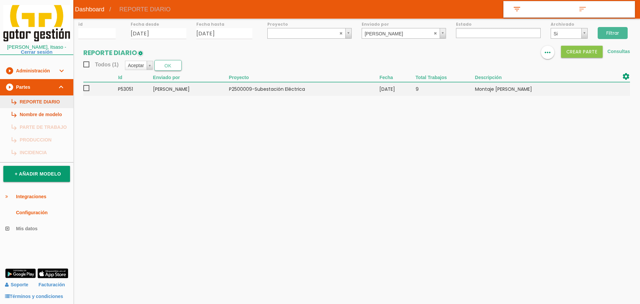
click at [33, 104] on link "subdirectory_arrow_right REPORTE DIARIO" at bounding box center [36, 101] width 73 height 13
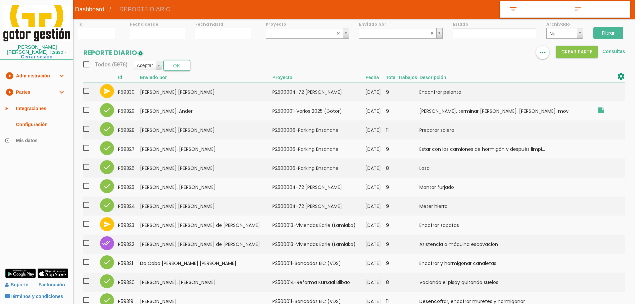
select select
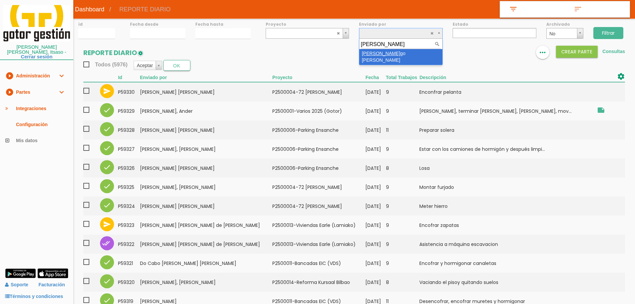
type input "[PERSON_NAME]"
select select "82"
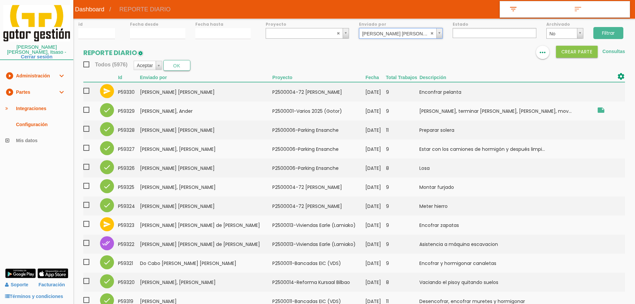
click at [613, 34] on input "Filtrar" at bounding box center [608, 33] width 30 height 12
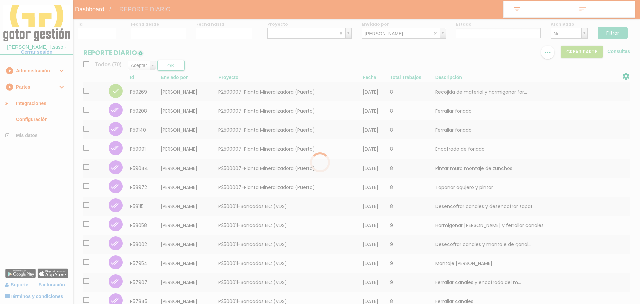
select select
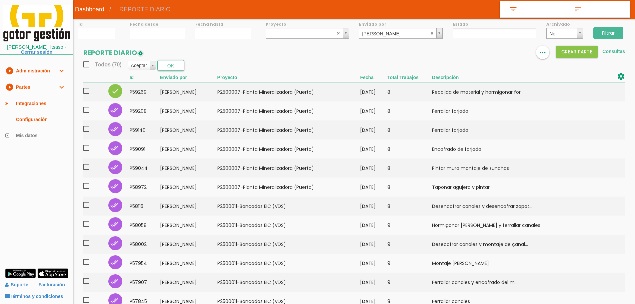
select select
drag, startPoint x: 431, startPoint y: 35, endPoint x: 421, endPoint y: 33, distance: 10.3
click at [431, 35] on abbr at bounding box center [432, 33] width 4 height 4
click at [165, 34] on input "[DATE]" at bounding box center [157, 33] width 55 height 11
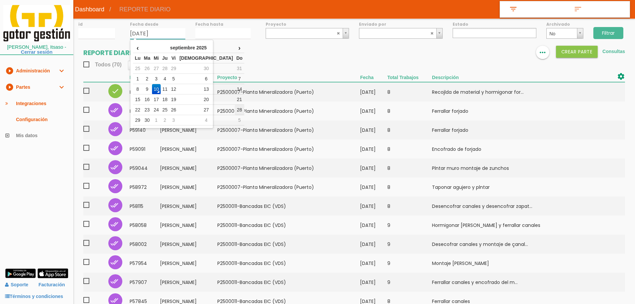
click at [235, 109] on td "28" at bounding box center [240, 110] width 10 height 10
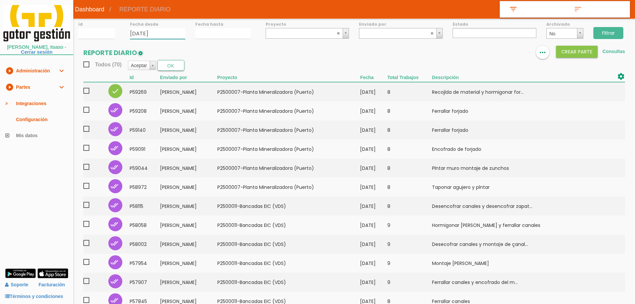
click at [176, 33] on input "[DATE]" at bounding box center [157, 33] width 55 height 11
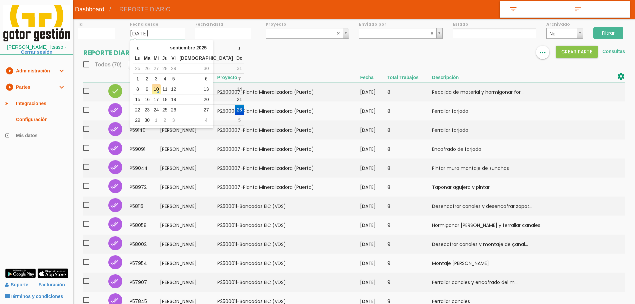
drag, startPoint x: 161, startPoint y: 32, endPoint x: 76, endPoint y: 31, distance: 84.7
click at [77, 19] on form "id Fecha desde [DATE] Fecha hasta Proyecto ﻿P2500001-Varios 2025 ([PERSON_NAME]…" at bounding box center [354, 19] width 562 height 0
type input "[DATE]"
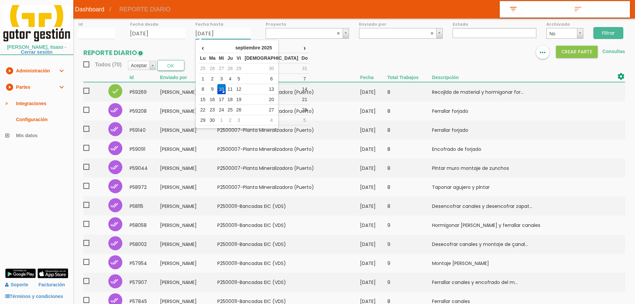
click at [224, 32] on input "[DATE]" at bounding box center [222, 33] width 55 height 11
drag, startPoint x: 234, startPoint y: 32, endPoint x: 174, endPoint y: 32, distance: 59.7
click at [174, 19] on div "Fecha desde [DATE] Fecha hasta [DATE]" at bounding box center [190, 19] width 130 height 0
type input "[DATE]"
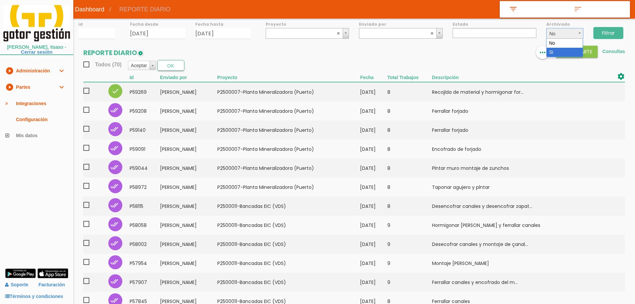
select select "1"
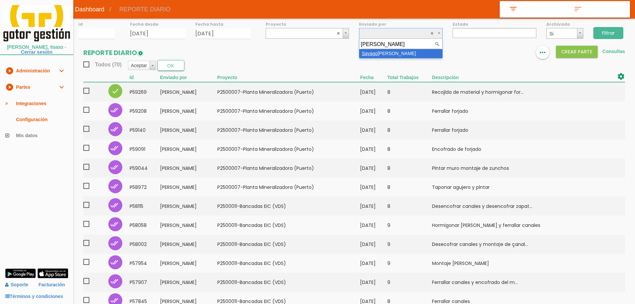
type input "SAYAGO"
select select "82"
click at [612, 32] on input "Filtrar" at bounding box center [608, 33] width 30 height 12
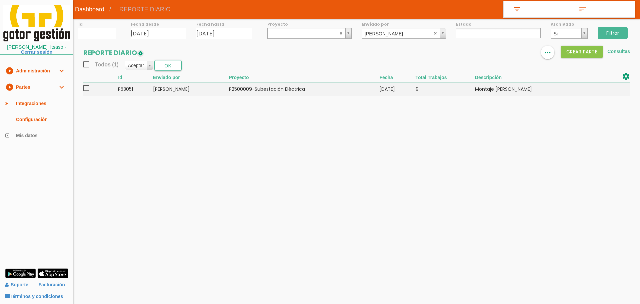
select select
click at [395, 119] on body "menu Dashboard REPORTE DIARIO" at bounding box center [320, 152] width 640 height 304
click at [169, 40] on div "id Fecha desde 28/04/2025 Fecha hasta 28/04/2025 Proyecto ﻿P2500001-Varios 2025…" at bounding box center [356, 61] width 567 height 84
click at [172, 34] on input "28/04/2025" at bounding box center [159, 33] width 56 height 11
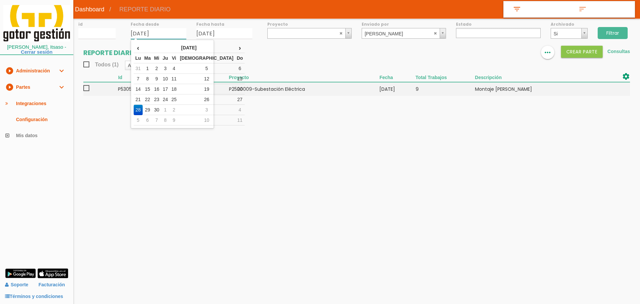
drag, startPoint x: 175, startPoint y: 32, endPoint x: 103, endPoint y: 32, distance: 72.3
click at [103, 19] on form "id Fecha desde 28/04/2025 Fecha hasta 28/04/2025 Proyecto ﻿P2500001-Varios 2025…" at bounding box center [356, 19] width 567 height 0
type input "[DATE]"
click at [222, 29] on input "28/04/2025" at bounding box center [224, 33] width 56 height 11
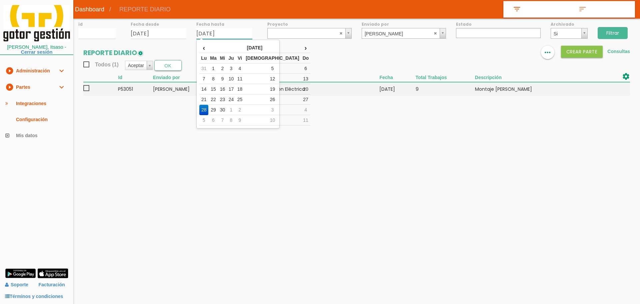
drag, startPoint x: 235, startPoint y: 34, endPoint x: 160, endPoint y: 34, distance: 75.3
click at [160, 19] on div "Fecha desde 14/05/2025 Fecha hasta 28/04/2025" at bounding box center [192, 19] width 132 height 0
type input "[DATE]"
click at [615, 29] on input "Filtrar" at bounding box center [613, 33] width 30 height 12
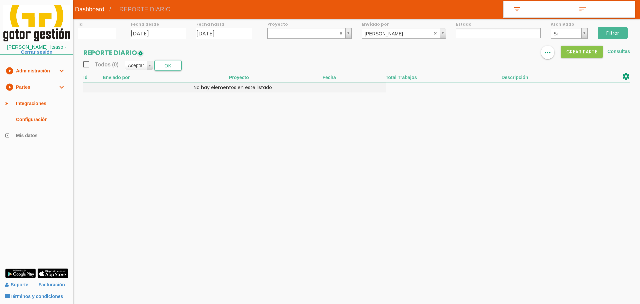
select select
select select "0"
click at [606, 31] on input "Filtrar" at bounding box center [613, 33] width 30 height 12
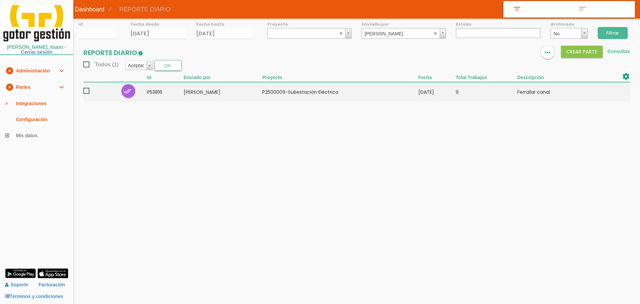
select select
click at [17, 88] on link "play_circle_filled Partes expand_more" at bounding box center [36, 87] width 73 height 16
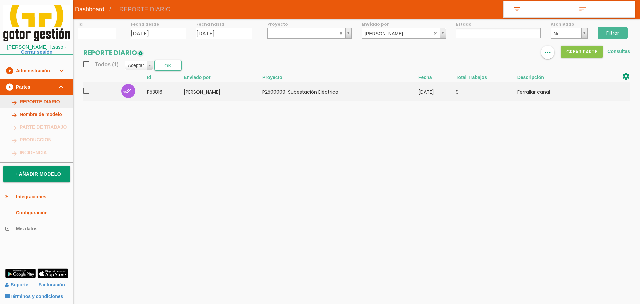
click at [38, 104] on link "subdirectory_arrow_right REPORTE DIARIO" at bounding box center [36, 101] width 73 height 13
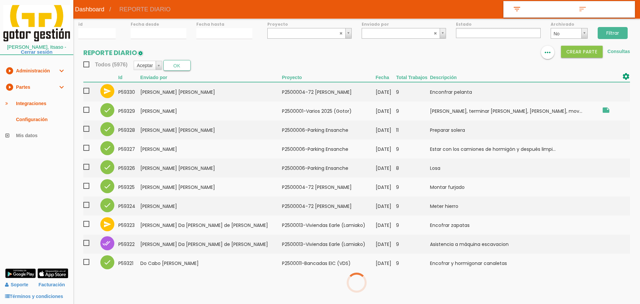
select select
click at [164, 35] on input "[DATE]" at bounding box center [159, 33] width 56 height 11
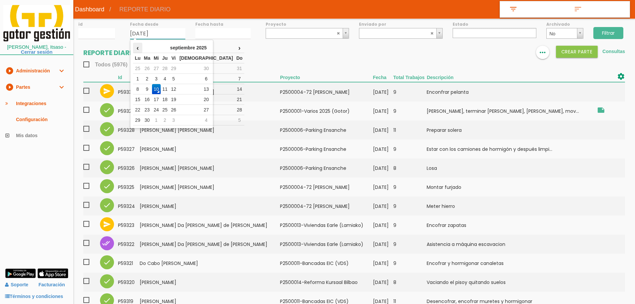
click at [139, 50] on th "‹" at bounding box center [137, 48] width 9 height 10
click at [149, 70] on td "1" at bounding box center [147, 68] width 10 height 10
type input "[DATE]"
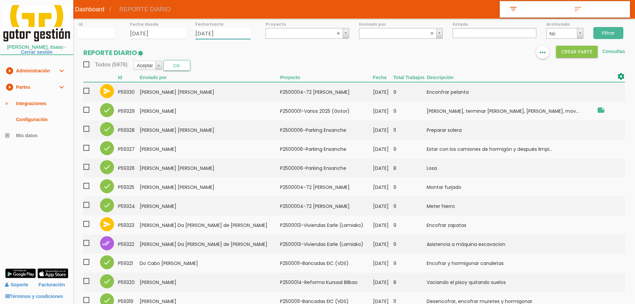
click at [207, 34] on input "10/09/2025" at bounding box center [222, 33] width 55 height 11
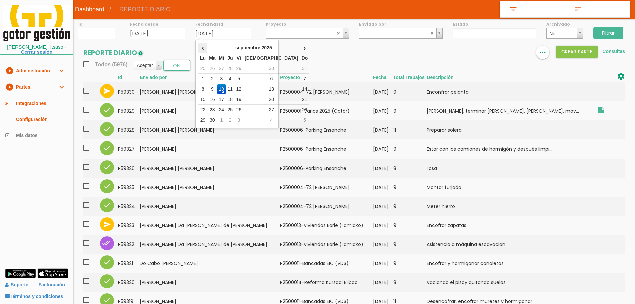
click at [203, 47] on th "‹" at bounding box center [202, 48] width 9 height 10
drag, startPoint x: 237, startPoint y: 110, endPoint x: 268, endPoint y: 49, distance: 68.0
click at [234, 110] on td "31" at bounding box center [230, 110] width 9 height 10
type input "[DATE]"
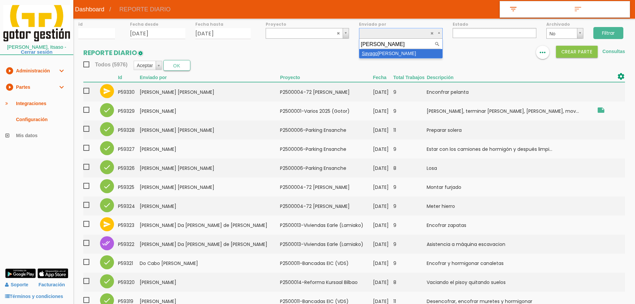
type input "SAYAGO"
select select "82"
click at [616, 30] on input "Filtrar" at bounding box center [608, 33] width 30 height 12
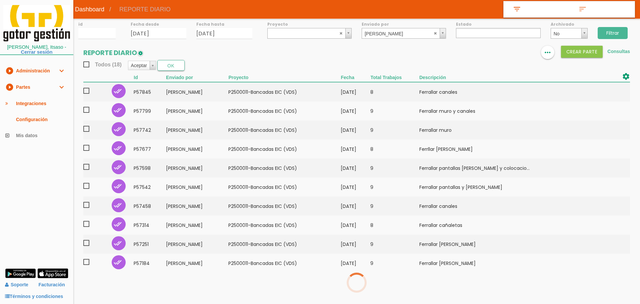
select select
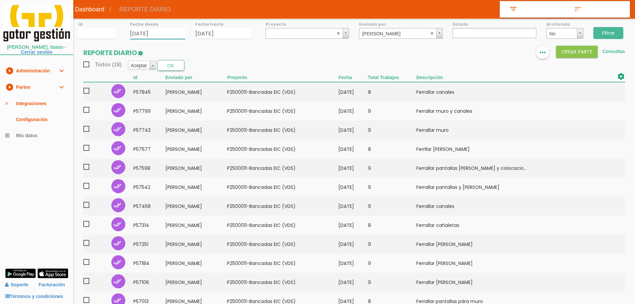
click at [159, 32] on input "[DATE]" at bounding box center [157, 33] width 55 height 11
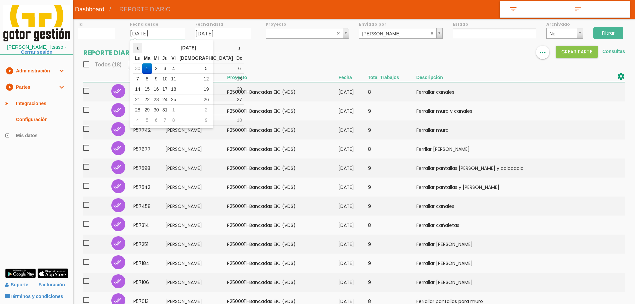
click at [139, 51] on th "‹" at bounding box center [137, 48] width 9 height 10
click at [235, 67] on td "1" at bounding box center [240, 68] width 10 height 10
type input "[DATE]"
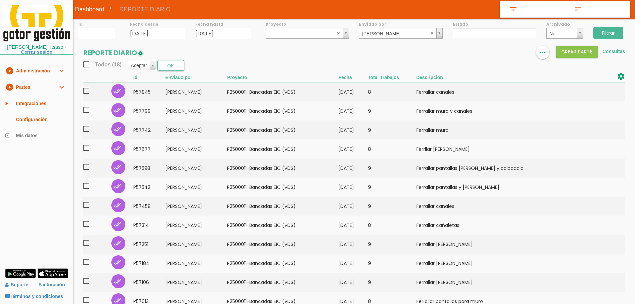
click at [608, 31] on input "Filtrar" at bounding box center [608, 33] width 30 height 12
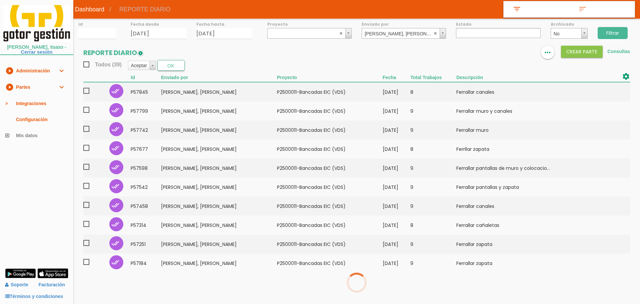
select select
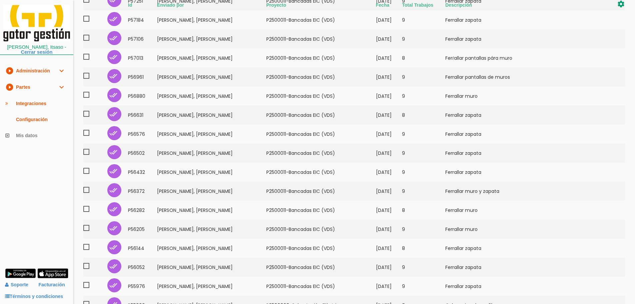
scroll to position [242, 0]
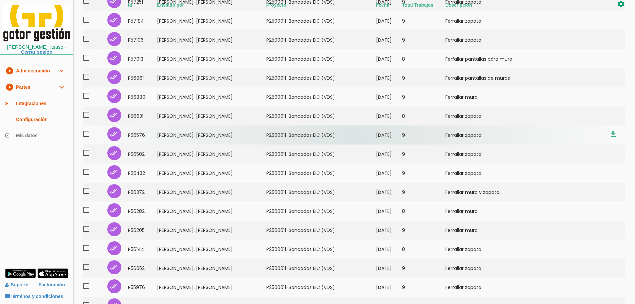
click at [338, 132] on td "﻿P2500011-Bancadas EIC (VDS)" at bounding box center [321, 134] width 110 height 19
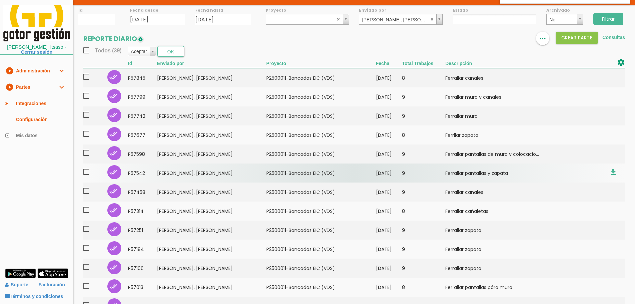
scroll to position [0, 0]
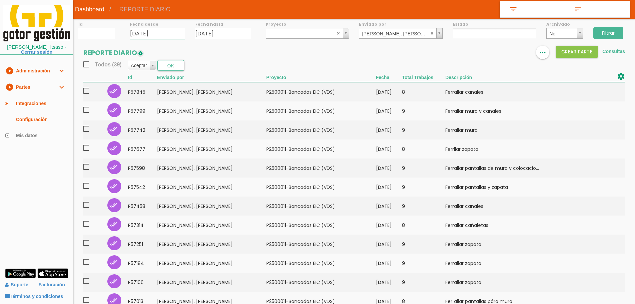
click at [165, 34] on input "[DATE]" at bounding box center [157, 33] width 55 height 11
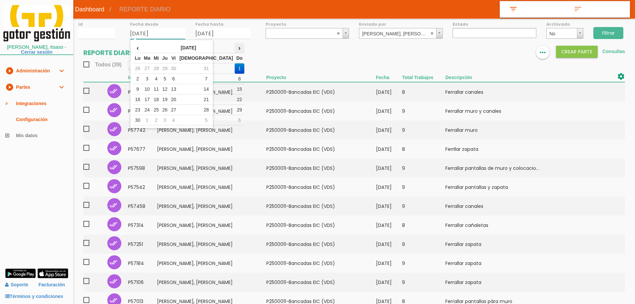
click at [235, 46] on th "›" at bounding box center [240, 48] width 10 height 10
click at [235, 47] on th "›" at bounding box center [240, 48] width 10 height 10
click at [178, 67] on td "1" at bounding box center [173, 68] width 9 height 10
type input "[DATE]"
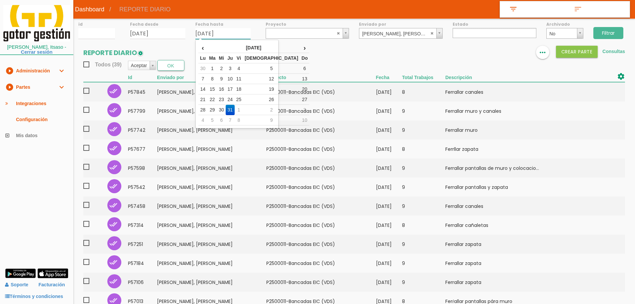
click at [231, 30] on input "[DATE]" at bounding box center [222, 33] width 55 height 11
click at [300, 46] on th "›" at bounding box center [305, 48] width 10 height 10
click at [300, 108] on td "31" at bounding box center [305, 110] width 10 height 10
type input "[DATE]"
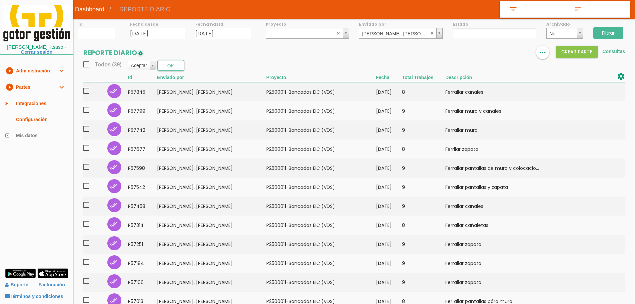
click at [600, 35] on input "Filtrar" at bounding box center [608, 33] width 30 height 12
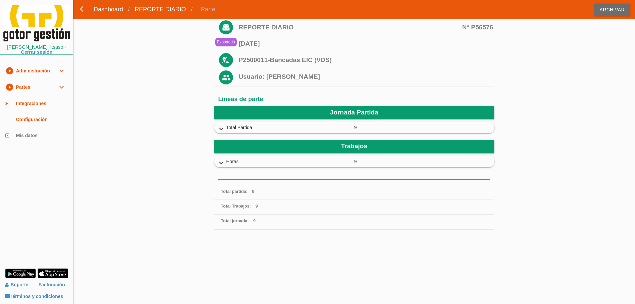
click at [223, 161] on icon "expand_more" at bounding box center [221, 163] width 11 height 9
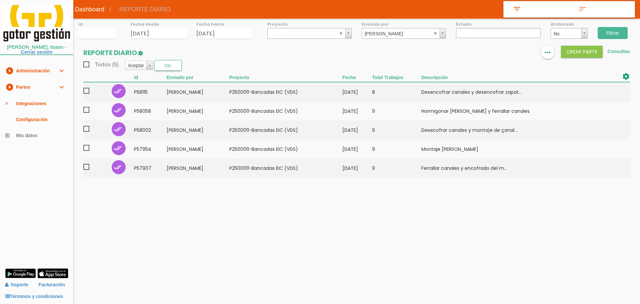
select select
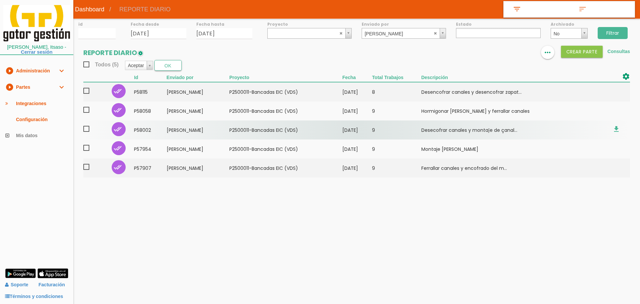
click at [341, 130] on td "﻿P2500011-Bancadas EIC (VDS)" at bounding box center [285, 129] width 113 height 19
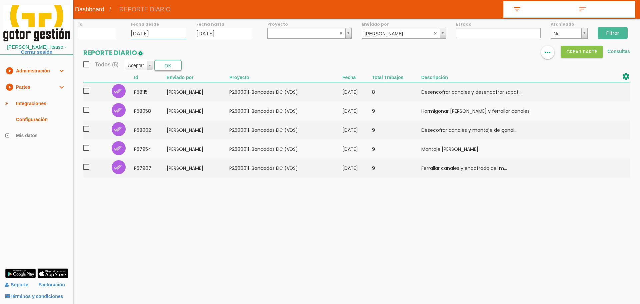
click at [167, 29] on input "[DATE]" at bounding box center [159, 33] width 56 height 11
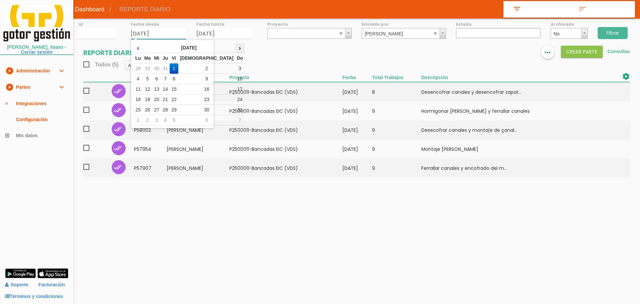
click at [235, 44] on th "›" at bounding box center [240, 48] width 10 height 10
click at [139, 79] on td "1" at bounding box center [138, 79] width 9 height 10
type input "[DATE]"
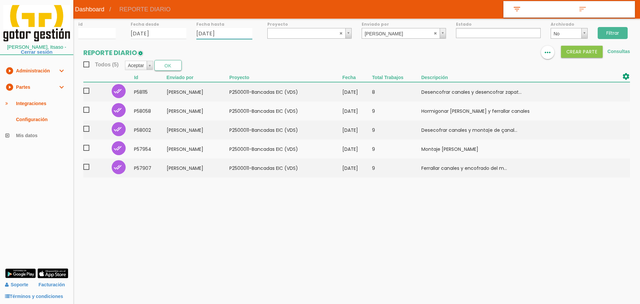
click at [228, 35] on input "[DATE]" at bounding box center [224, 33] width 56 height 11
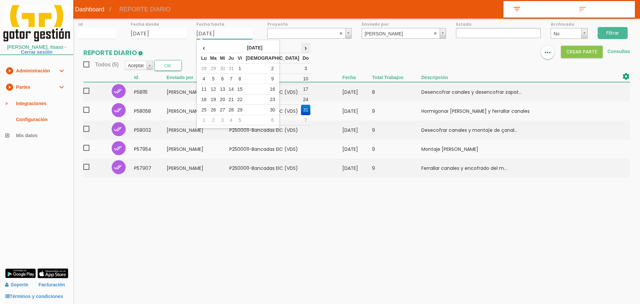
click at [301, 49] on th "›" at bounding box center [306, 48] width 10 height 10
click at [218, 120] on td "30" at bounding box center [213, 120] width 10 height 10
type input "[DATE]"
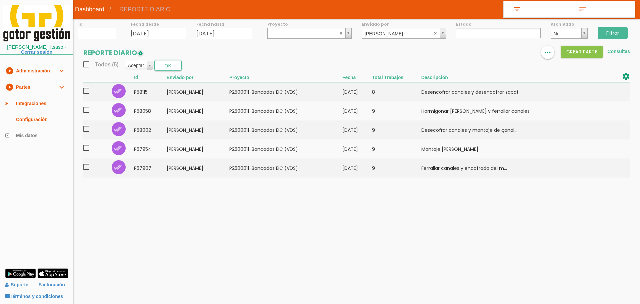
click at [604, 34] on input "Filtrar" at bounding box center [613, 33] width 30 height 12
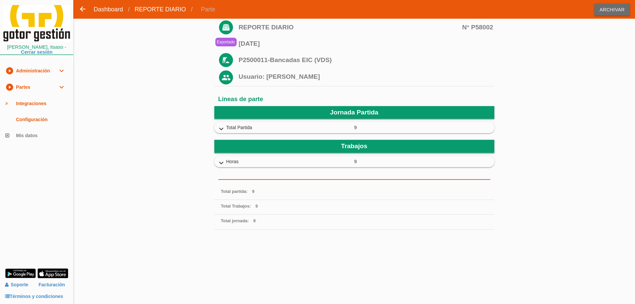
click at [222, 162] on icon "expand_more" at bounding box center [221, 163] width 11 height 9
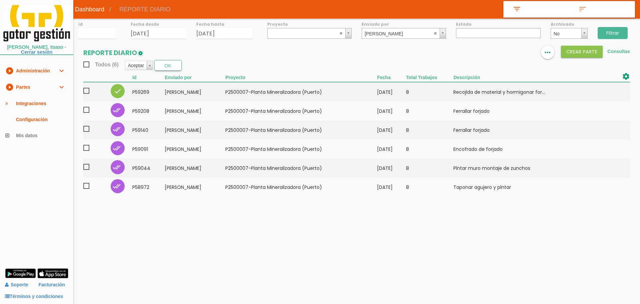
select select
